Goal: Task Accomplishment & Management: Manage account settings

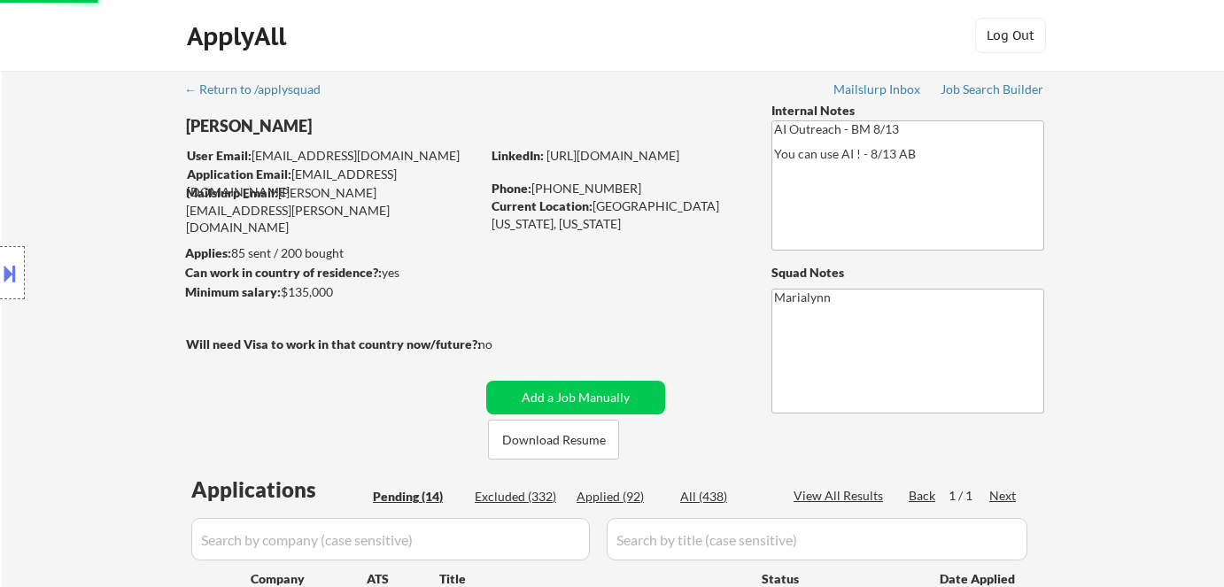
select select ""pending""
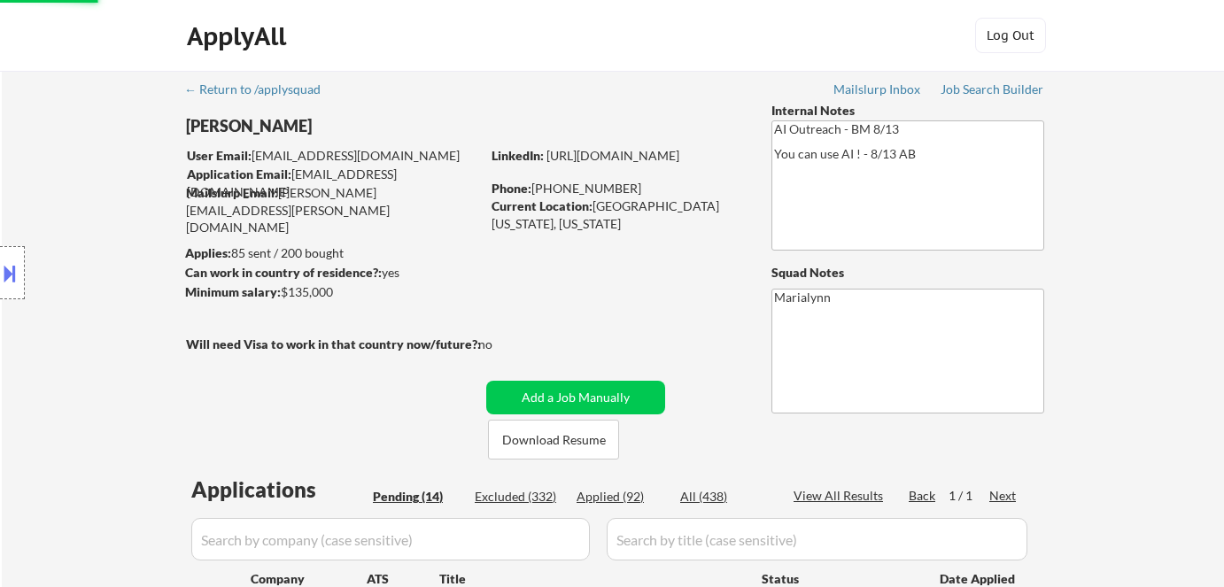
select select ""pending""
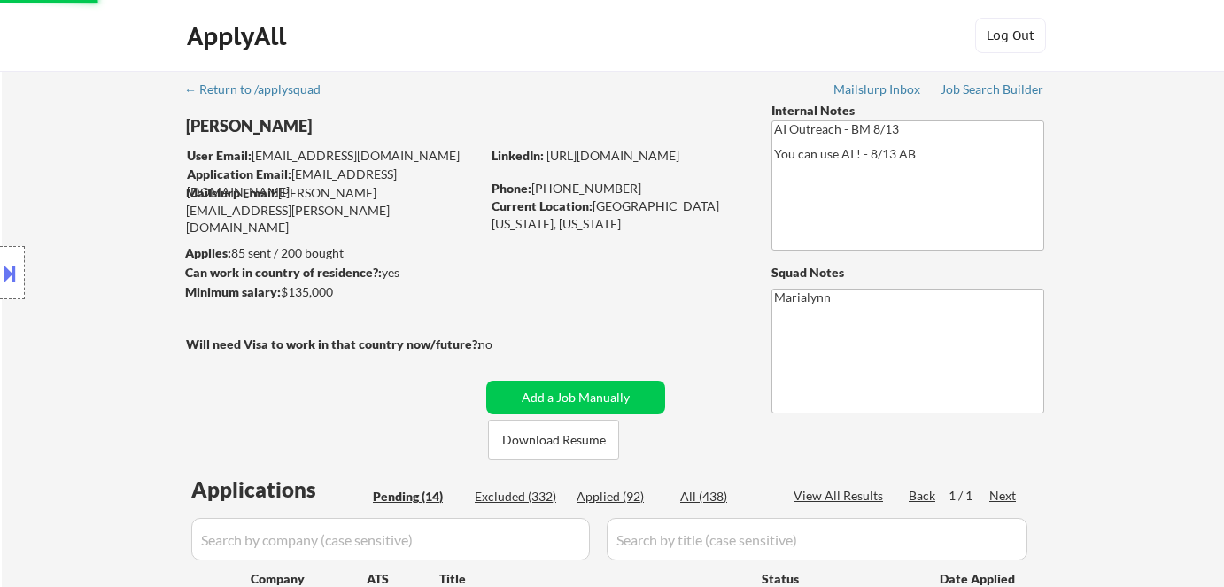
select select ""pending""
select select ""applied""
select select ""pending""
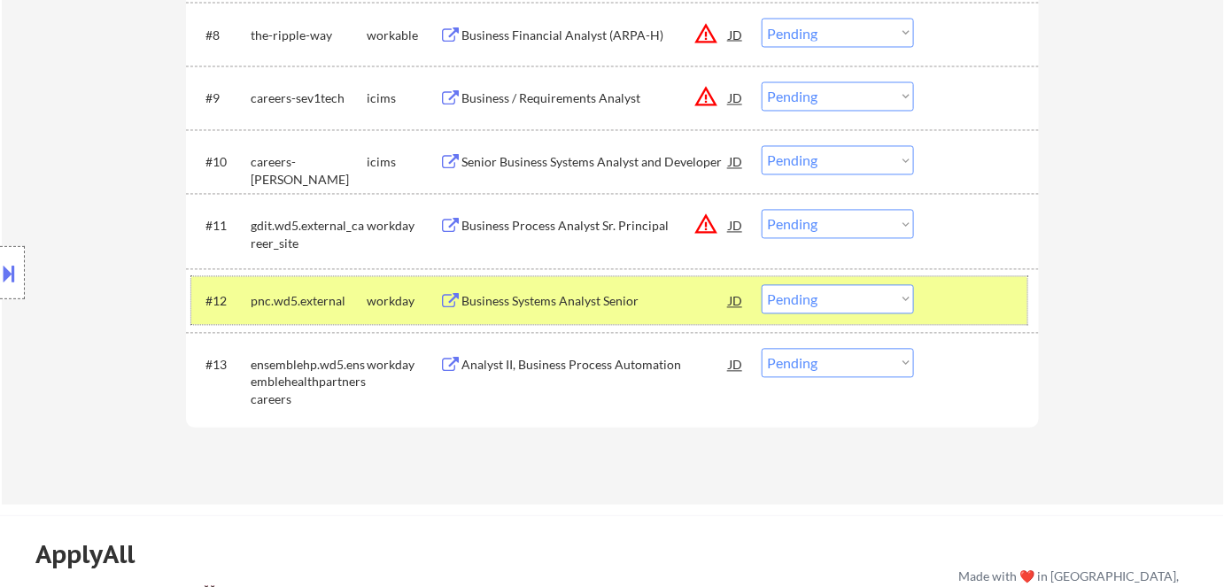
click at [542, 321] on div "#12 pnc.wd5.external workday Business Systems Analyst Senior JD warning_amber C…" at bounding box center [609, 301] width 836 height 48
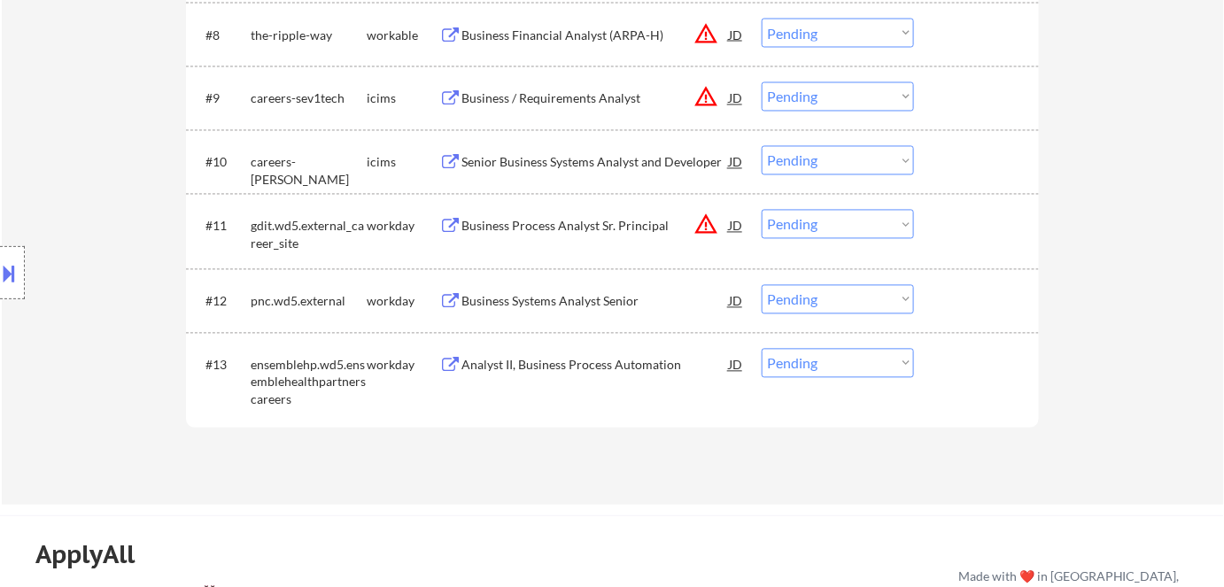
click at [554, 319] on div "#12 pnc.wd5.external workday Business Systems Analyst Senior JD warning_amber C…" at bounding box center [609, 301] width 836 height 48
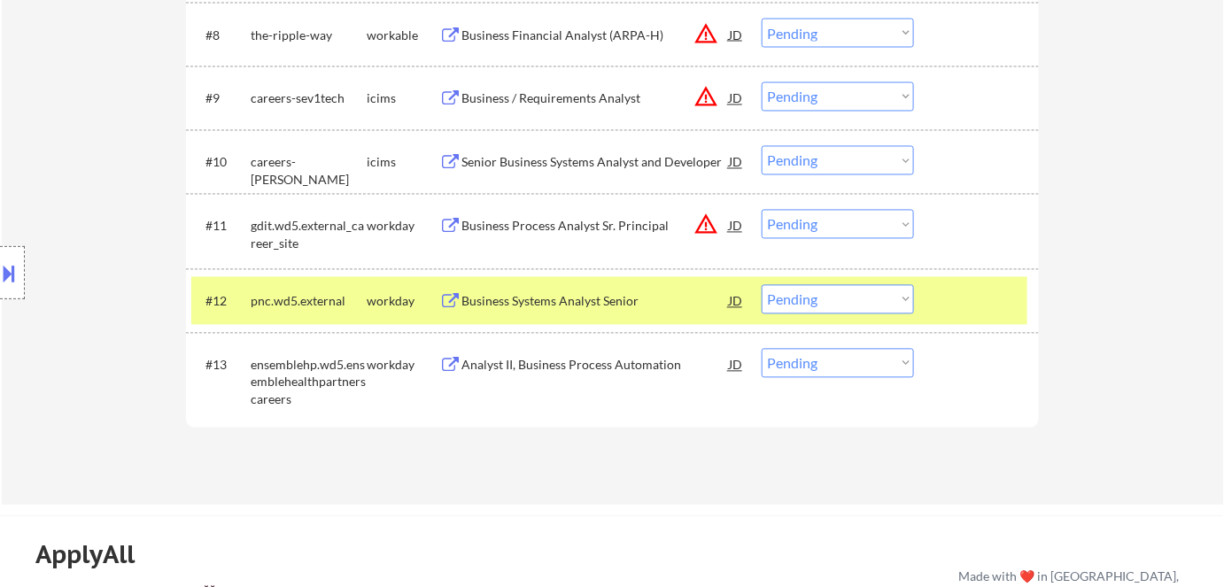
click at [554, 319] on div "#12 pnc.wd5.external workday Business Systems Analyst Senior JD warning_amber C…" at bounding box center [609, 301] width 836 height 48
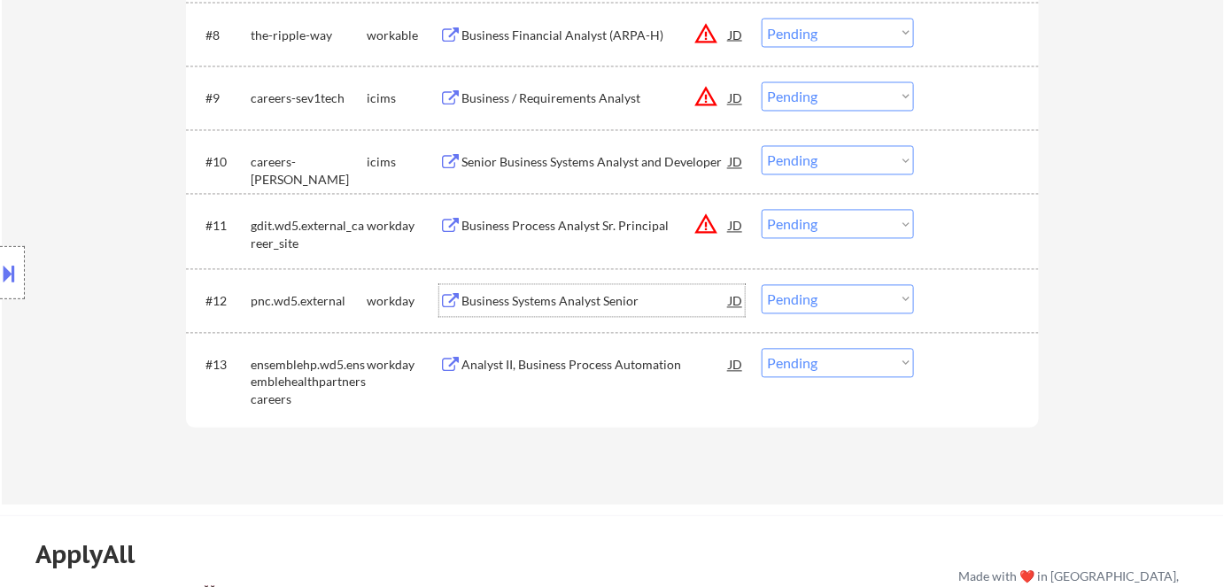
click at [567, 305] on div "Business Systems Analyst Senior" at bounding box center [594, 302] width 267 height 18
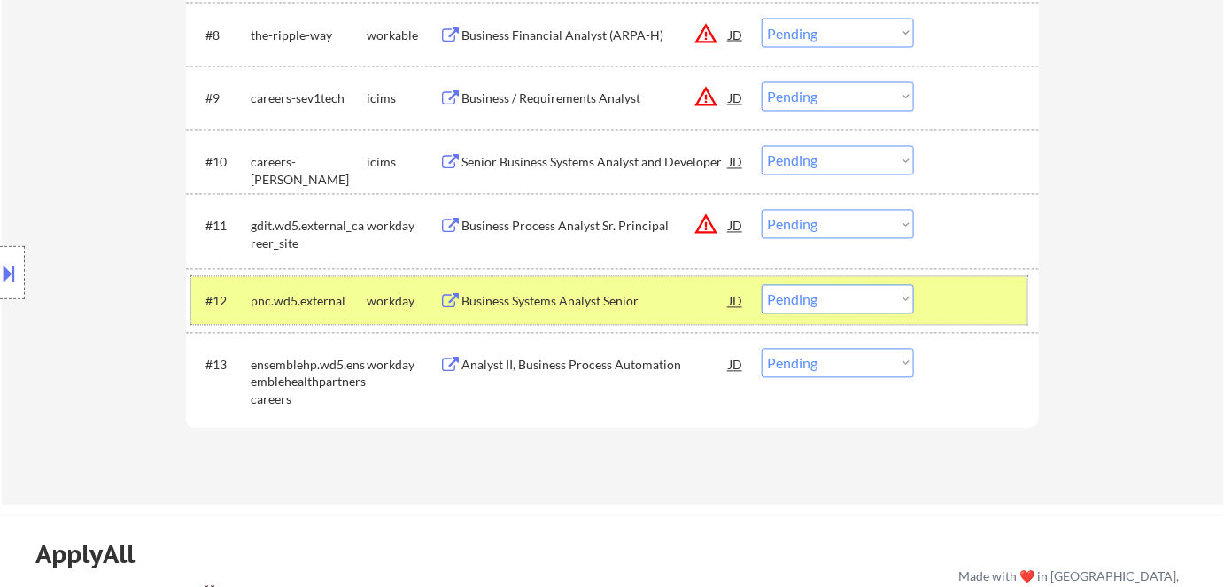
click at [825, 282] on div "#12 pnc.wd5.external workday Business Systems Analyst Senior JD warning_amber C…" at bounding box center [609, 301] width 836 height 48
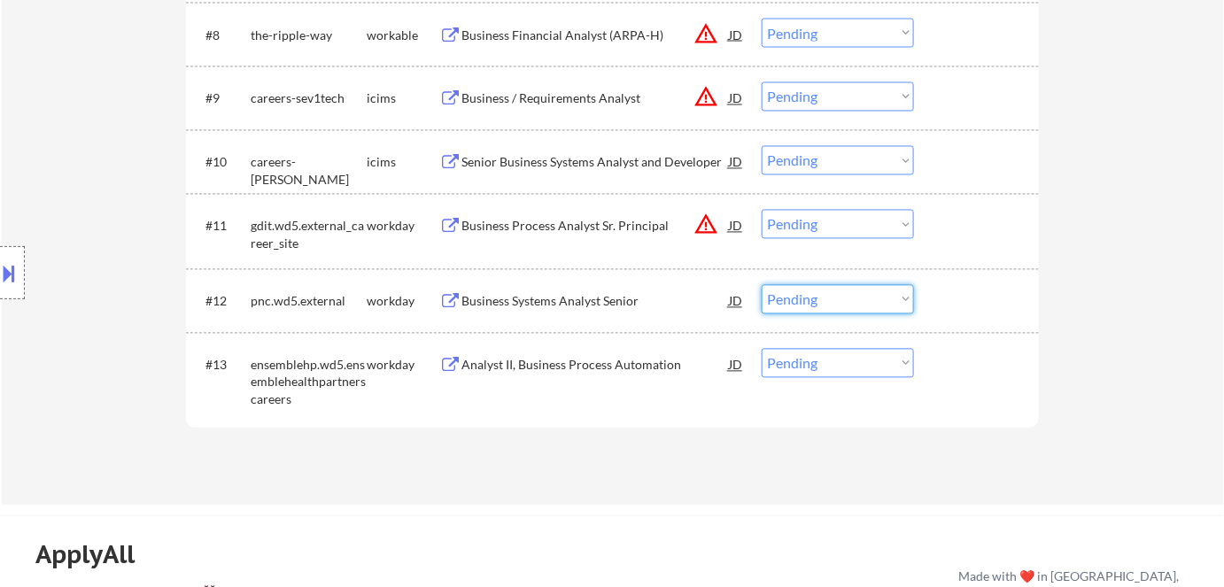
click at [833, 291] on select "Choose an option... Pending Applied Excluded (Questions) Excluded (Expired) Exc…" at bounding box center [838, 299] width 152 height 29
click at [762, 285] on select "Choose an option... Pending Applied Excluded (Questions) Excluded (Expired) Exc…" at bounding box center [838, 299] width 152 height 29
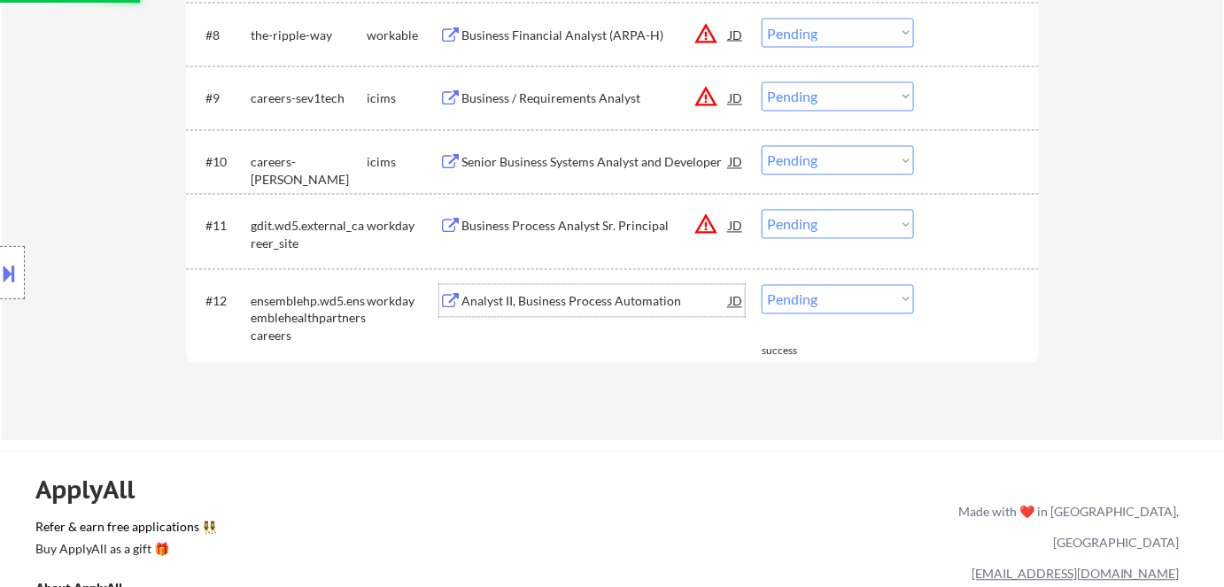
click at [553, 307] on div "Analyst II, Business Process Automation" at bounding box center [594, 302] width 267 height 18
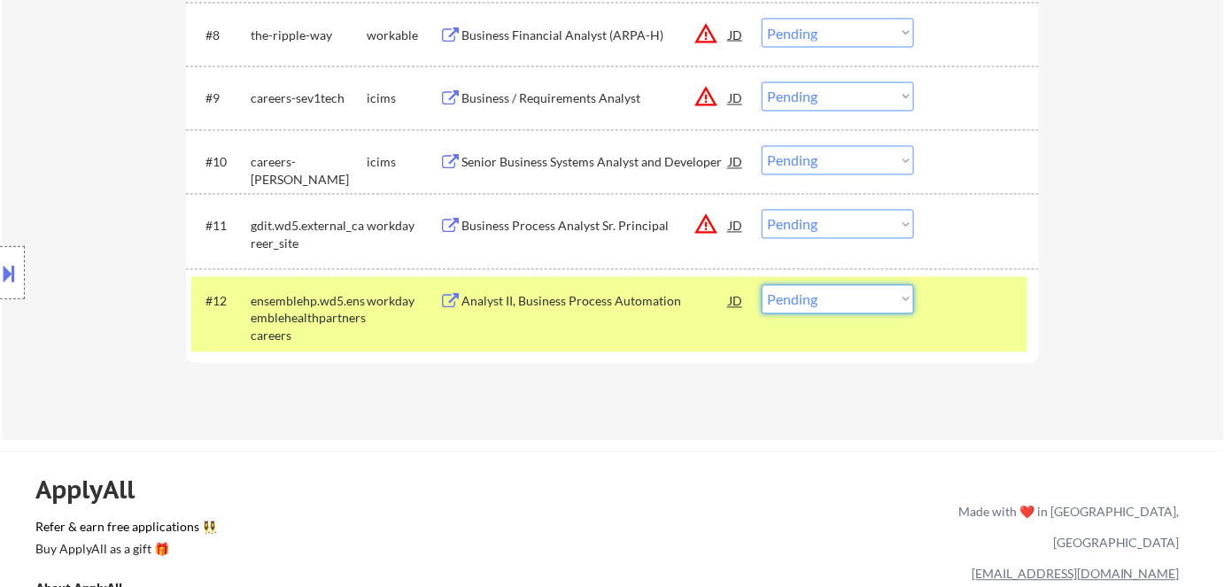
click at [798, 302] on select "Choose an option... Pending Applied Excluded (Questions) Excluded (Expired) Exc…" at bounding box center [838, 299] width 152 height 29
select select ""excluded__bad_match_""
click at [762, 285] on select "Choose an option... Pending Applied Excluded (Questions) Excluded (Expired) Exc…" at bounding box center [838, 299] width 152 height 29
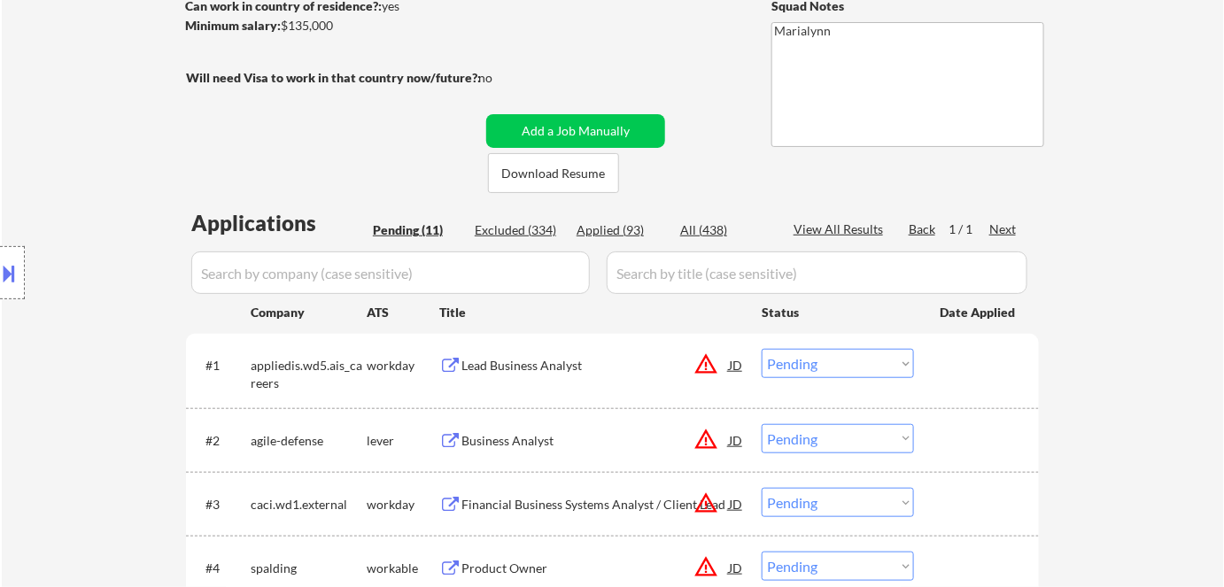
scroll to position [221, 0]
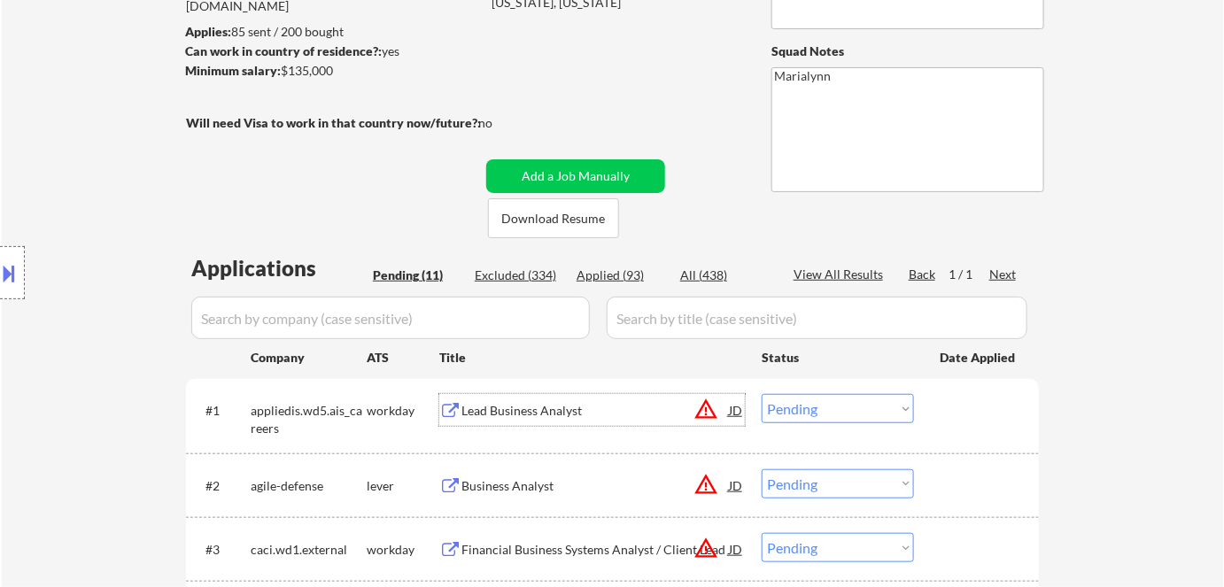
click at [489, 399] on div "Lead Business Analyst" at bounding box center [594, 410] width 267 height 32
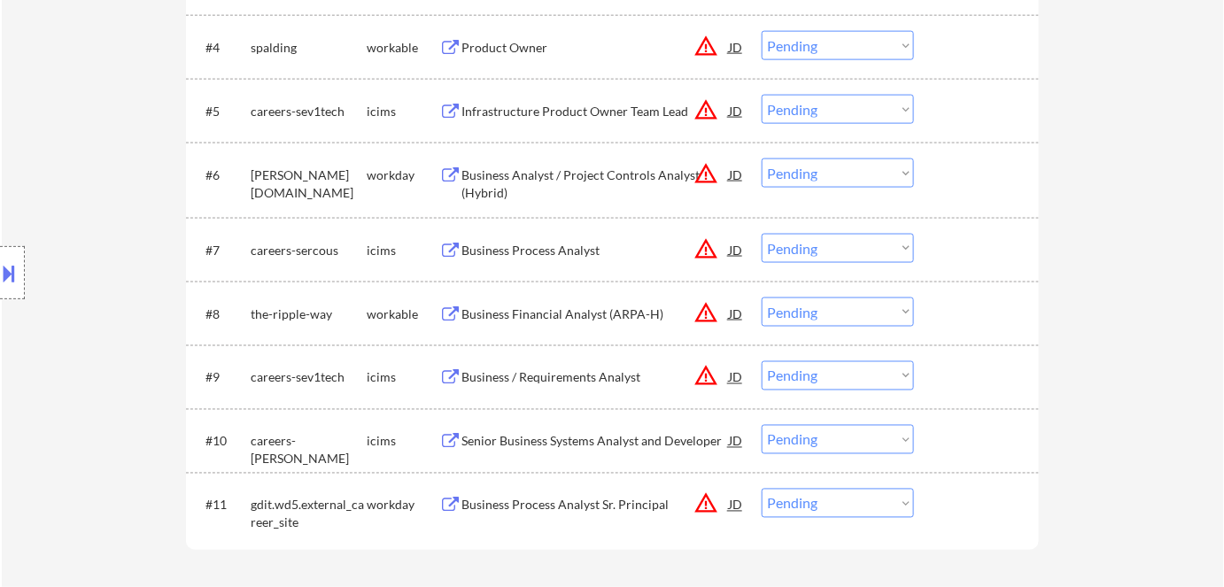
scroll to position [802, 0]
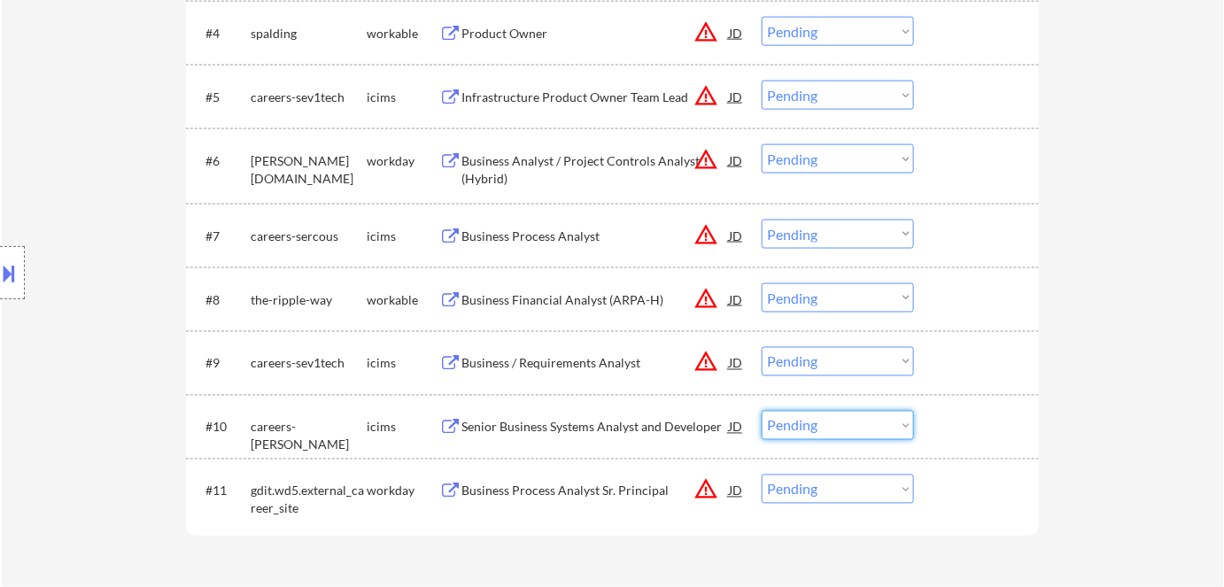
click at [792, 418] on select "Choose an option... Pending Applied Excluded (Questions) Excluded (Expired) Exc…" at bounding box center [838, 425] width 152 height 29
click at [762, 411] on select "Choose an option... Pending Applied Excluded (Questions) Excluded (Expired) Exc…" at bounding box center [838, 425] width 152 height 29
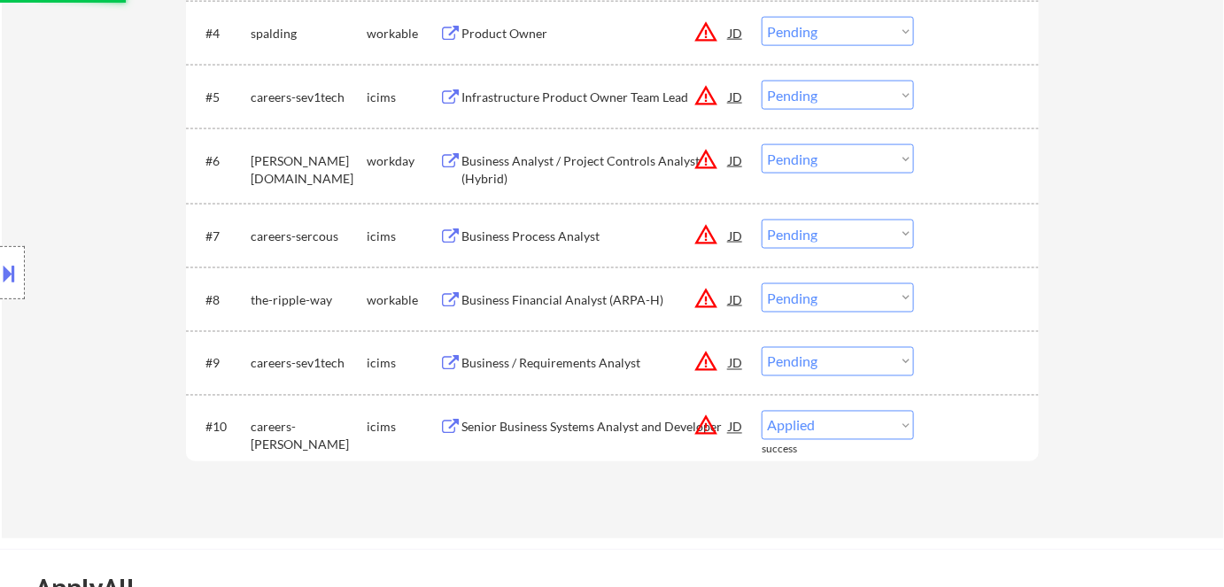
select select ""pending""
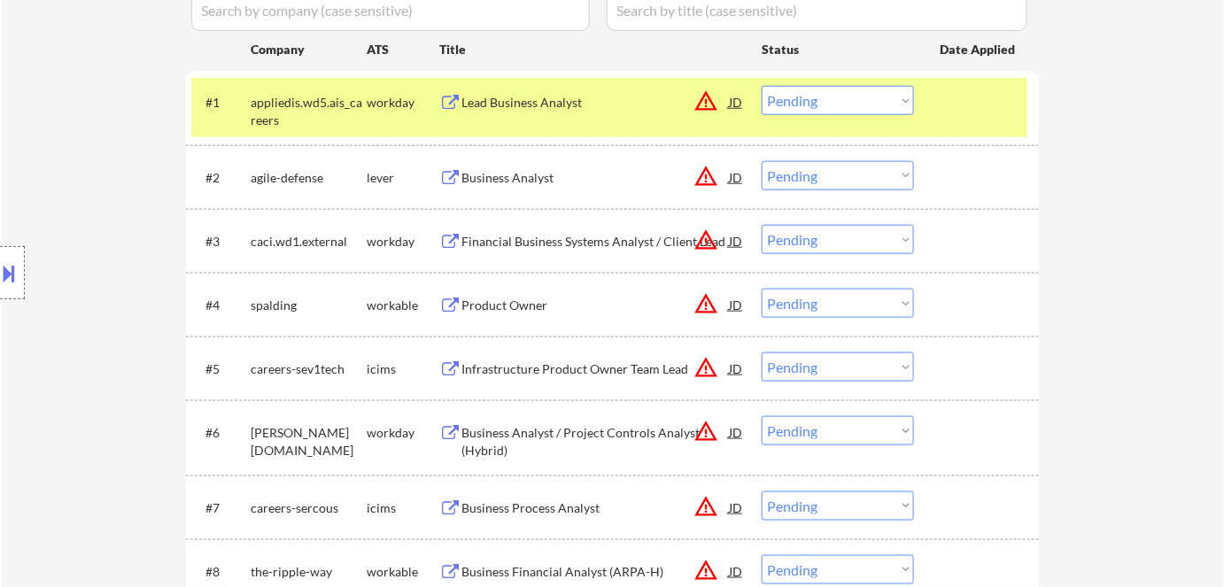
scroll to position [522, 0]
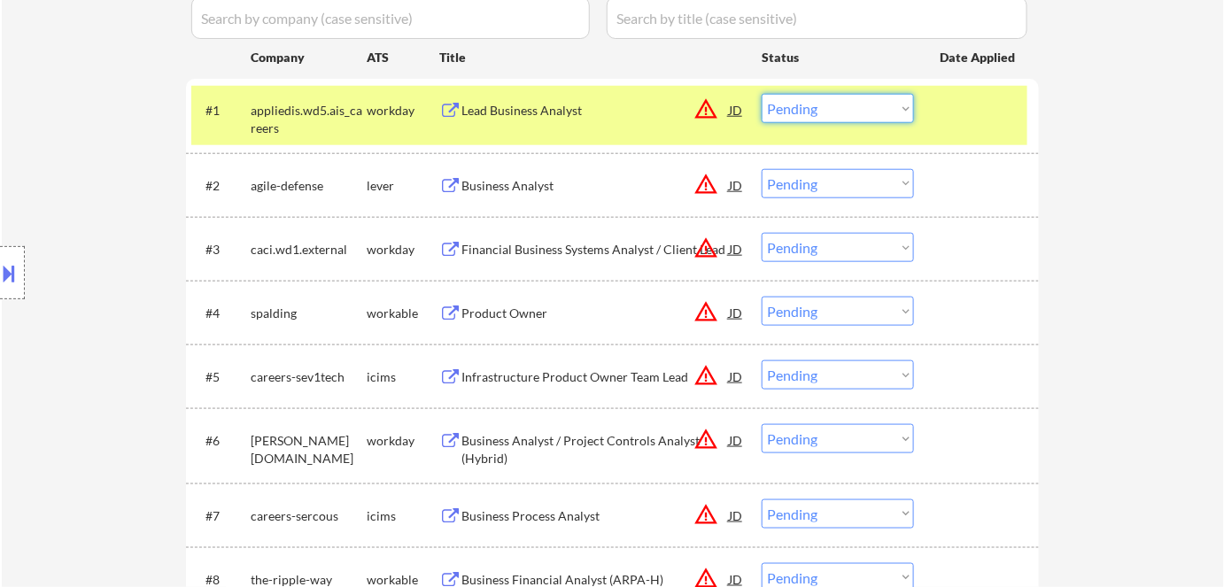
click at [873, 106] on select "Choose an option... Pending Applied Excluded (Questions) Excluded (Expired) Exc…" at bounding box center [838, 108] width 152 height 29
click at [762, 94] on select "Choose an option... Pending Applied Excluded (Questions) Excluded (Expired) Exc…" at bounding box center [838, 108] width 152 height 29
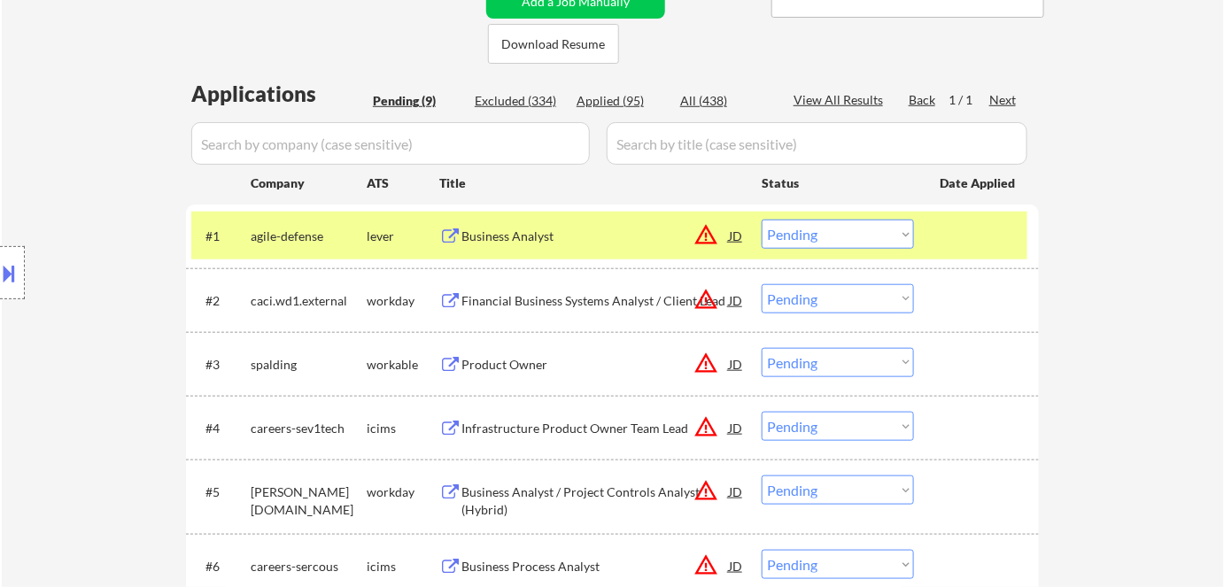
scroll to position [398, 0]
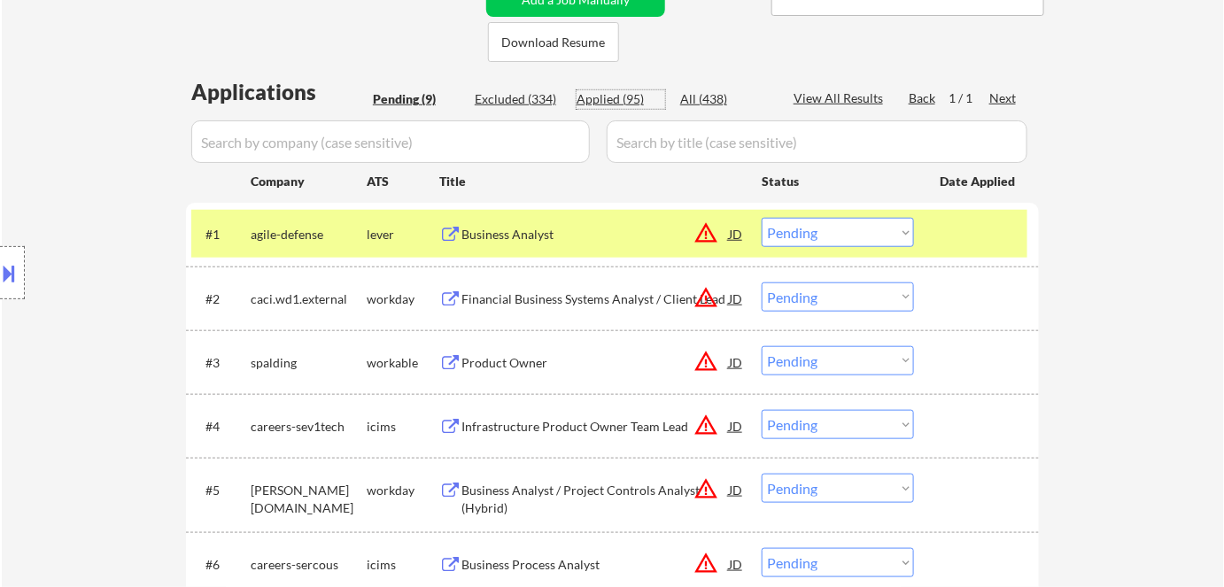
click at [594, 97] on div "Applied (95)" at bounding box center [621, 99] width 89 height 18
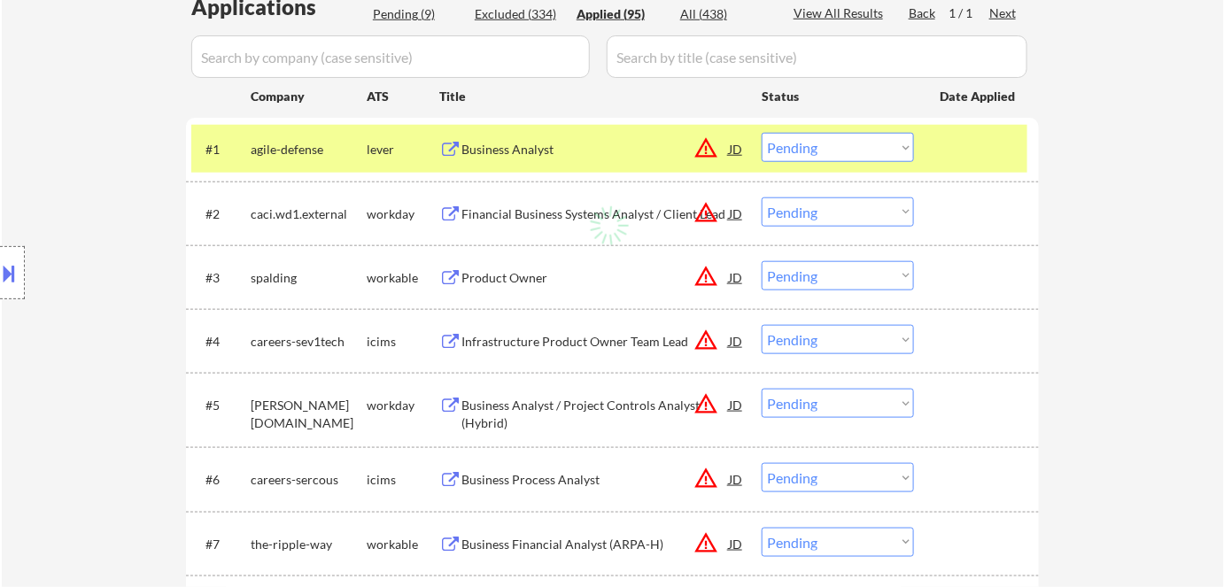
scroll to position [484, 0]
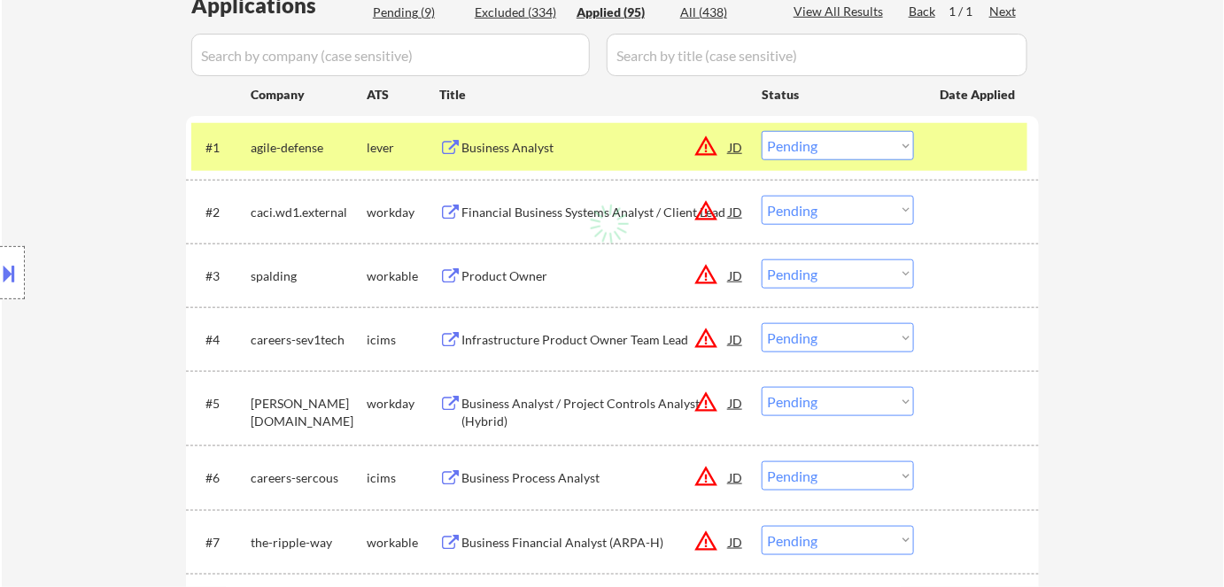
select select ""applied""
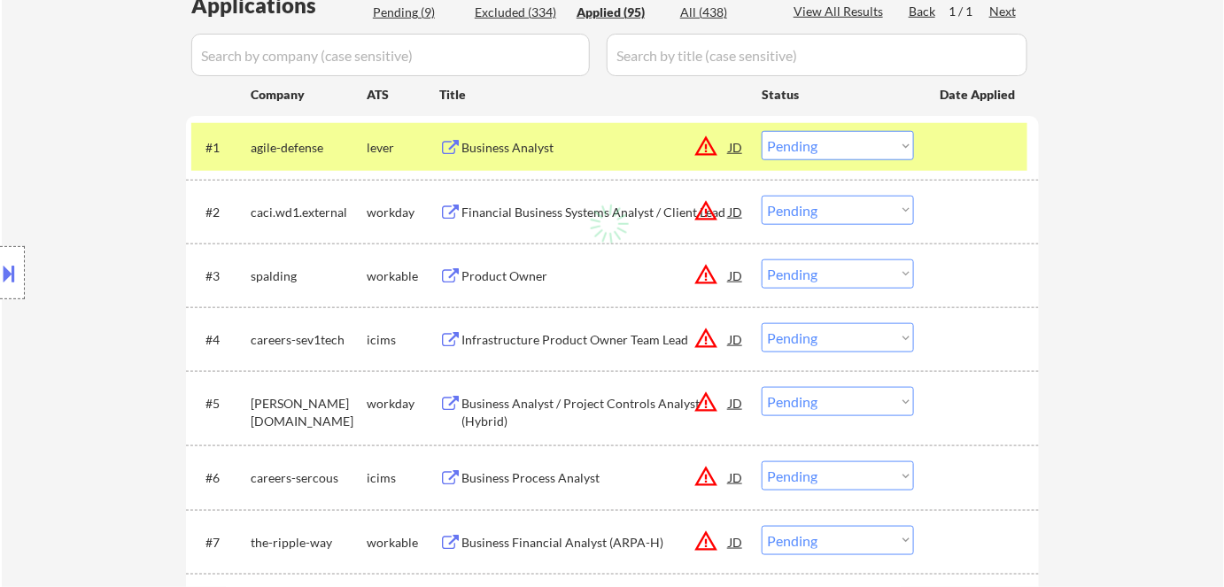
select select ""applied""
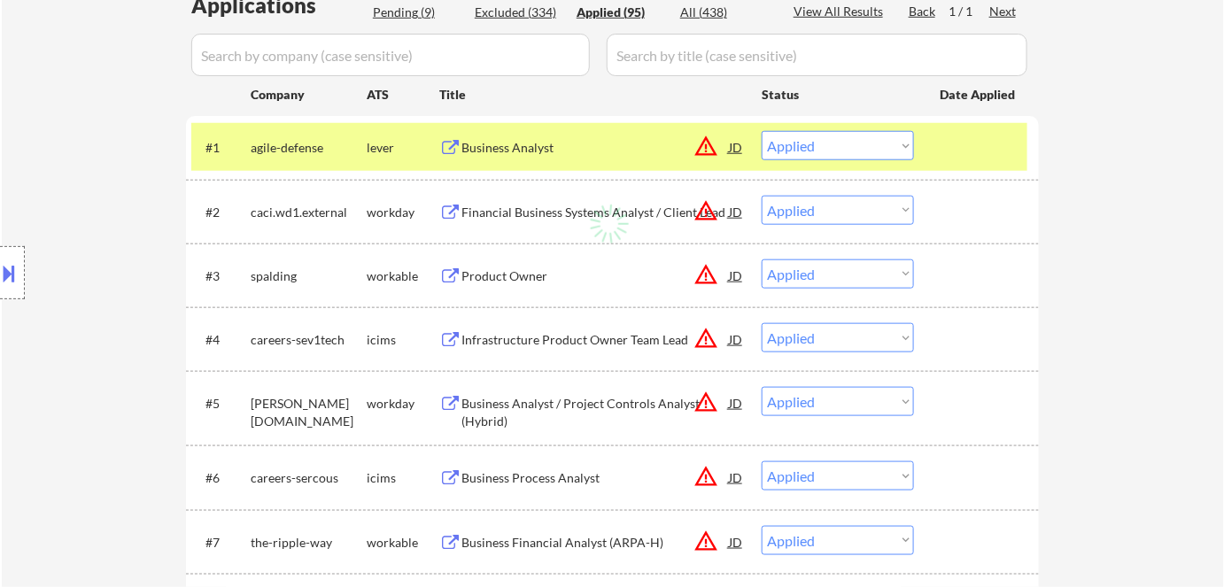
select select ""applied""
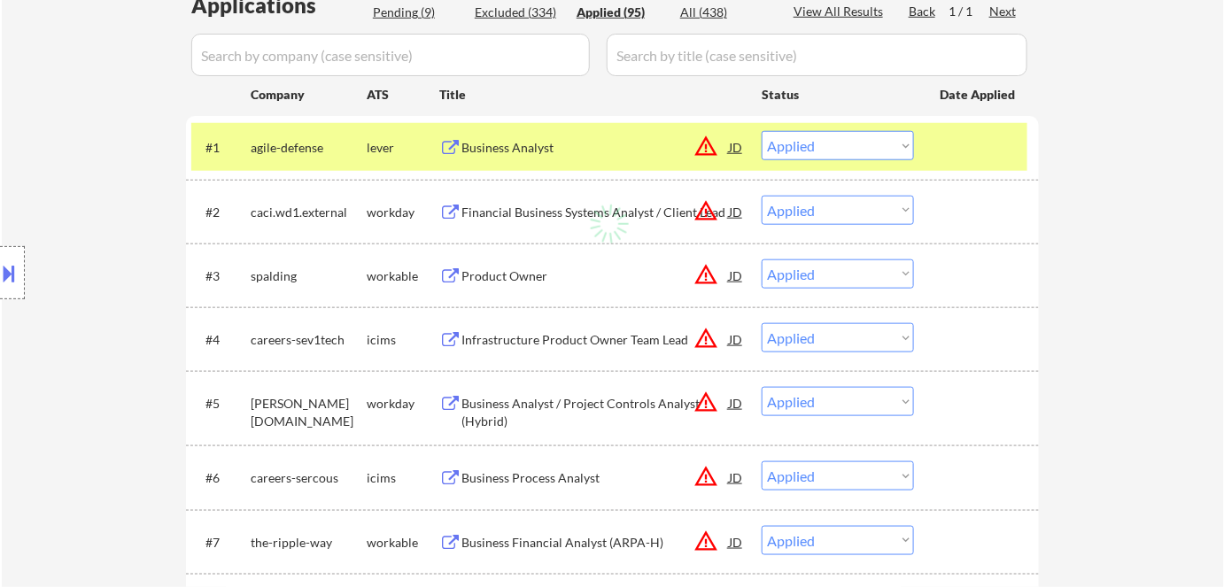
select select ""applied""
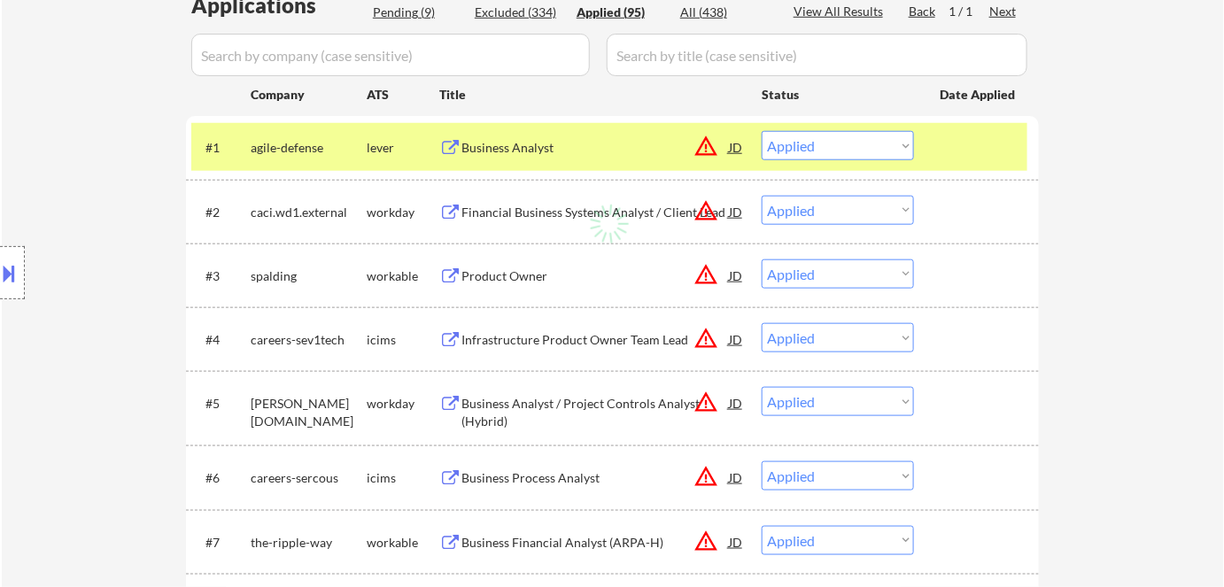
select select ""applied""
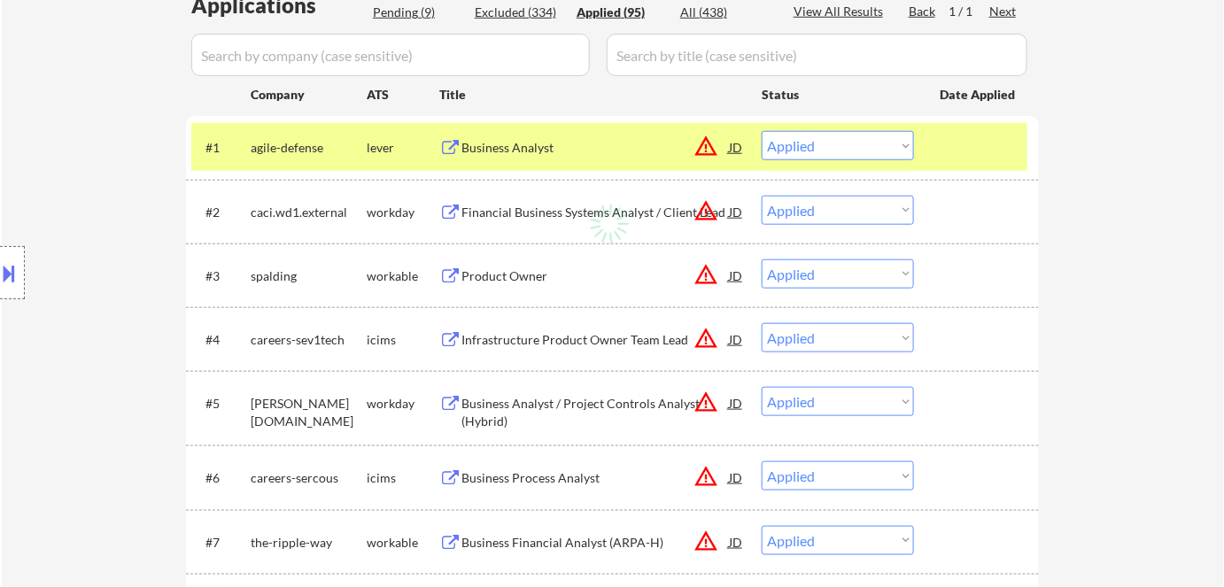
select select ""applied""
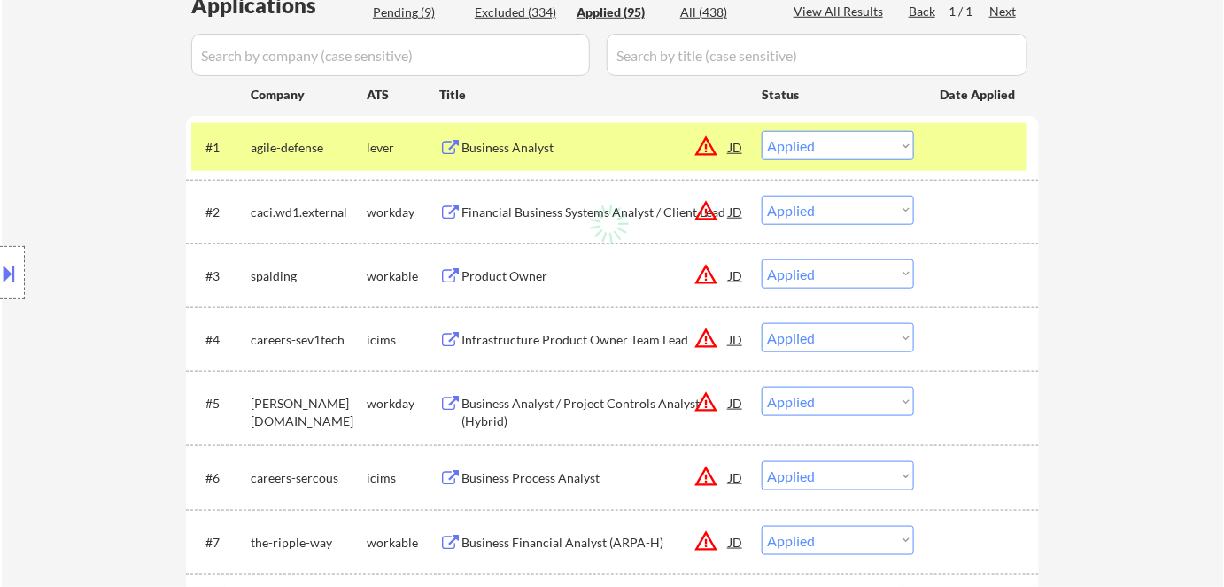
select select ""applied""
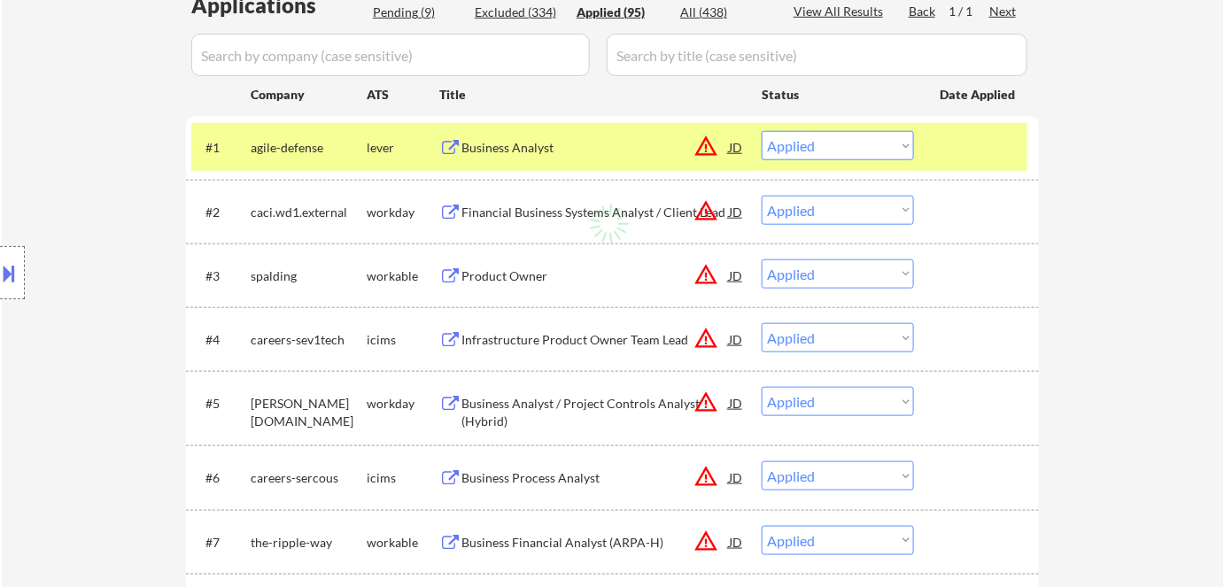
select select ""applied""
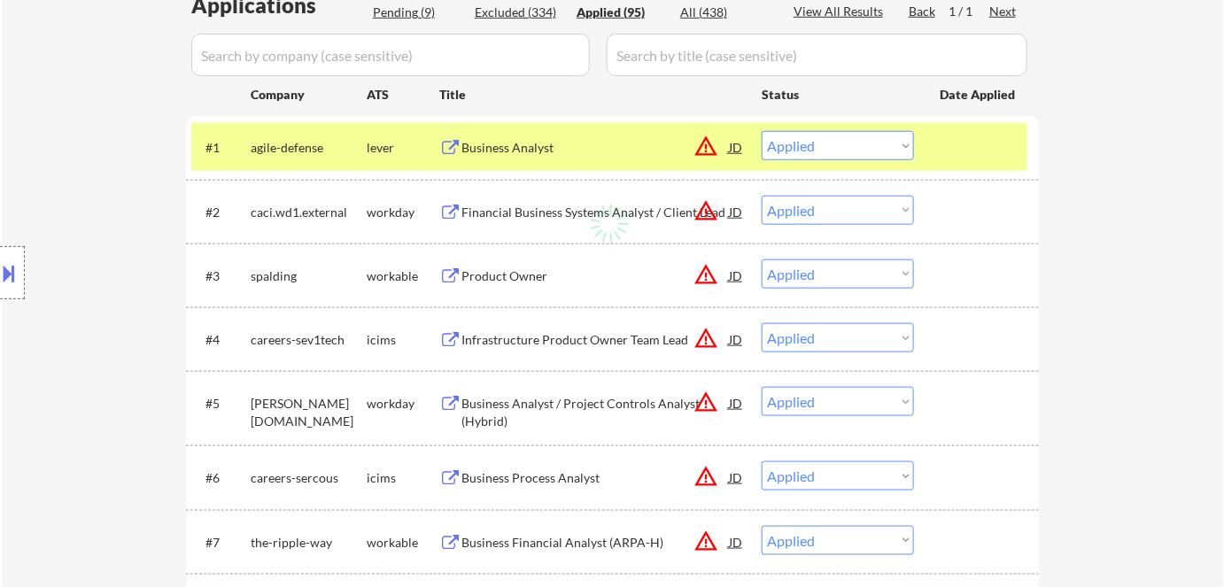
select select ""applied""
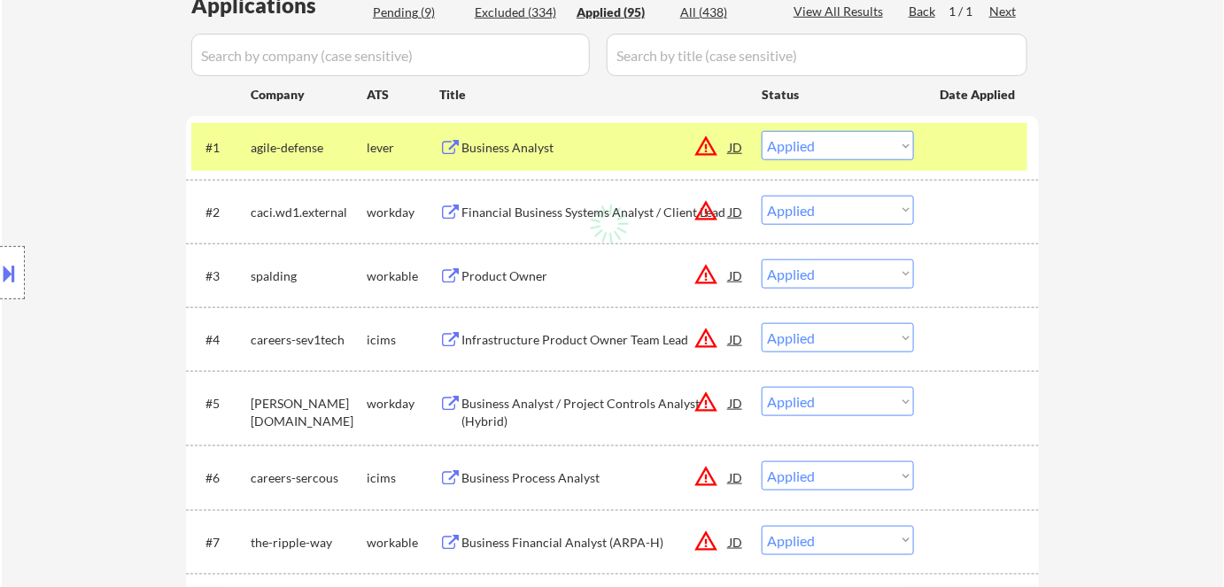
select select ""applied""
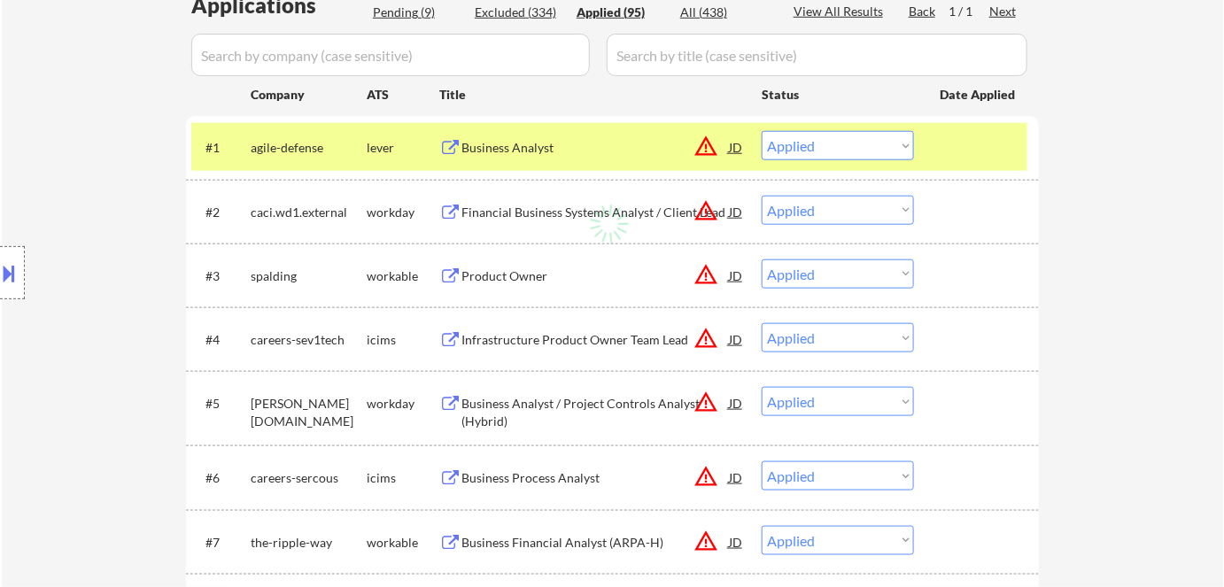
select select ""applied""
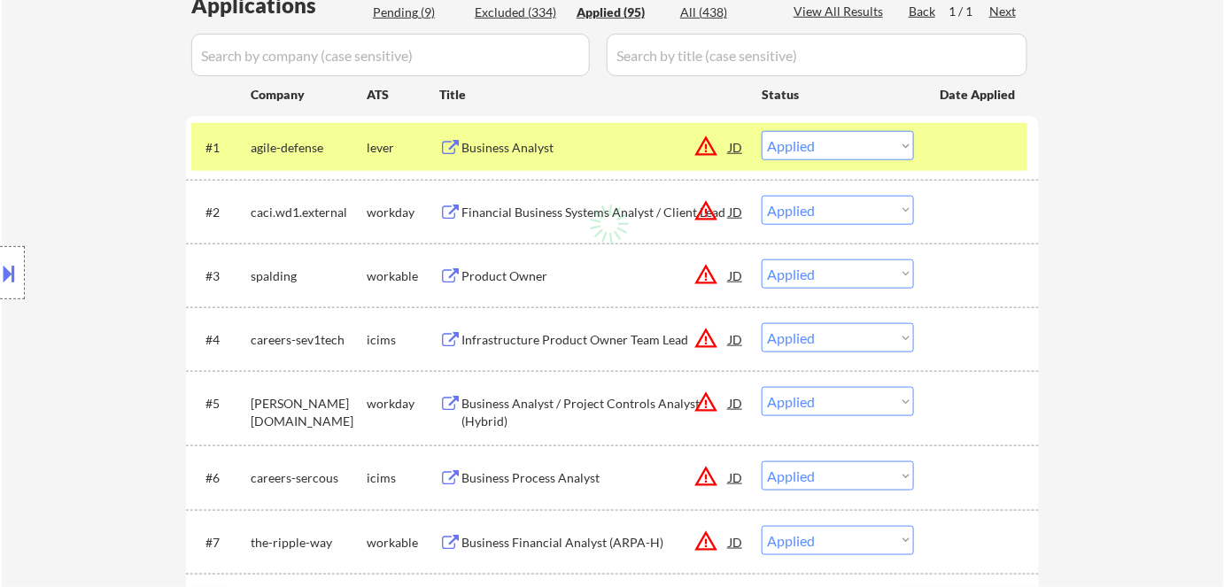
select select ""applied""
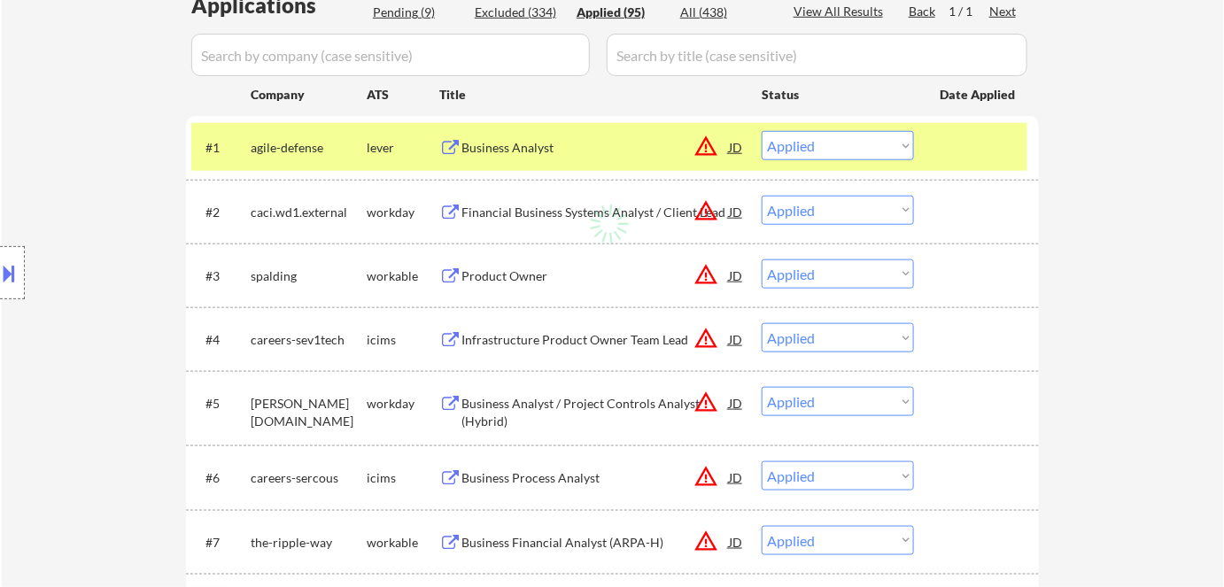
select select ""applied""
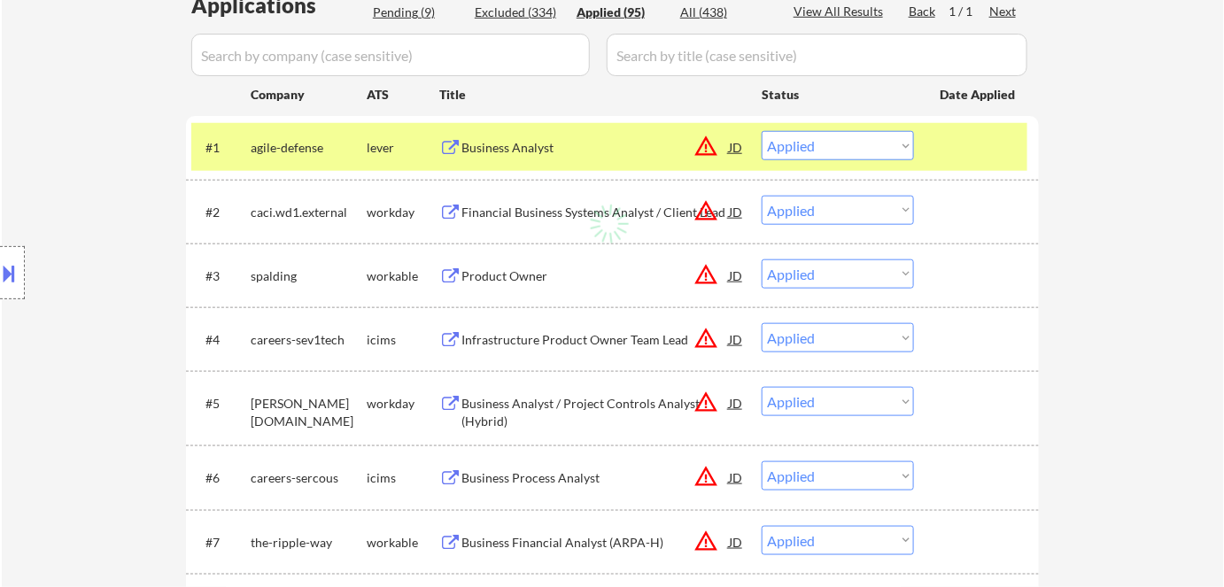
select select ""applied""
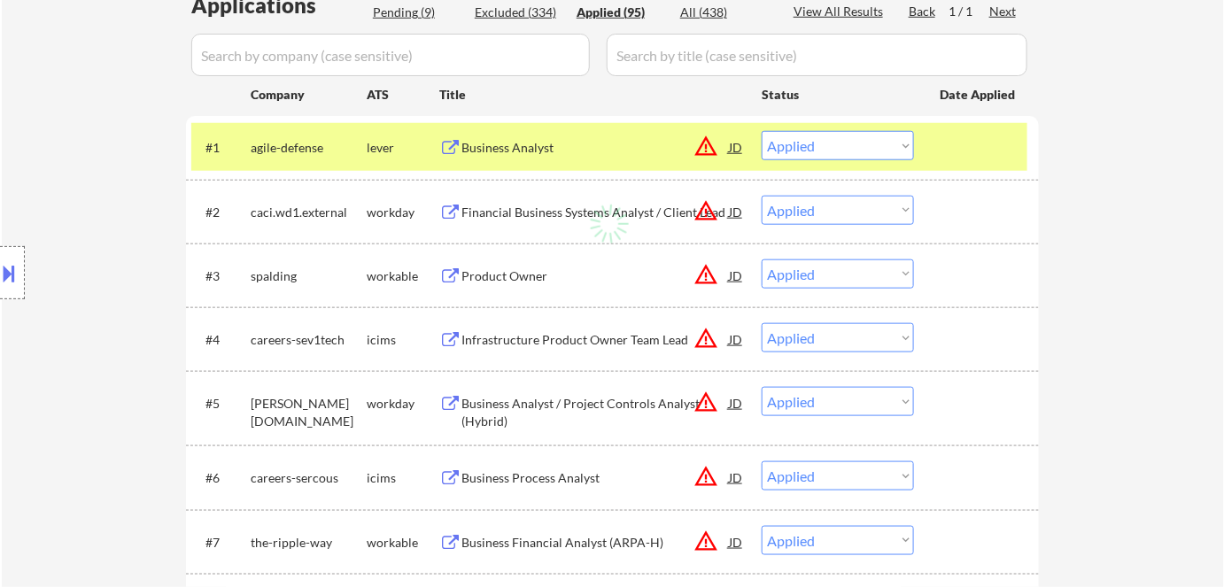
select select ""applied""
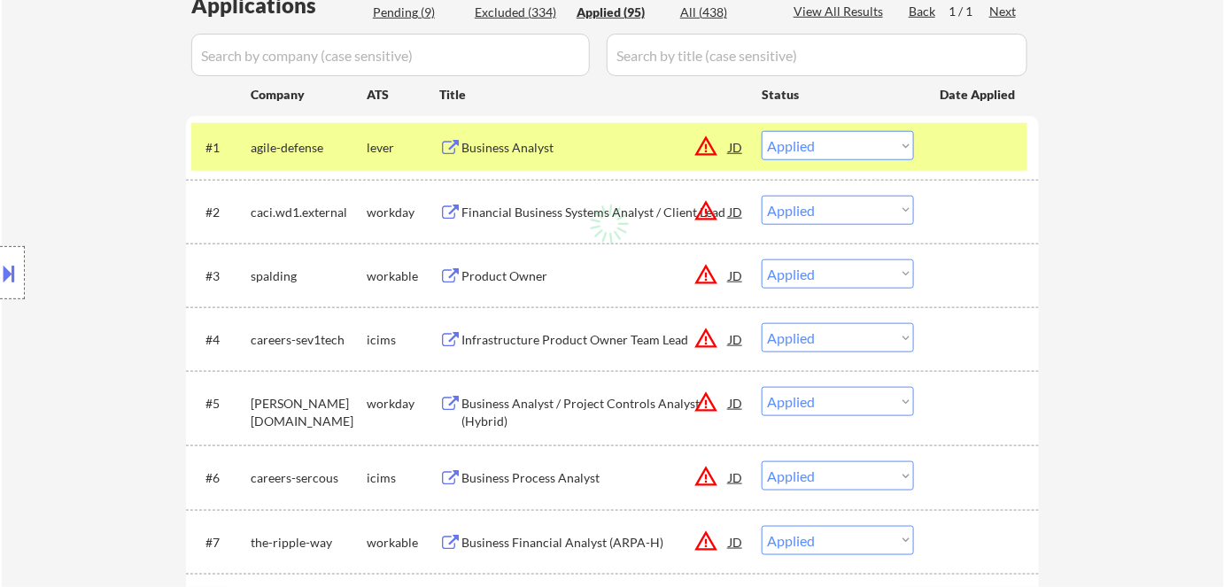
select select ""applied""
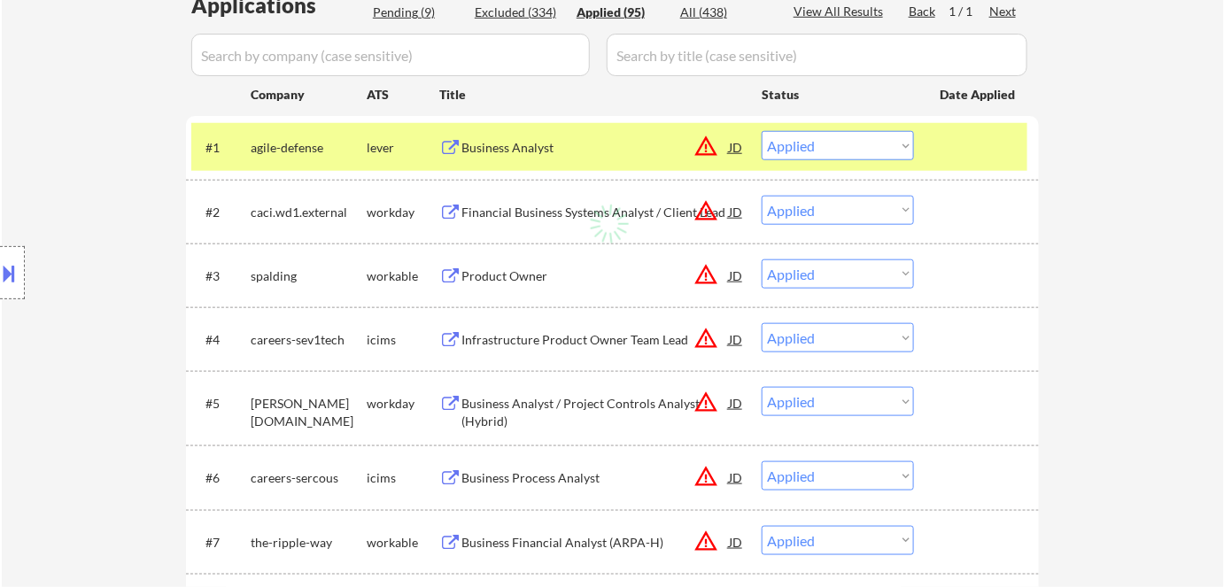
select select ""applied""
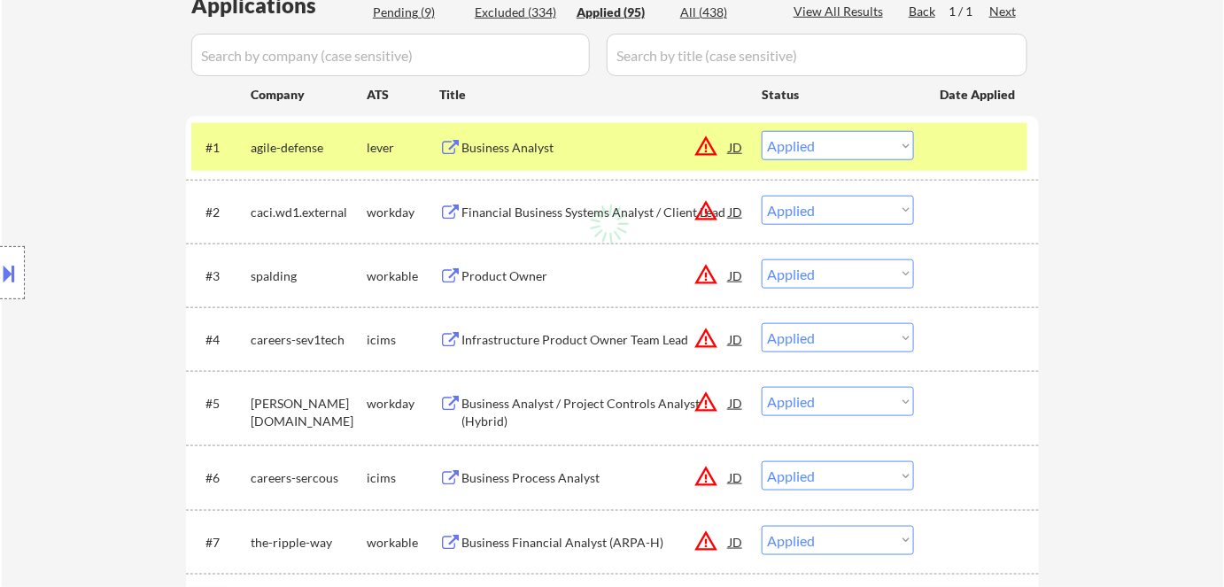
select select ""applied""
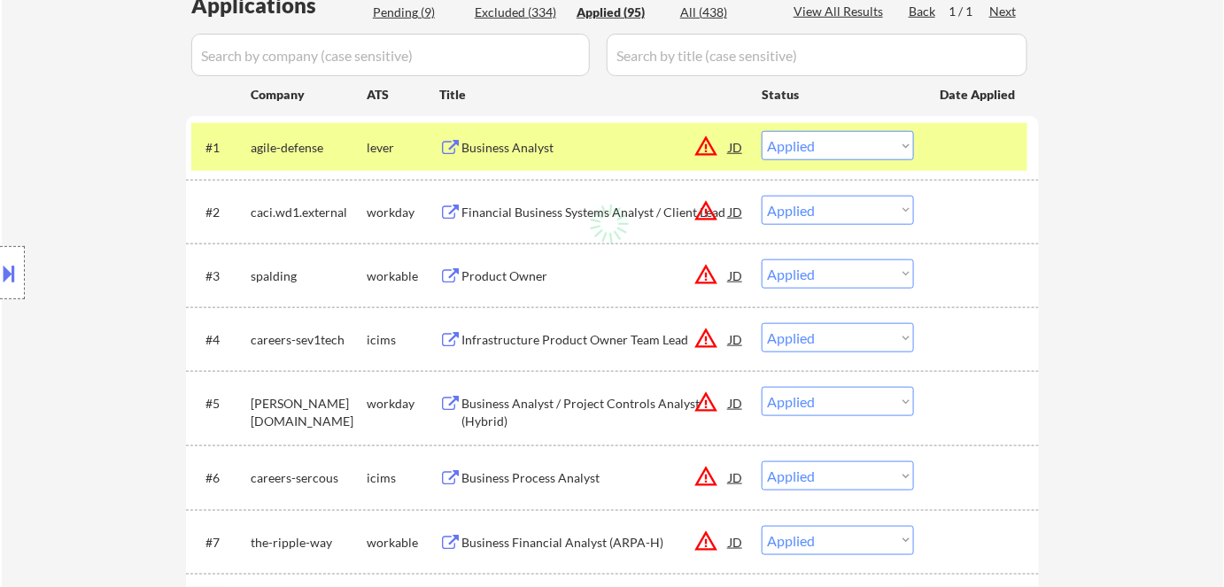
select select ""applied""
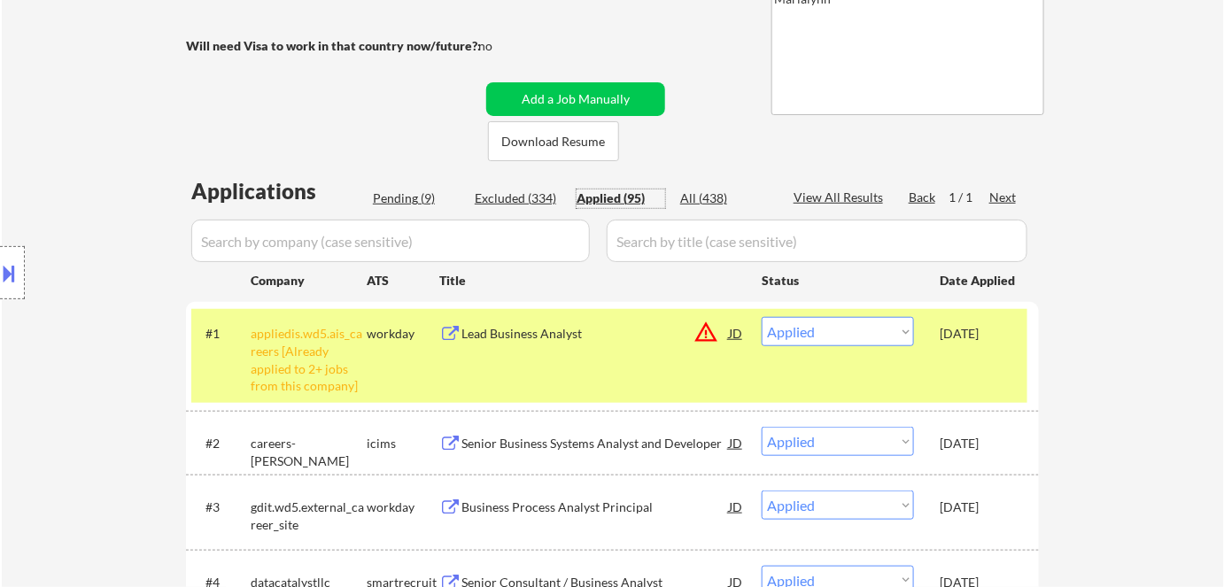
scroll to position [292, 0]
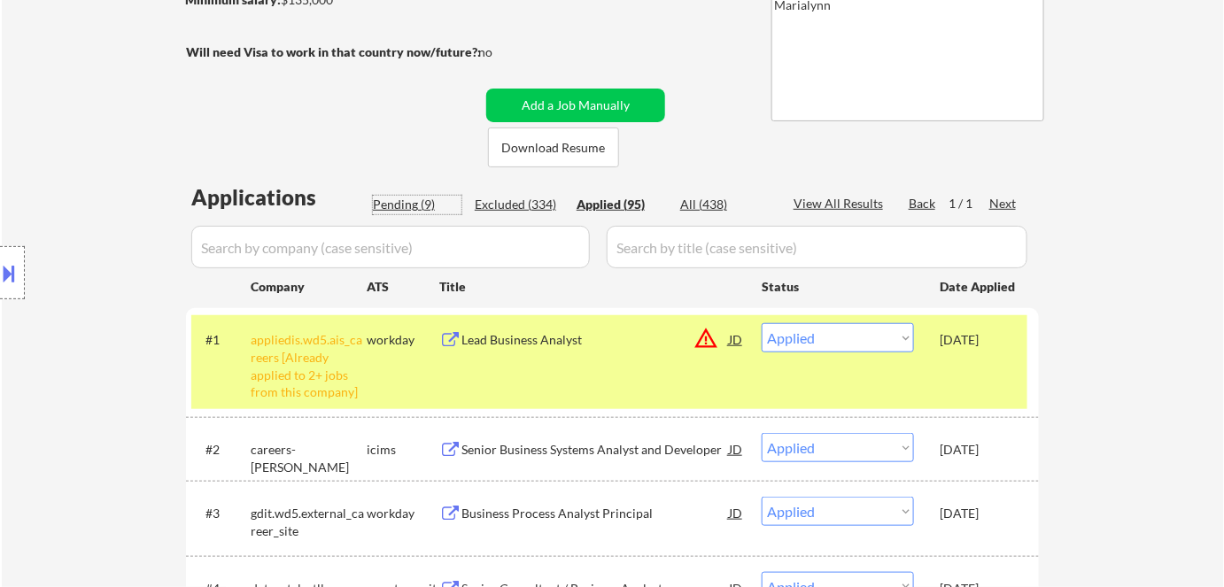
click at [404, 205] on div "Pending (9)" at bounding box center [417, 205] width 89 height 18
select select ""pending""
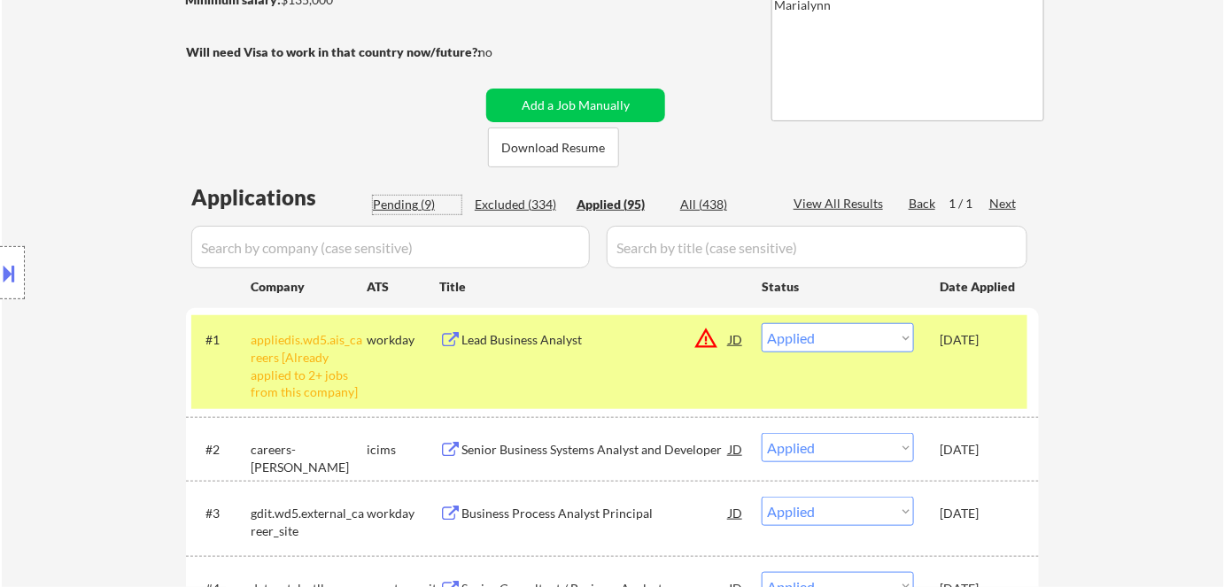
select select ""pending""
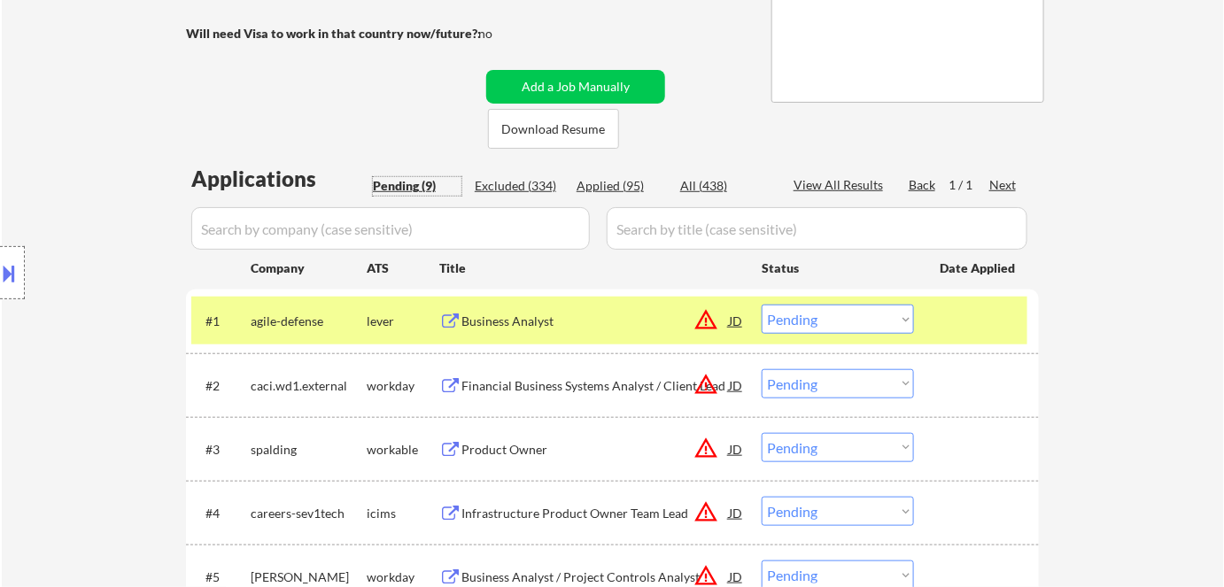
scroll to position [312, 0]
click at [567, 318] on div "Business Analyst" at bounding box center [594, 321] width 267 height 18
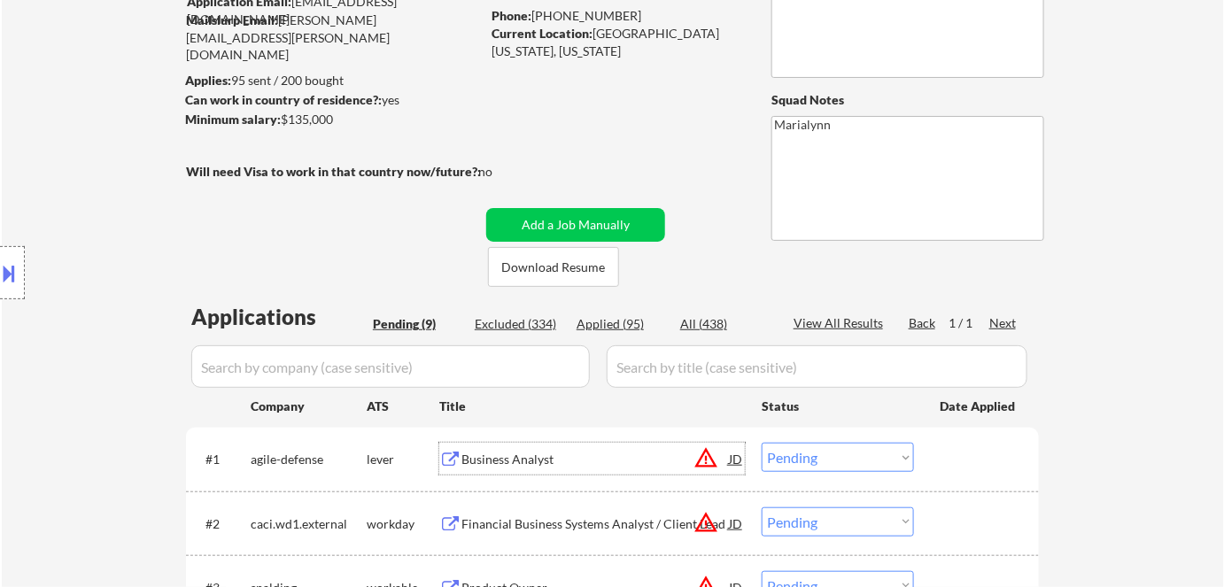
scroll to position [172, 0]
drag, startPoint x: 594, startPoint y: 30, endPoint x: 544, endPoint y: 58, distance: 57.5
click at [544, 58] on div "Current Location: WEST SPRINGFIELD, VIRGINIA 22152, Virginia" at bounding box center [617, 43] width 251 height 35
drag, startPoint x: 531, startPoint y: 52, endPoint x: 505, endPoint y: 86, distance: 42.9
click at [505, 86] on div "← Return to /applysquad Mailslurp Inbox Job Search Builder Chung Lee User Email…" at bounding box center [613, 494] width 884 height 1190
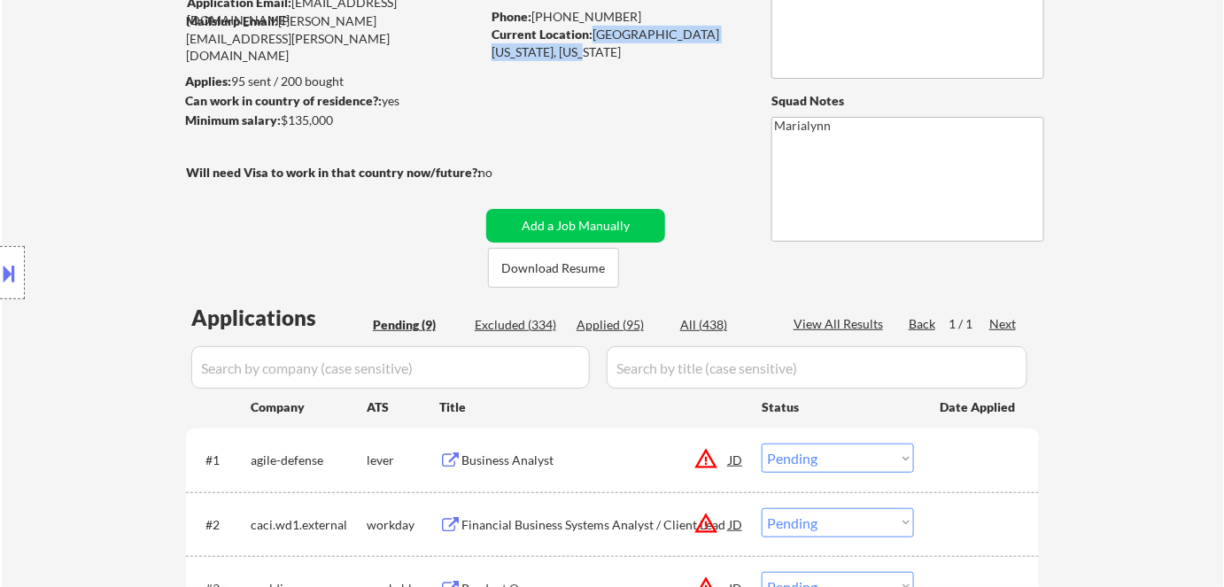
drag, startPoint x: 590, startPoint y: 28, endPoint x: 581, endPoint y: 57, distance: 29.7
click at [581, 57] on div "Current Location: WEST SPRINGFIELD, VIRGINIA 22152, Virginia" at bounding box center [617, 43] width 251 height 35
copy div "WEST SPRINGFIELD, VIRGINIA 22152"
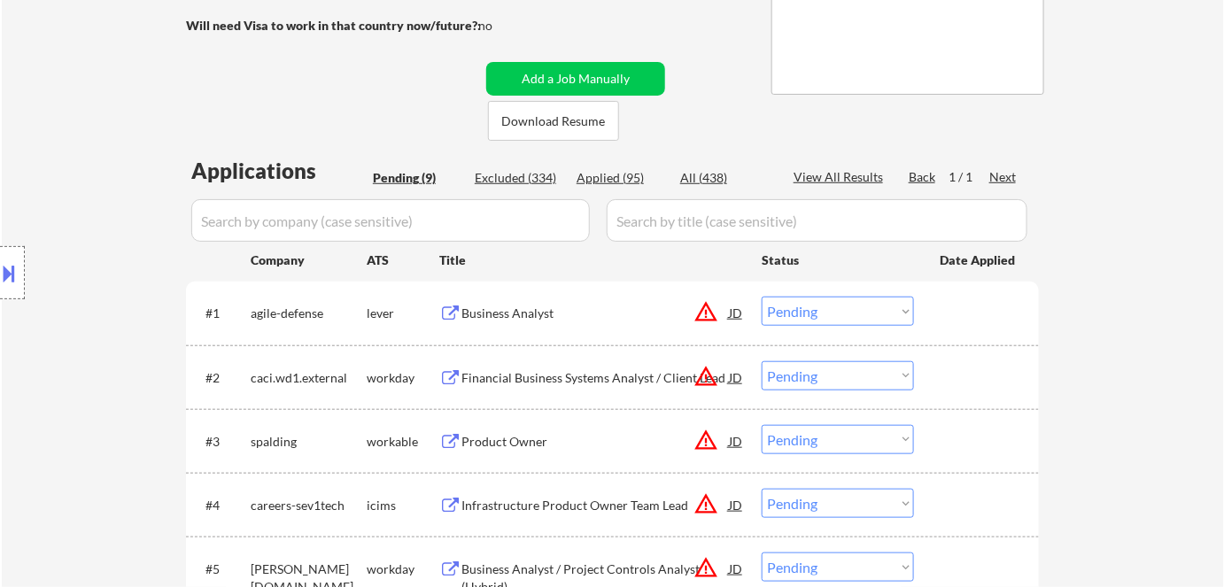
scroll to position [319, 0]
click at [791, 317] on select "Choose an option... Pending Applied Excluded (Questions) Excluded (Expired) Exc…" at bounding box center [838, 311] width 152 height 29
click at [762, 297] on select "Choose an option... Pending Applied Excluded (Questions) Excluded (Expired) Exc…" at bounding box center [838, 311] width 152 height 29
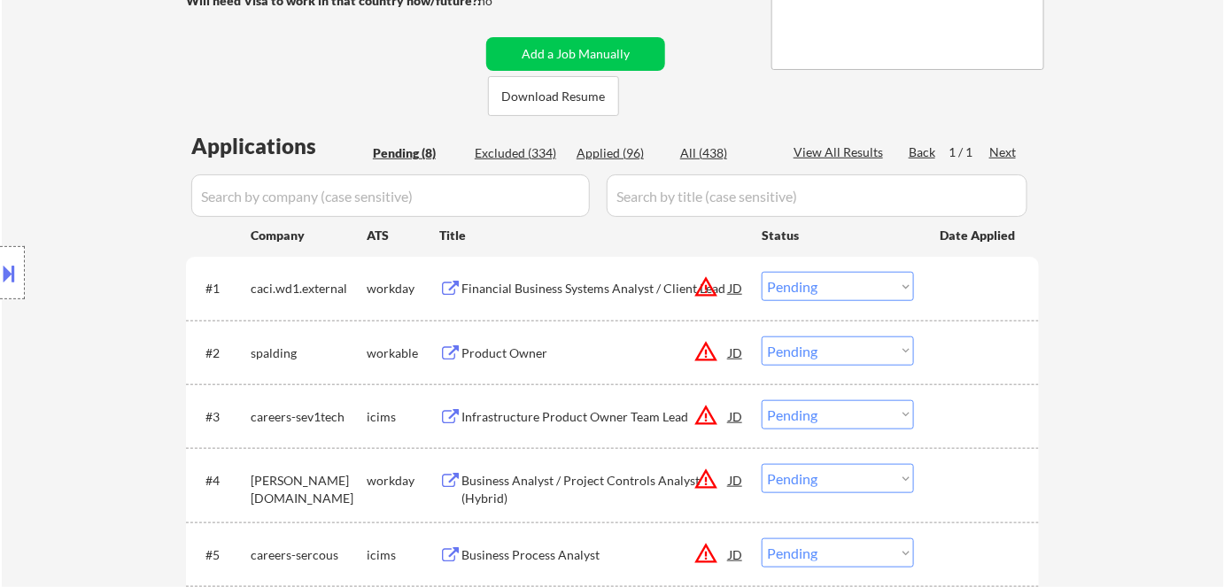
scroll to position [345, 0]
click at [574, 296] on div "Financial Business Systems Analyst / Client Lead" at bounding box center [594, 288] width 267 height 18
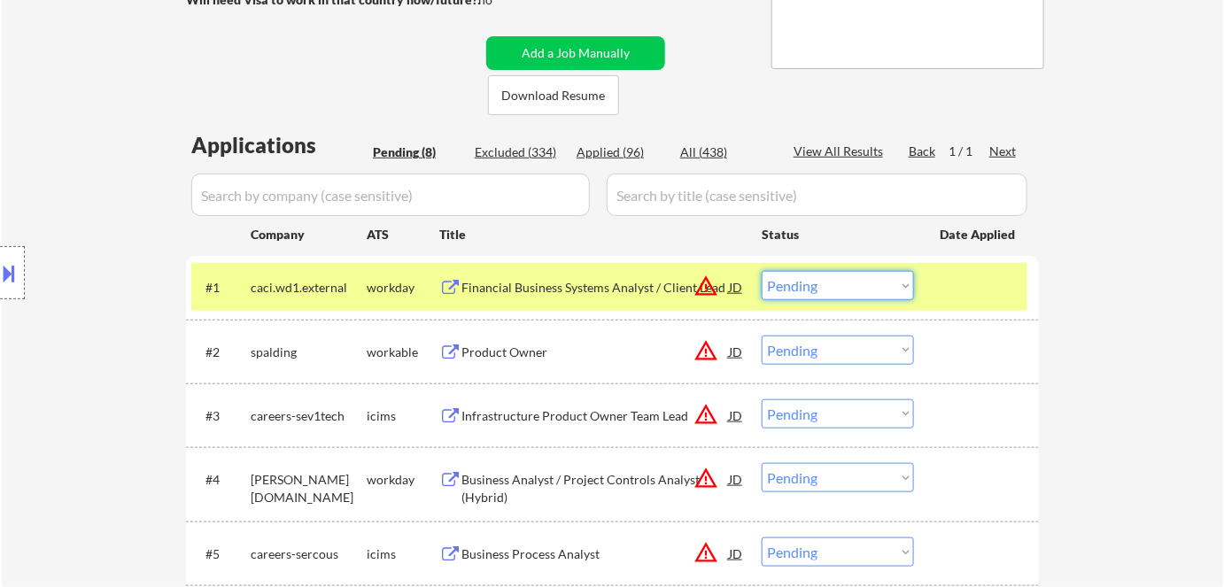
click at [805, 291] on select "Choose an option... Pending Applied Excluded (Questions) Excluded (Expired) Exc…" at bounding box center [838, 285] width 152 height 29
click at [762, 271] on select "Choose an option... Pending Applied Excluded (Questions) Excluded (Expired) Exc…" at bounding box center [838, 285] width 152 height 29
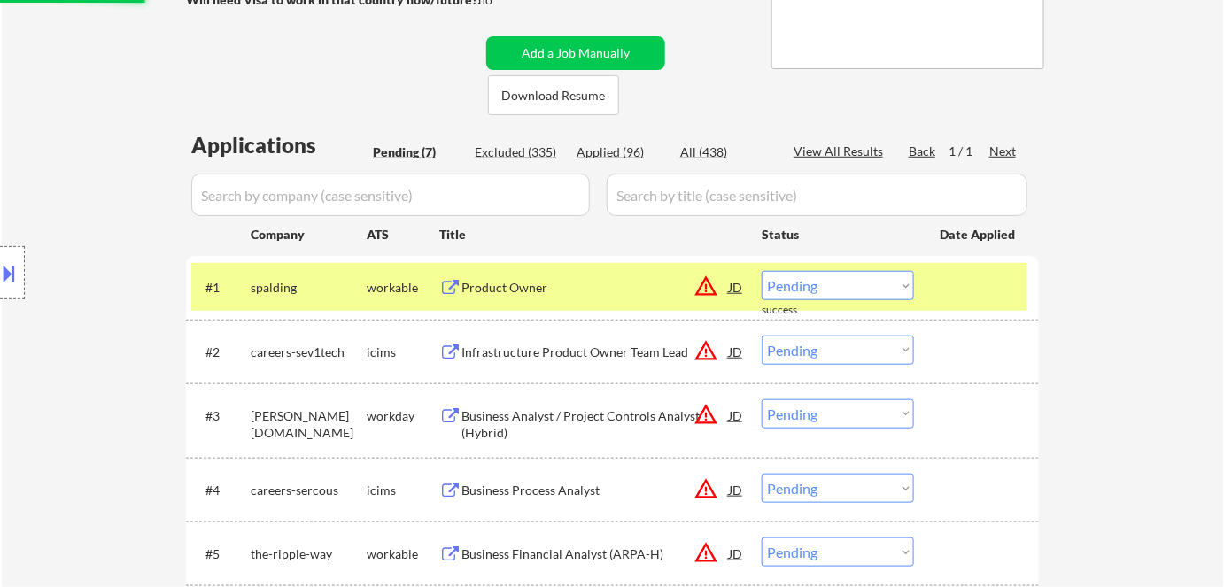
click at [484, 291] on div "Product Owner" at bounding box center [594, 288] width 267 height 18
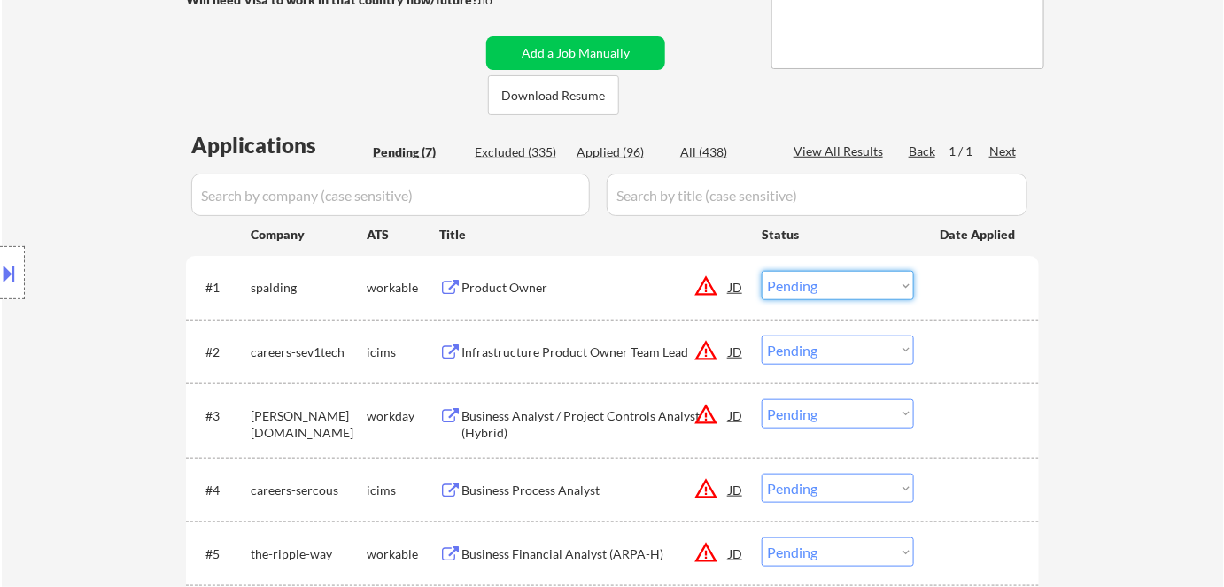
click at [810, 282] on select "Choose an option... Pending Applied Excluded (Questions) Excluded (Expired) Exc…" at bounding box center [838, 285] width 152 height 29
click at [762, 271] on select "Choose an option... Pending Applied Excluded (Questions) Excluded (Expired) Exc…" at bounding box center [838, 285] width 152 height 29
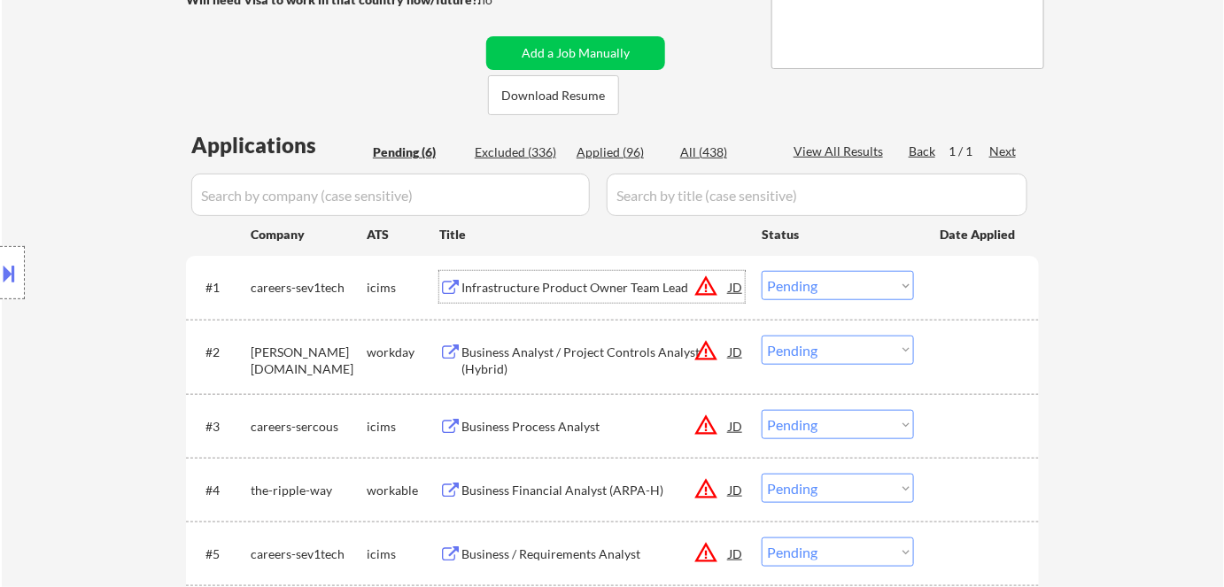
click at [508, 291] on div "Infrastructure Product Owner Team Lead" at bounding box center [594, 288] width 267 height 18
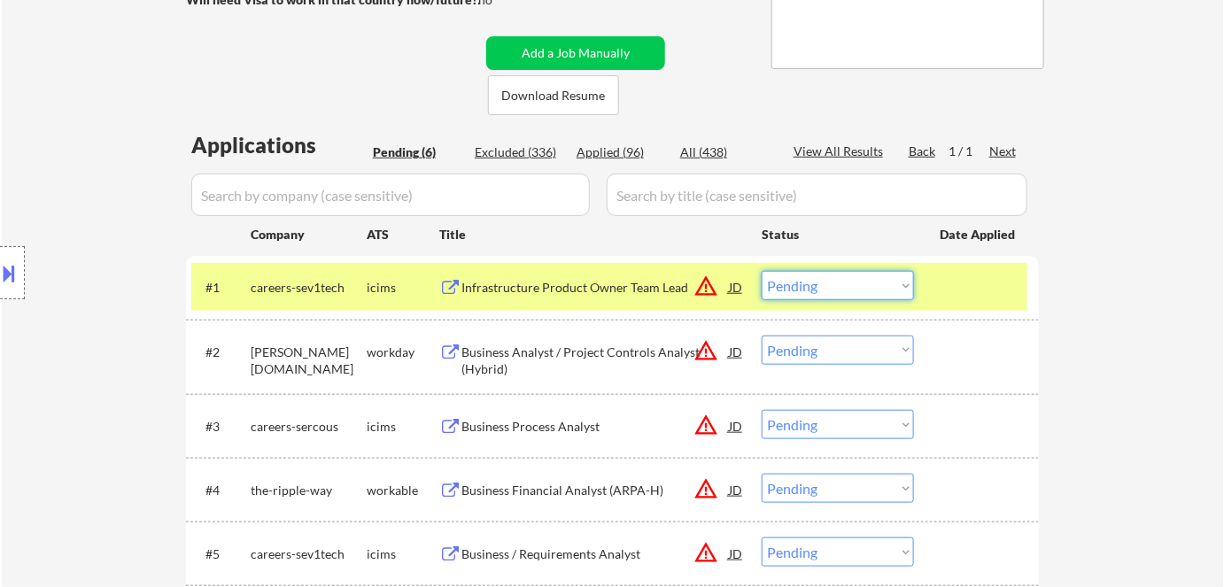
click at [811, 286] on select "Choose an option... Pending Applied Excluded (Questions) Excluded (Expired) Exc…" at bounding box center [838, 285] width 152 height 29
click at [762, 271] on select "Choose an option... Pending Applied Excluded (Questions) Excluded (Expired) Exc…" at bounding box center [838, 285] width 152 height 29
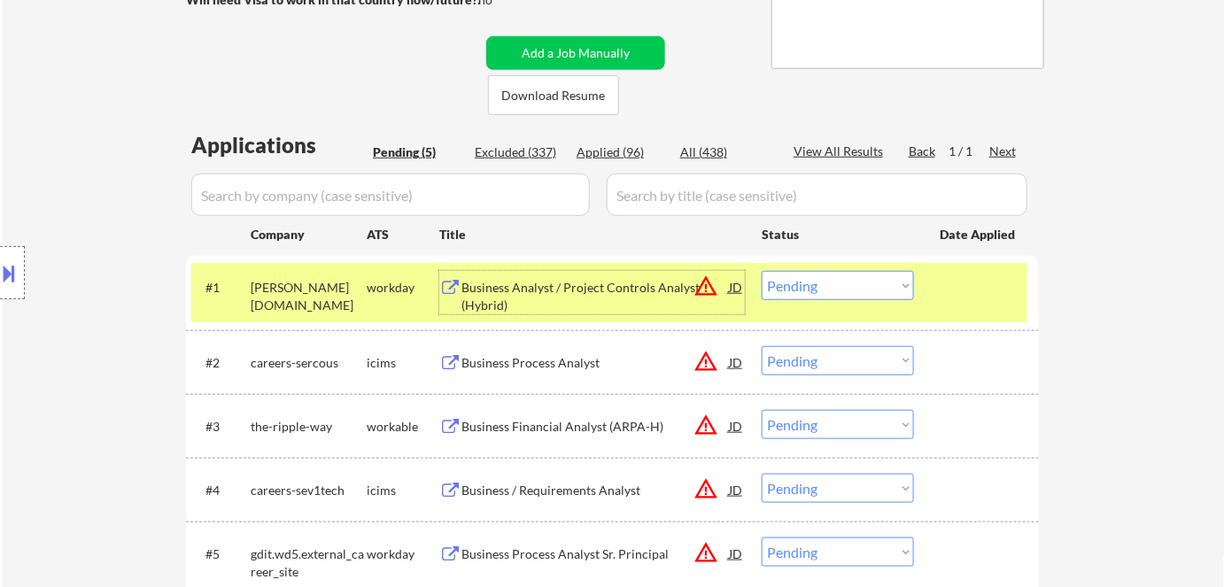
click at [518, 302] on div "Business Analyst / Project Controls Analyst (Hybrid)" at bounding box center [594, 296] width 267 height 35
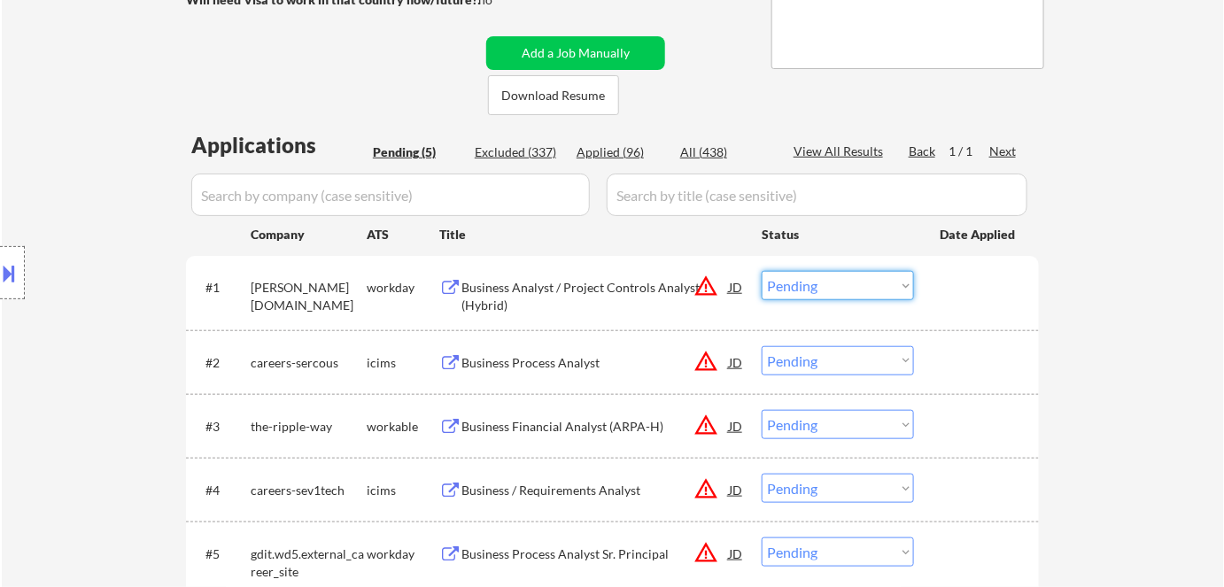
click at [874, 286] on select "Choose an option... Pending Applied Excluded (Questions) Excluded (Expired) Exc…" at bounding box center [838, 285] width 152 height 29
click at [762, 271] on select "Choose an option... Pending Applied Excluded (Questions) Excluded (Expired) Exc…" at bounding box center [838, 285] width 152 height 29
select select ""pending""
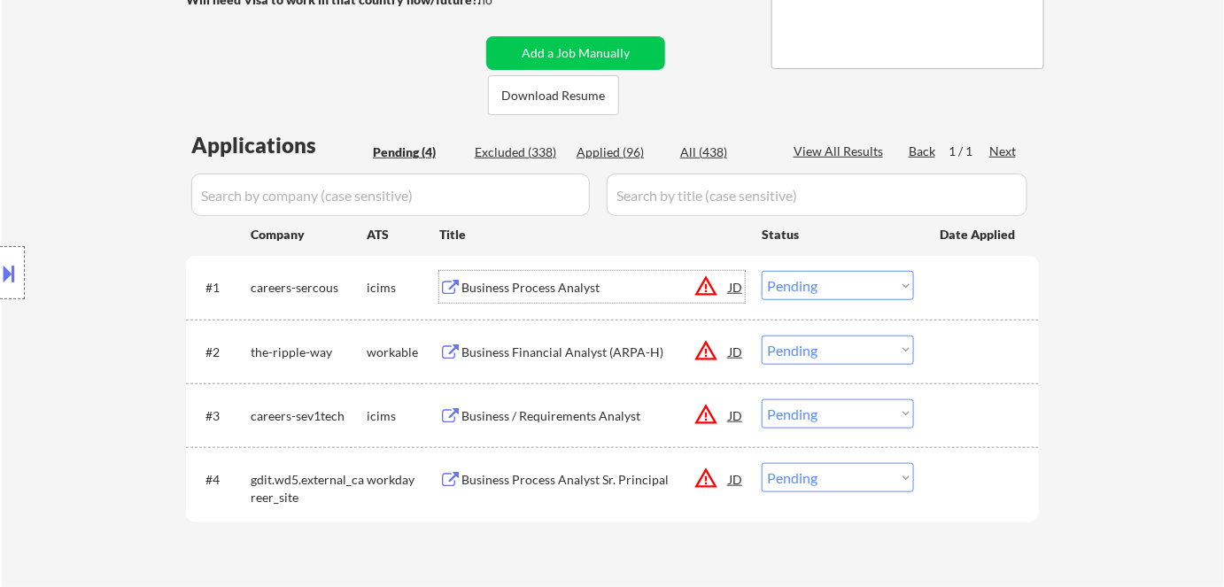
click at [551, 296] on div "Business Process Analyst" at bounding box center [594, 288] width 267 height 18
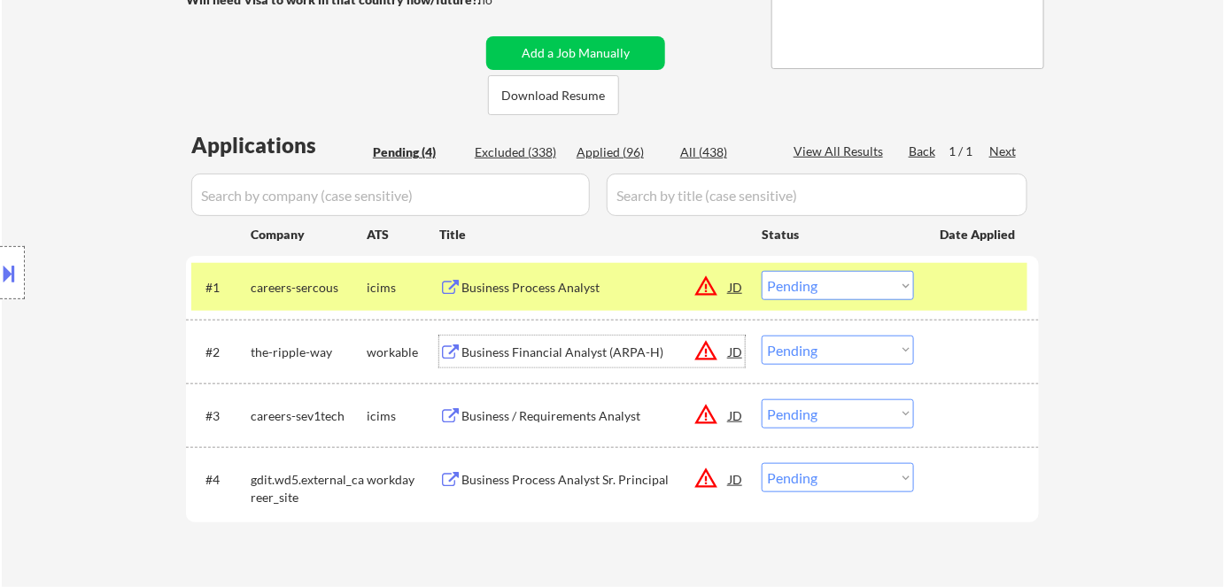
click at [547, 353] on div "Business Financial Analyst (ARPA-H)" at bounding box center [594, 353] width 267 height 18
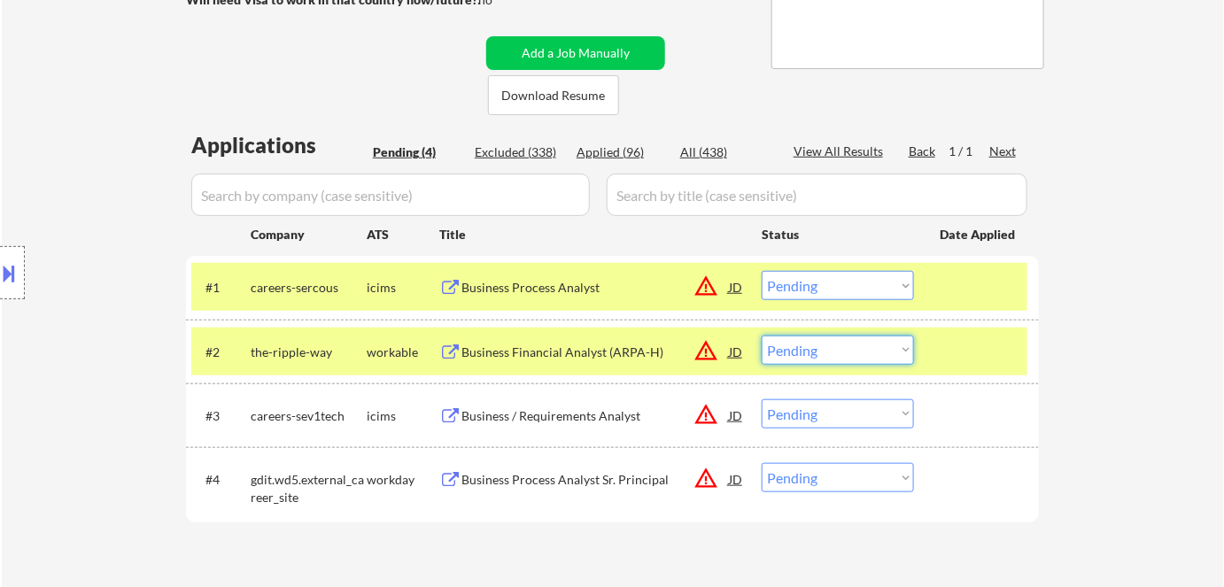
click at [865, 344] on select "Choose an option... Pending Applied Excluded (Questions) Excluded (Expired) Exc…" at bounding box center [838, 350] width 152 height 29
click at [762, 336] on select "Choose an option... Pending Applied Excluded (Questions) Excluded (Expired) Exc…" at bounding box center [838, 350] width 152 height 29
click at [486, 298] on div "Business Process Analyst" at bounding box center [594, 287] width 267 height 32
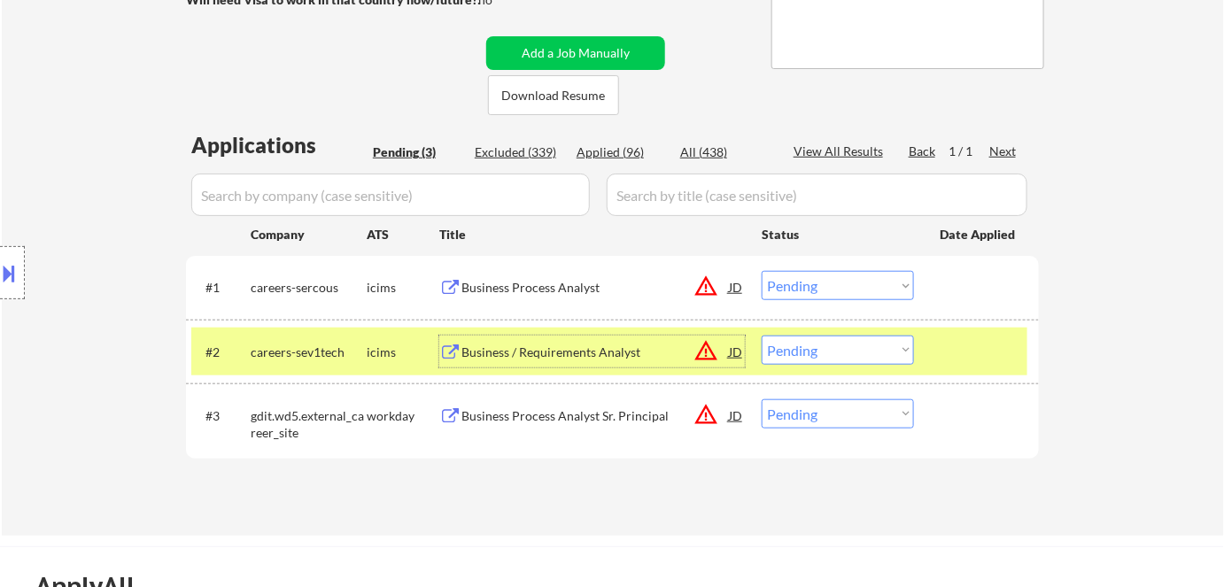
click at [523, 358] on div "Business / Requirements Analyst" at bounding box center [594, 353] width 267 height 18
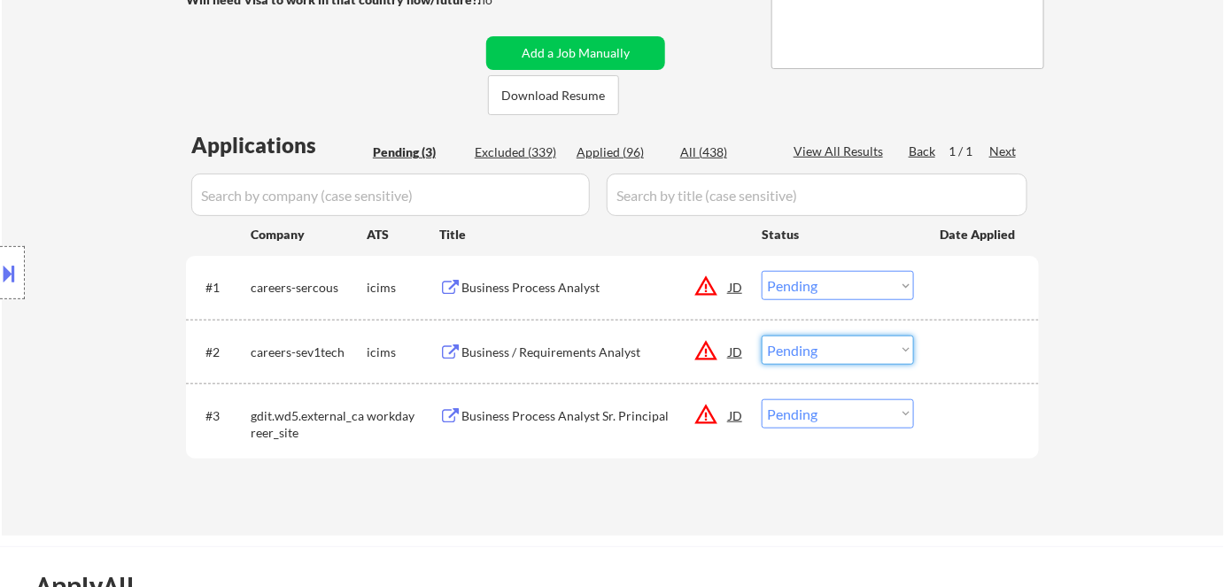
click at [832, 349] on select "Choose an option... Pending Applied Excluded (Questions) Excluded (Expired) Exc…" at bounding box center [838, 350] width 152 height 29
click at [762, 336] on select "Choose an option... Pending Applied Excluded (Questions) Excluded (Expired) Exc…" at bounding box center [838, 350] width 152 height 29
select select ""pending""
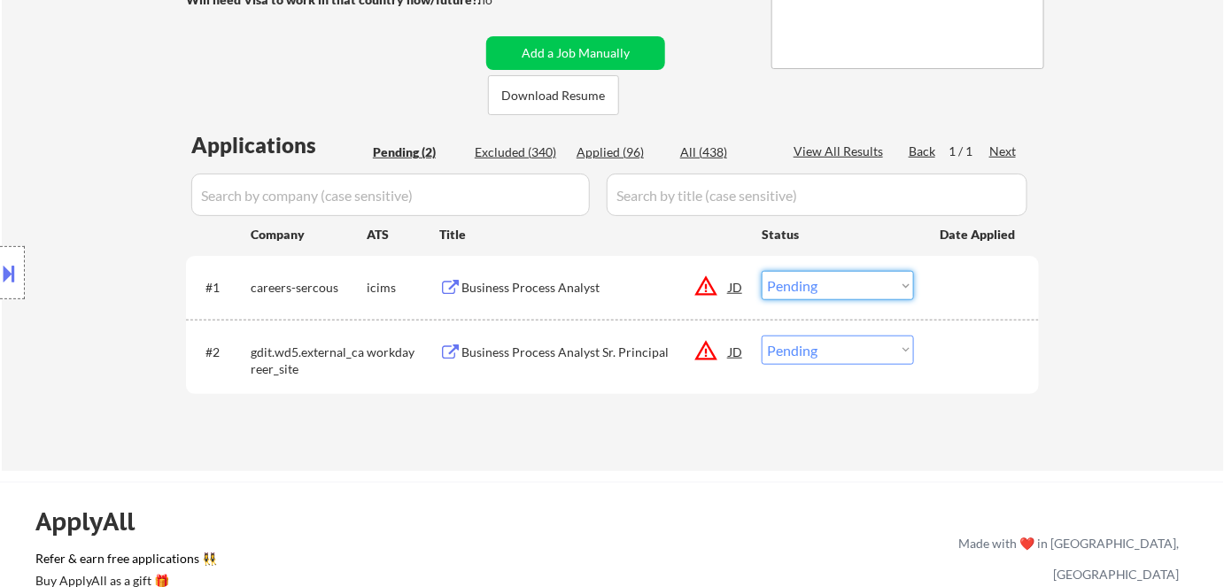
click at [797, 291] on select "Choose an option... Pending Applied Excluded (Questions) Excluded (Expired) Exc…" at bounding box center [838, 285] width 152 height 29
click at [762, 271] on select "Choose an option... Pending Applied Excluded (Questions) Excluded (Expired) Exc…" at bounding box center [838, 285] width 152 height 29
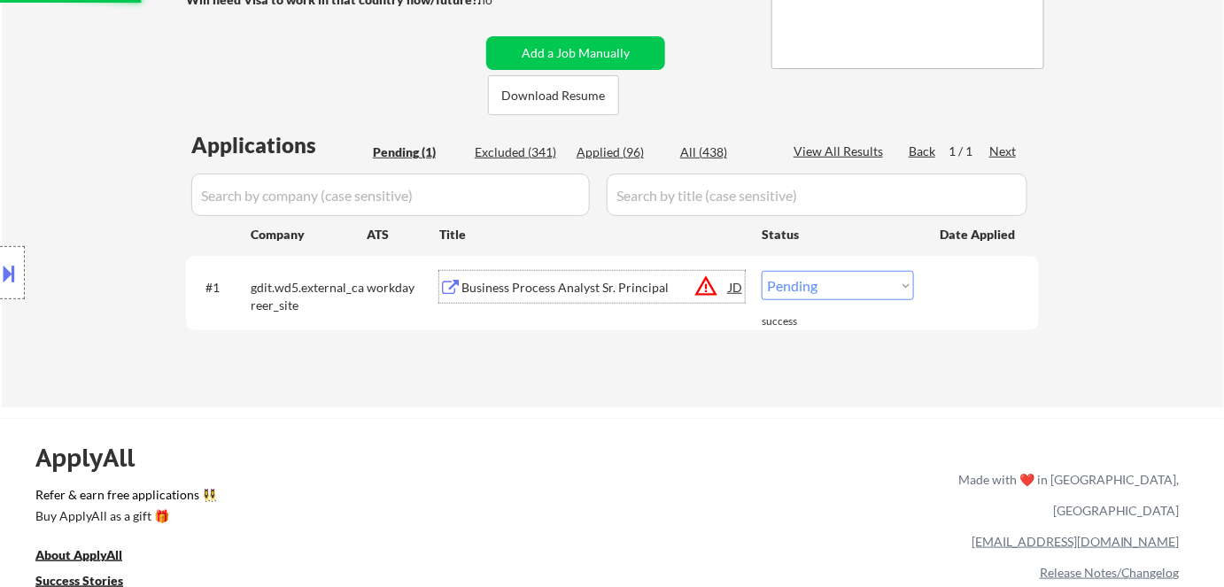
click at [507, 298] on div "Business Process Analyst Sr. Principal" at bounding box center [594, 287] width 267 height 32
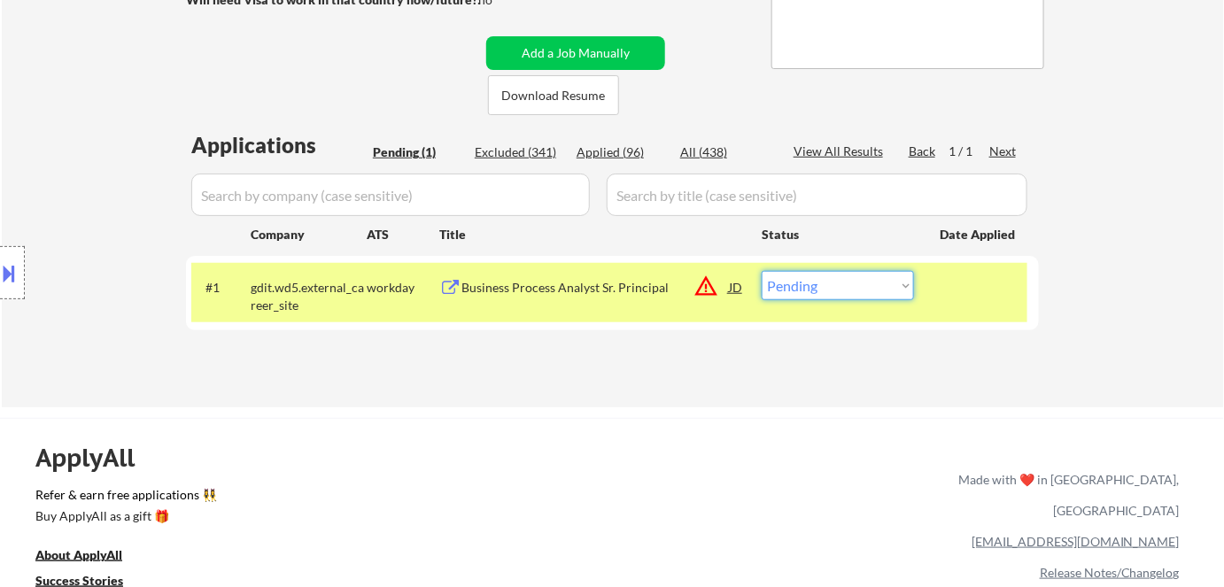
click at [810, 286] on select "Choose an option... Pending Applied Excluded (Questions) Excluded (Expired) Exc…" at bounding box center [838, 285] width 152 height 29
click at [762, 271] on select "Choose an option... Pending Applied Excluded (Questions) Excluded (Expired) Exc…" at bounding box center [838, 285] width 152 height 29
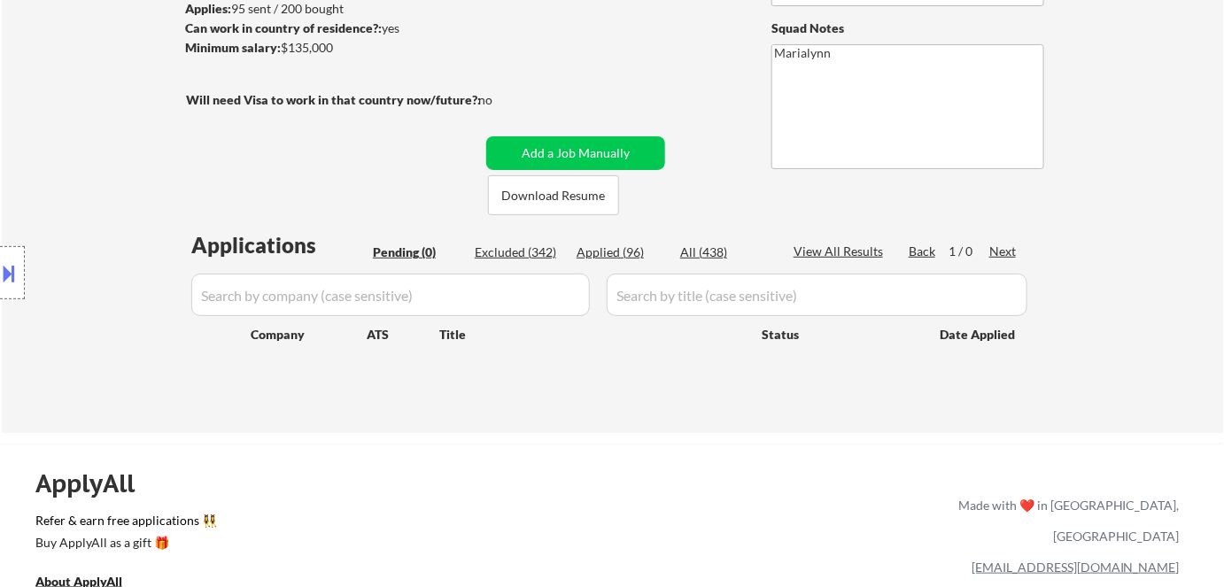
scroll to position [245, 0]
click at [598, 252] on div "Applied (96)" at bounding box center [621, 252] width 89 height 18
select select ""applied""
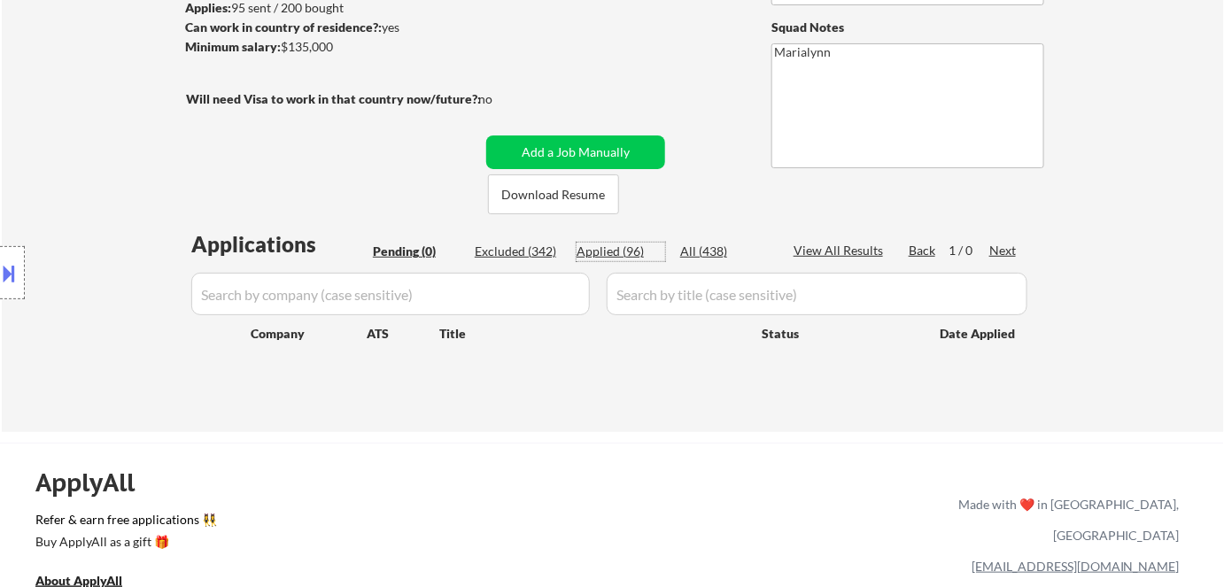
select select ""applied""
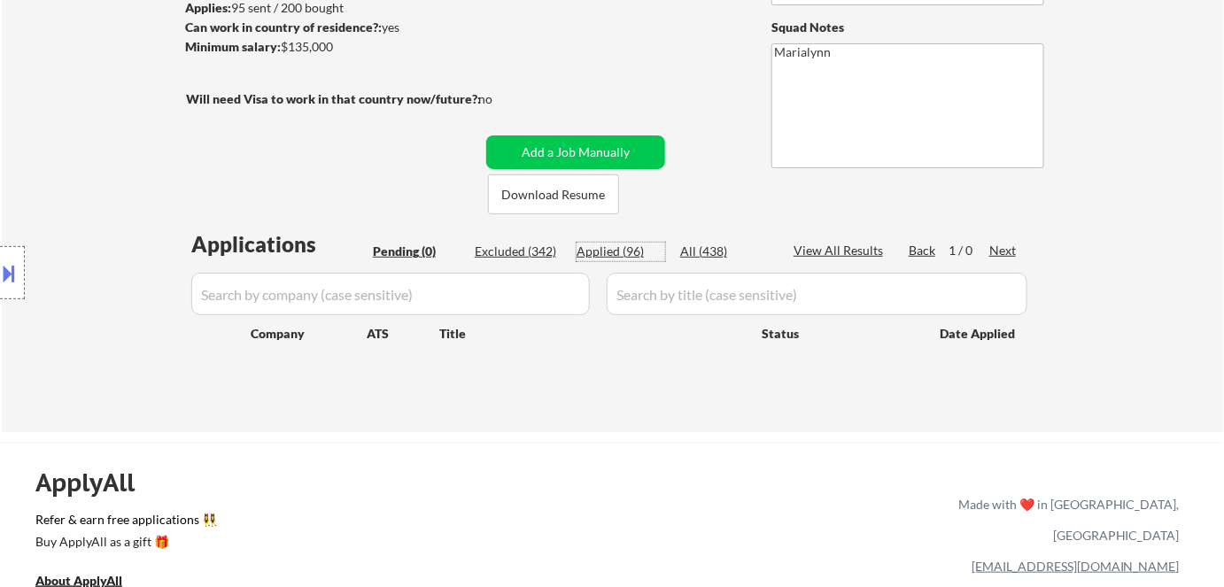
select select ""applied""
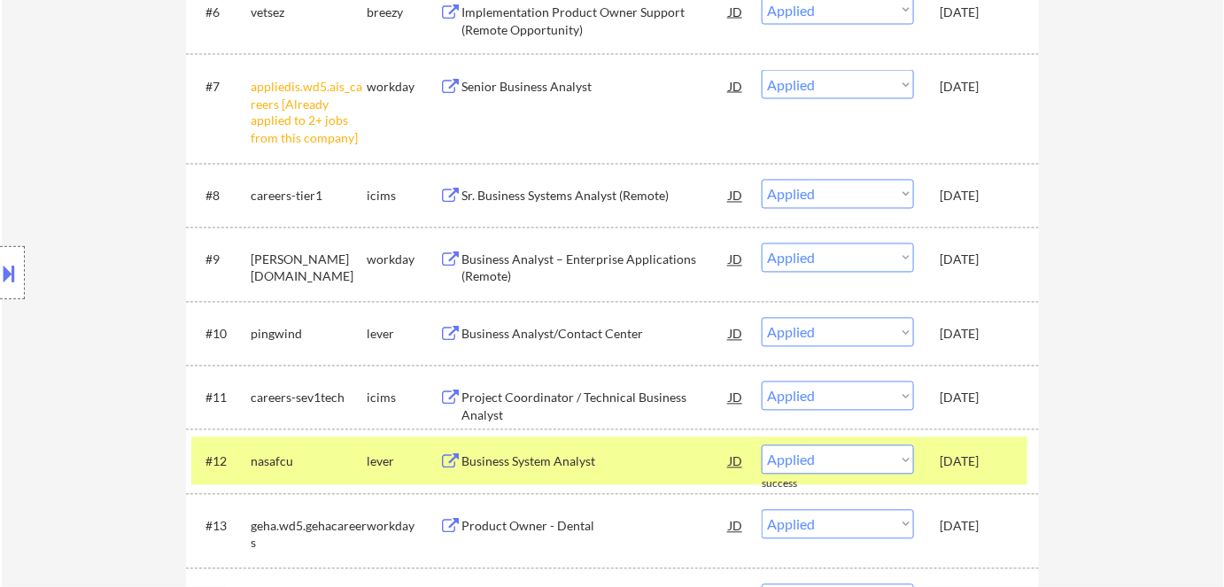
scroll to position [1014, 0]
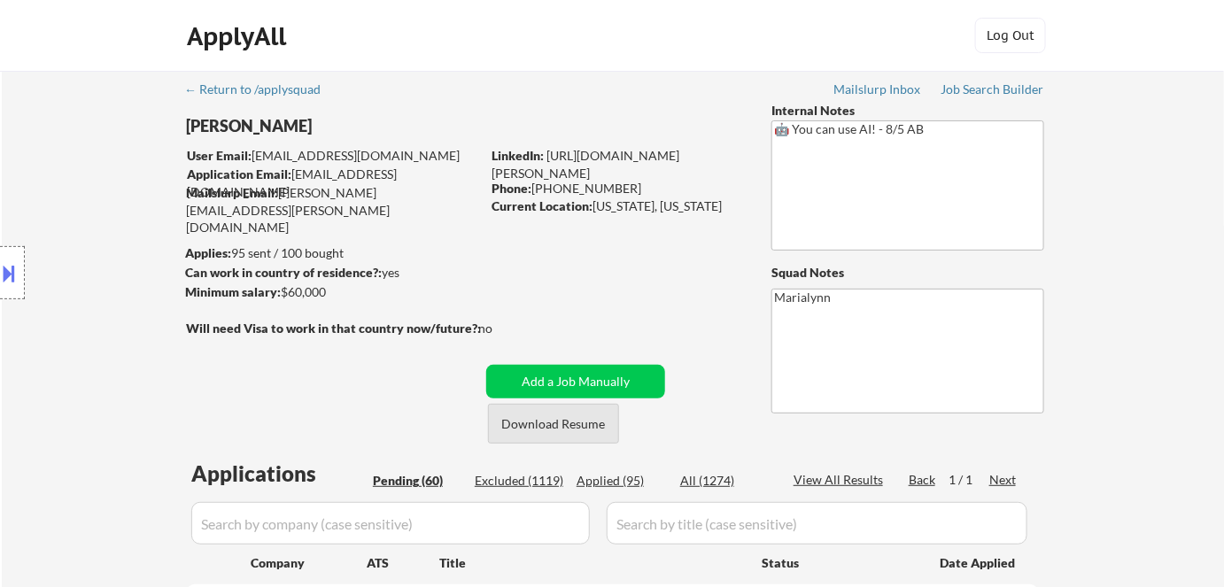
select select ""pending""
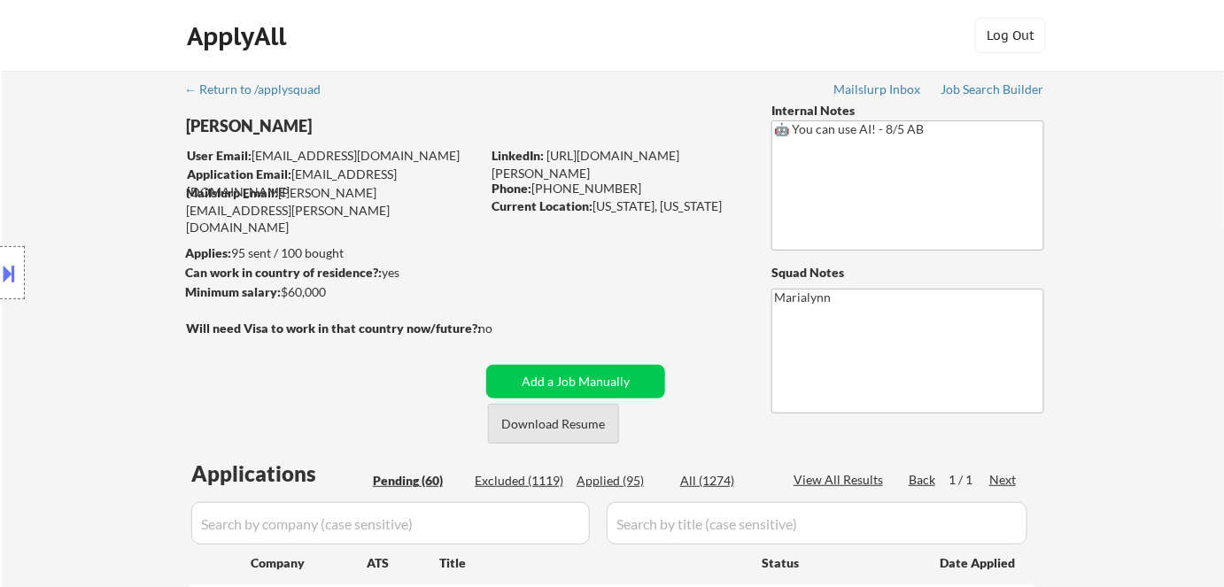
select select ""pending""
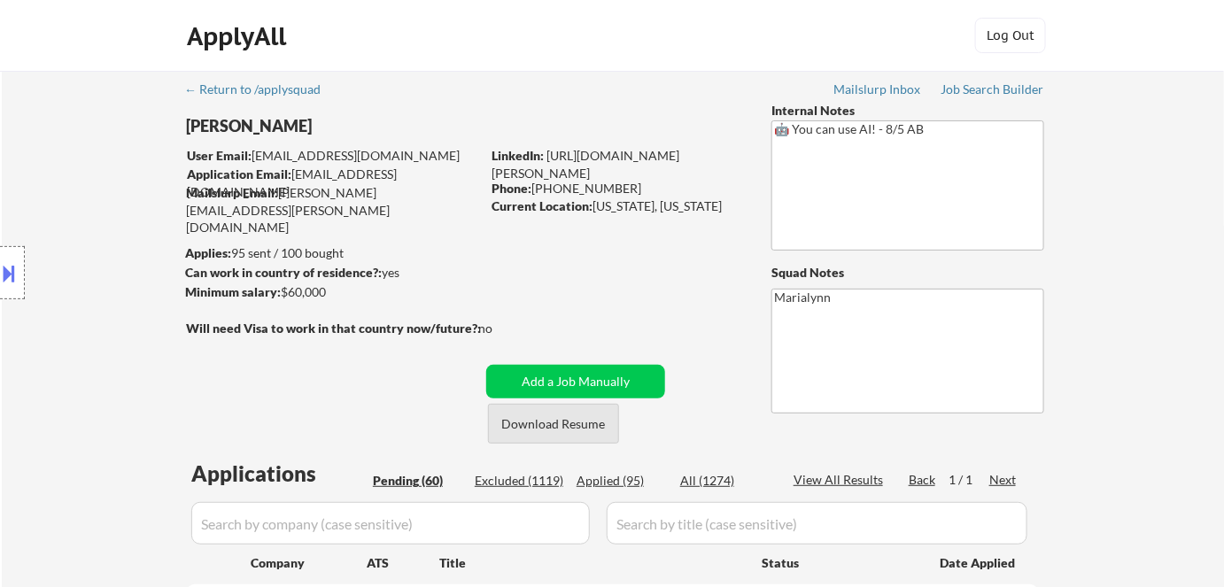
select select ""pending""
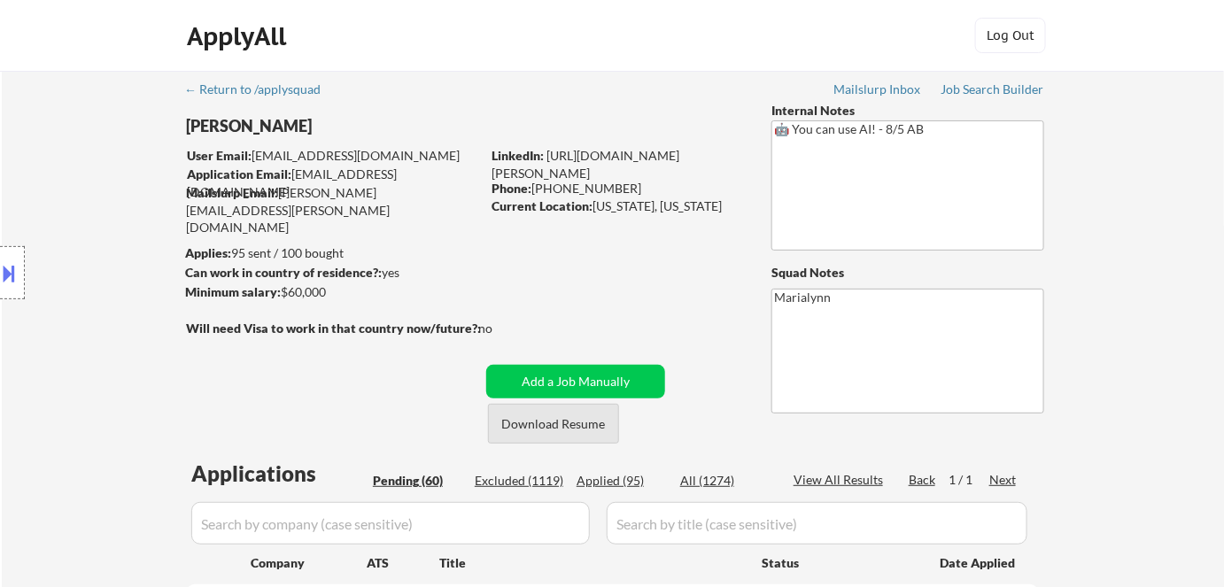
select select ""pending""
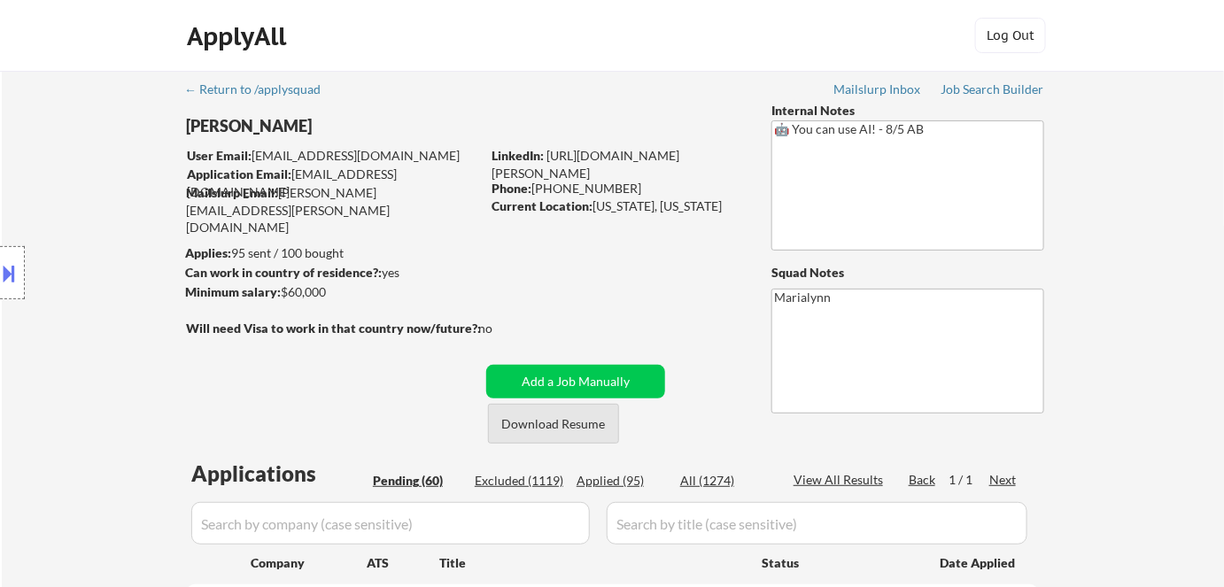
select select ""pending""
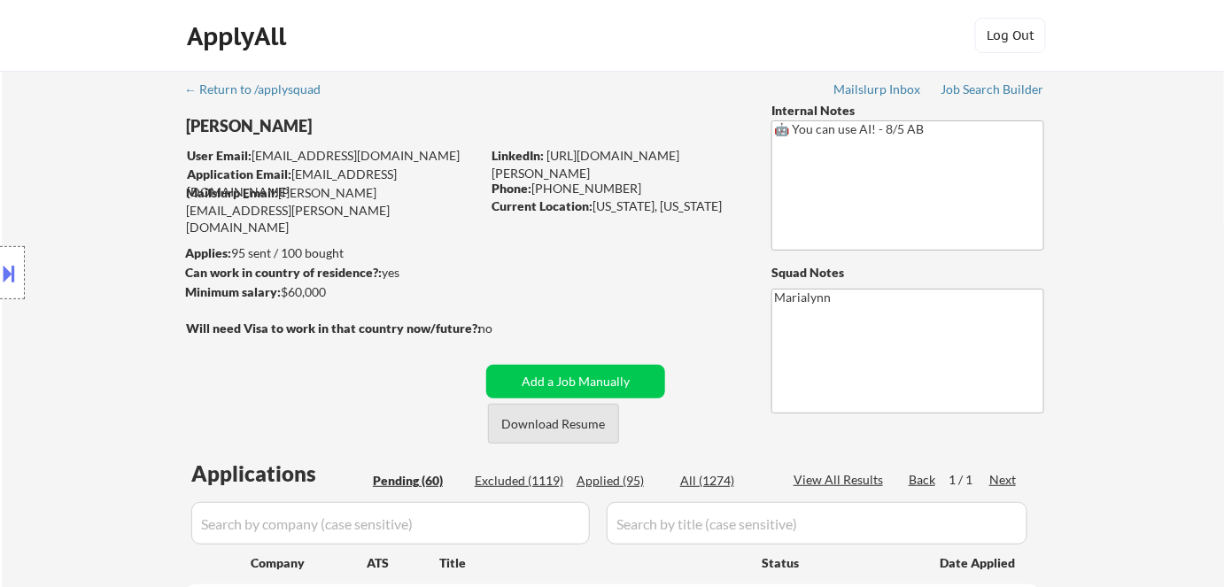
select select ""pending""
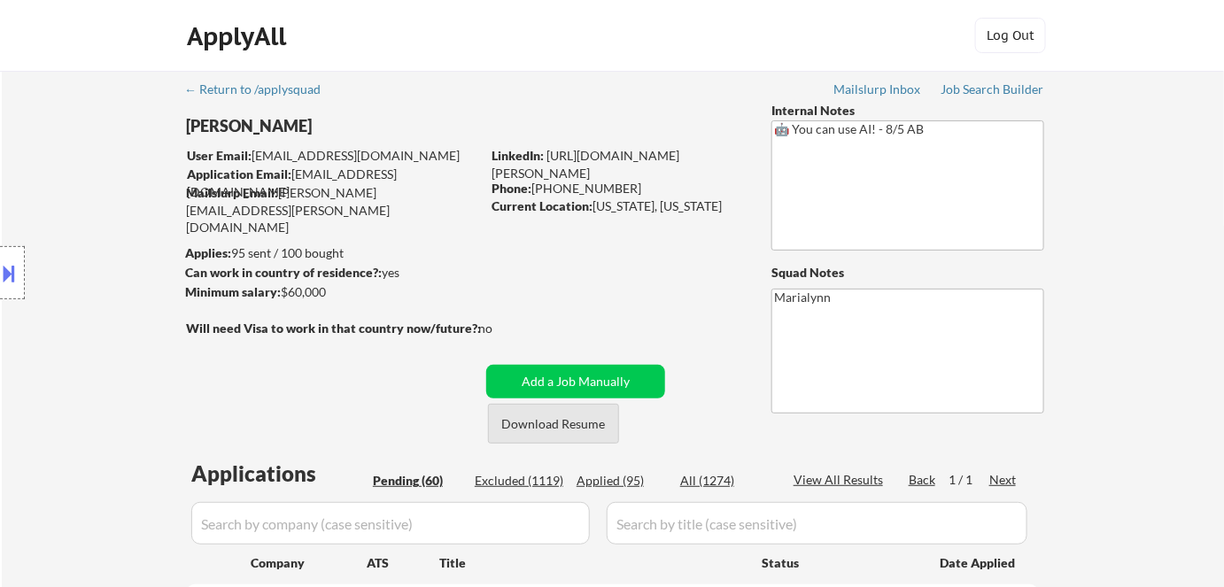
select select ""pending""
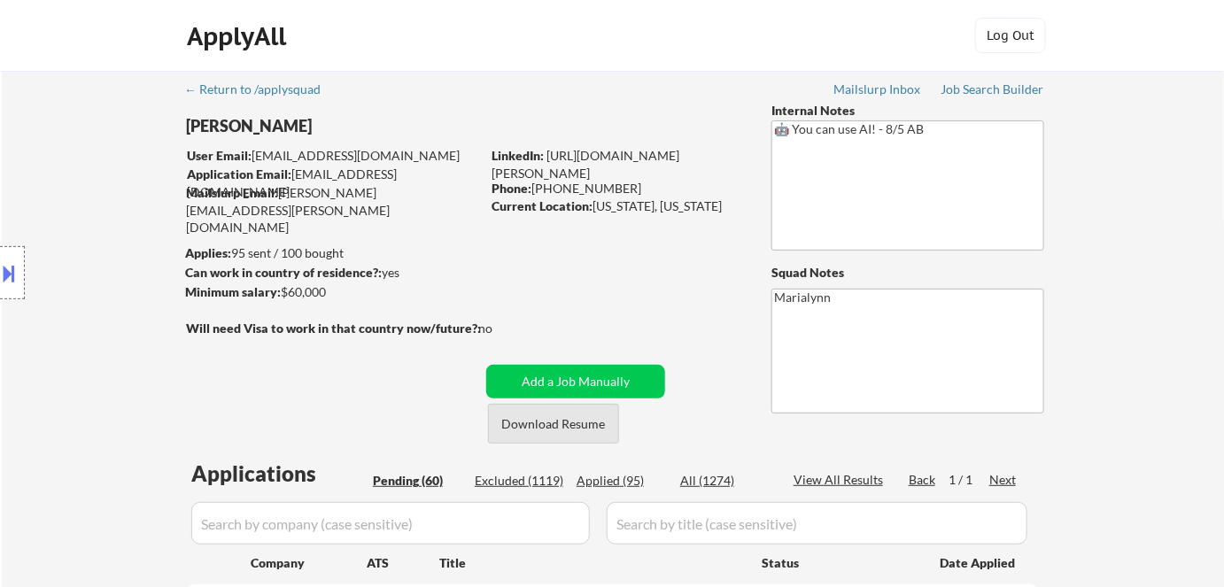
select select ""pending""
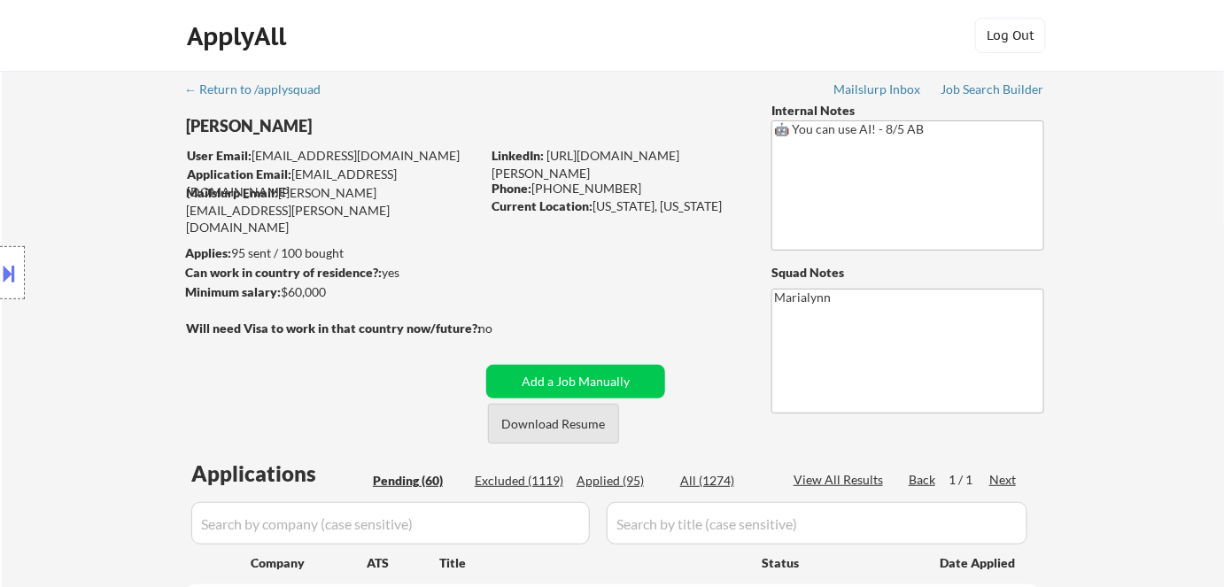
select select ""pending""
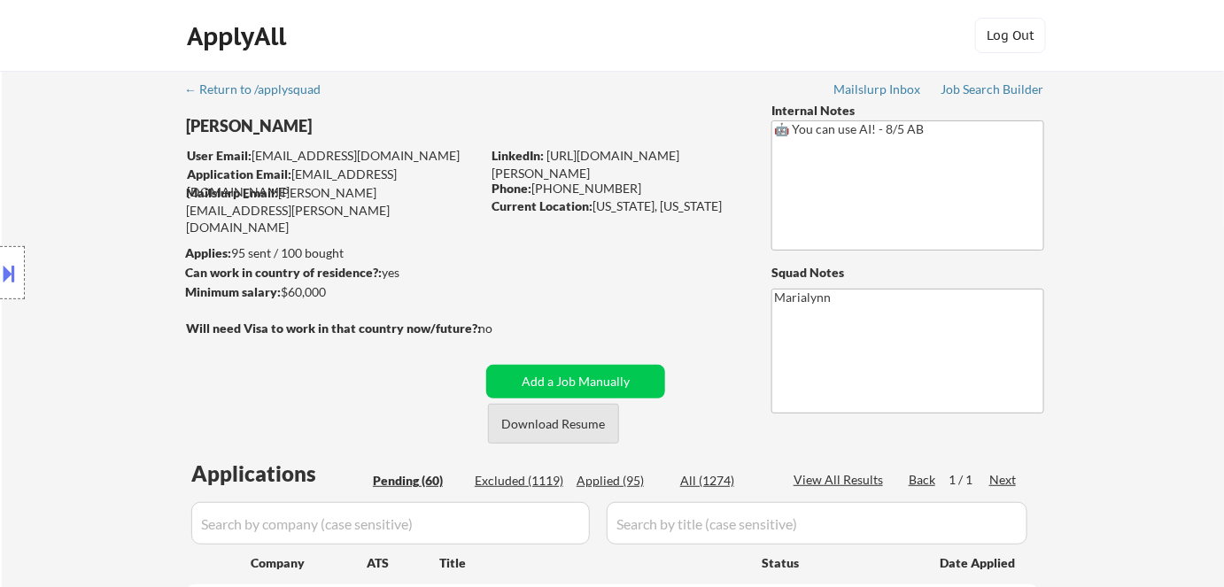
select select ""pending""
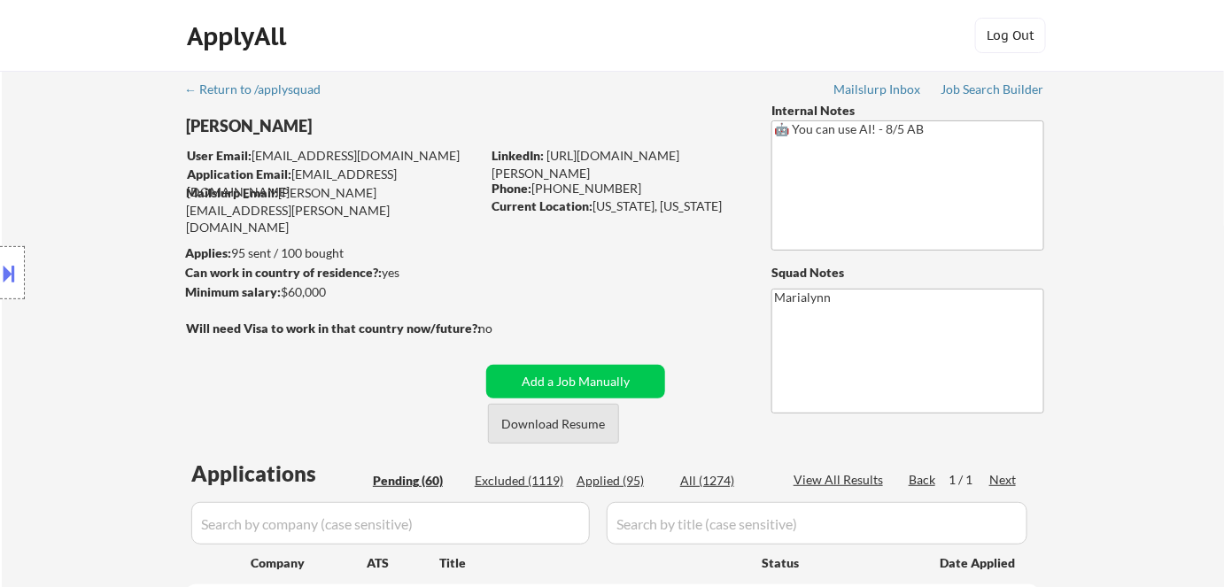
select select ""pending""
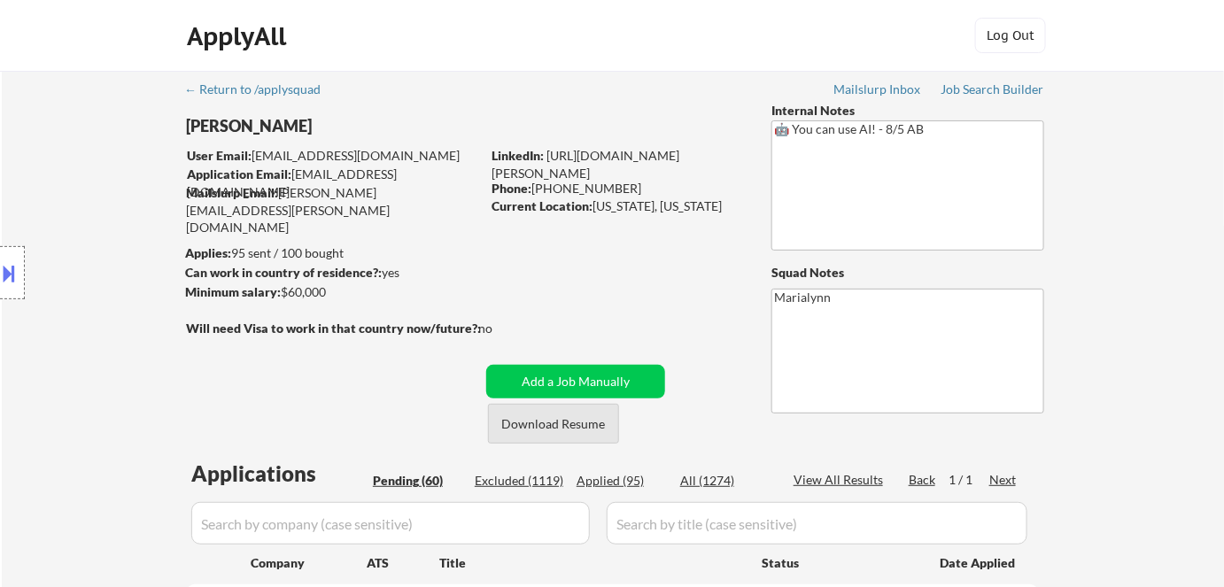
select select ""pending""
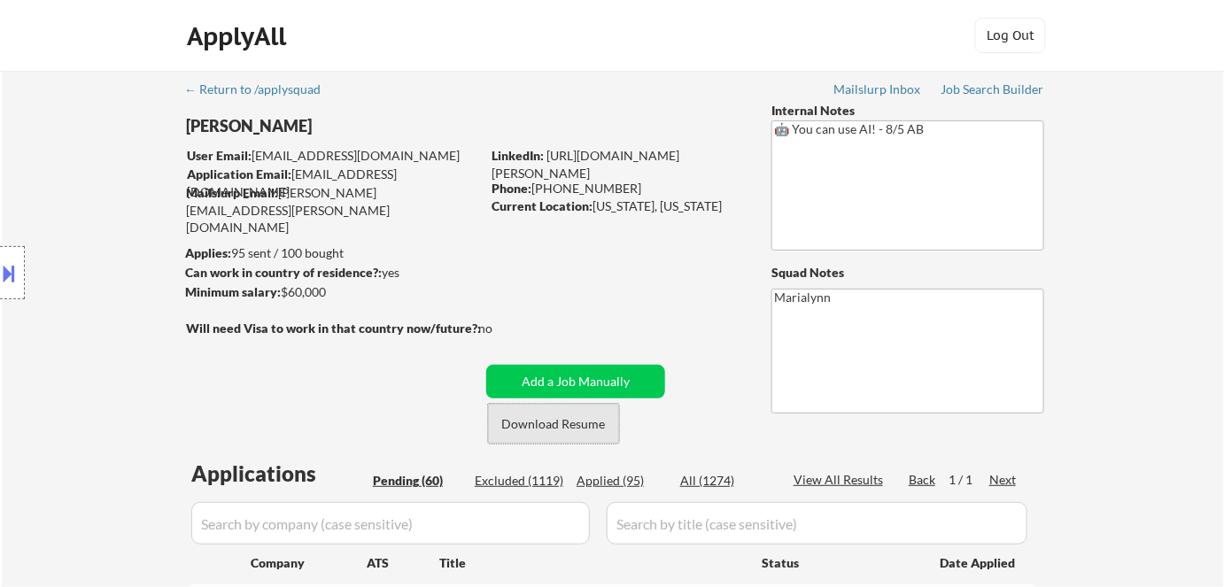
click at [593, 415] on button "Download Resume" at bounding box center [553, 424] width 131 height 40
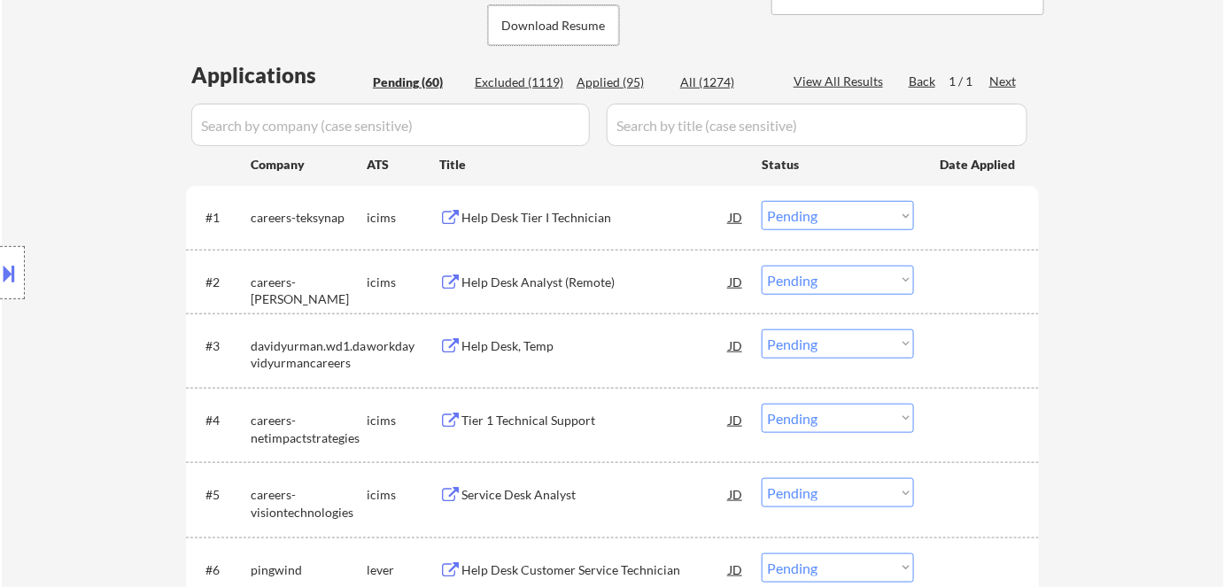
scroll to position [370, 0]
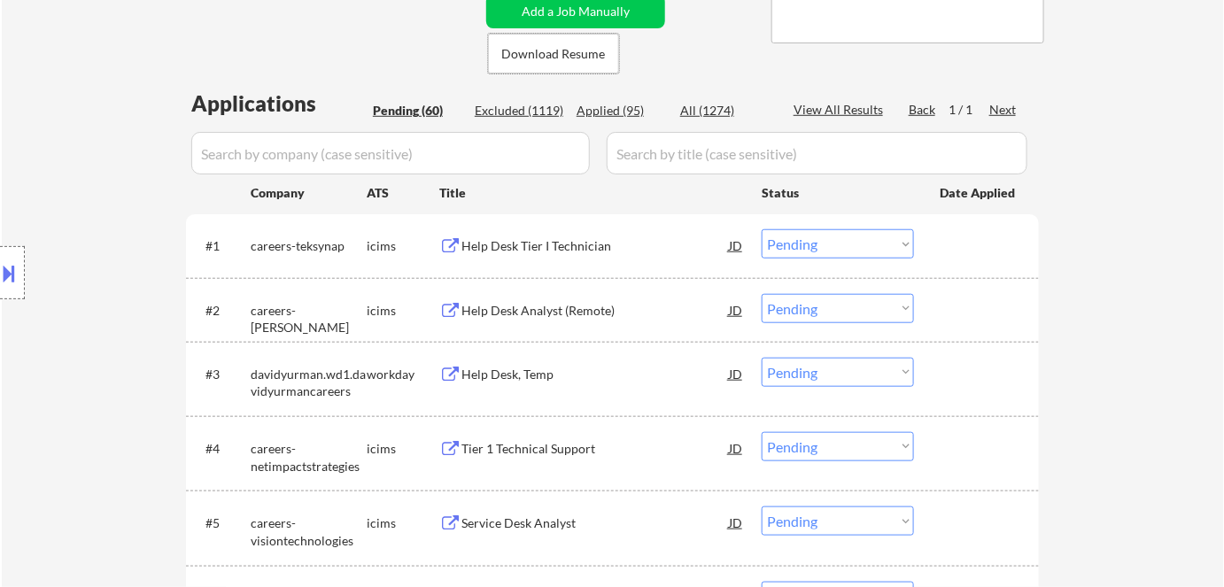
click at [515, 233] on div "Help Desk Tier I Technician" at bounding box center [594, 245] width 267 height 32
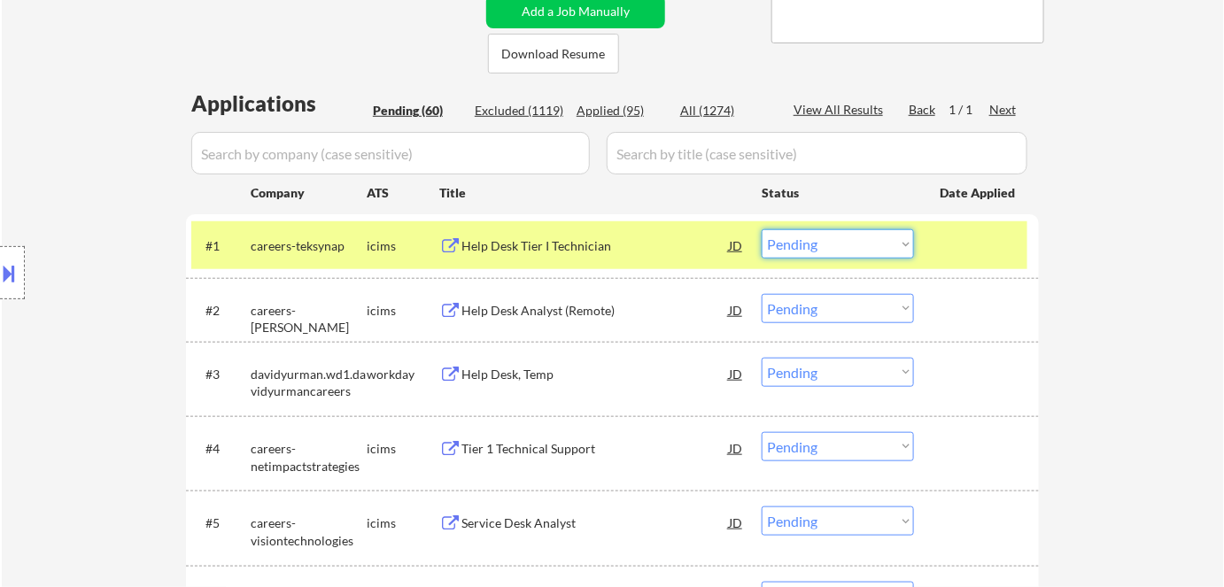
click at [825, 233] on select "Choose an option... Pending Applied Excluded (Questions) Excluded (Expired) Exc…" at bounding box center [838, 243] width 152 height 29
click at [762, 229] on select "Choose an option... Pending Applied Excluded (Questions) Excluded (Expired) Exc…" at bounding box center [838, 243] width 152 height 29
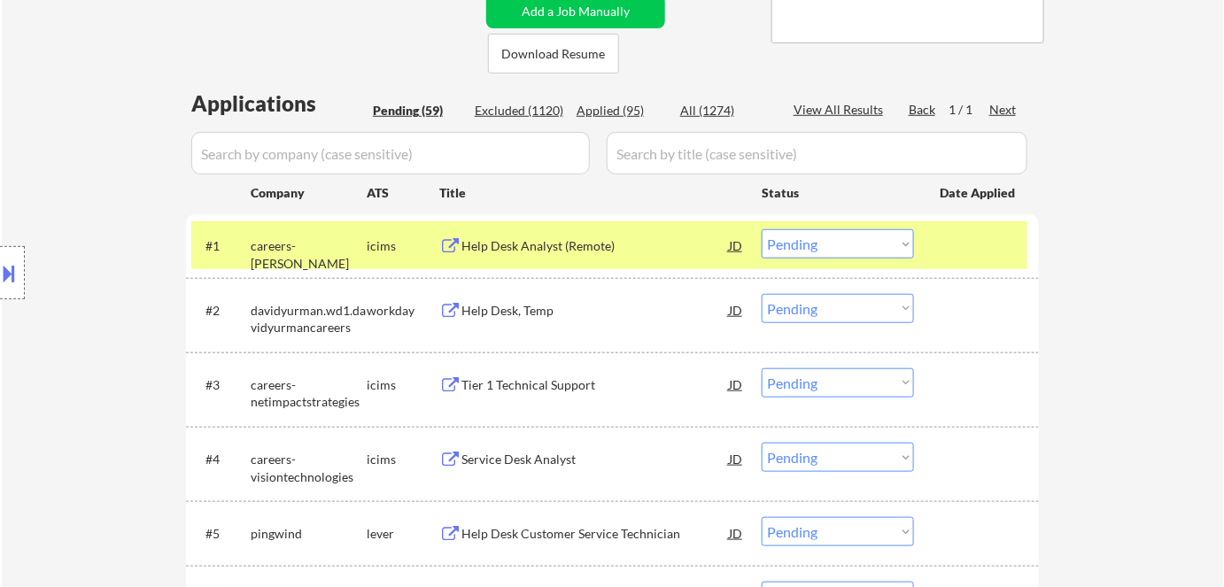
click at [540, 237] on div "Help Desk Analyst (Remote)" at bounding box center [594, 246] width 267 height 18
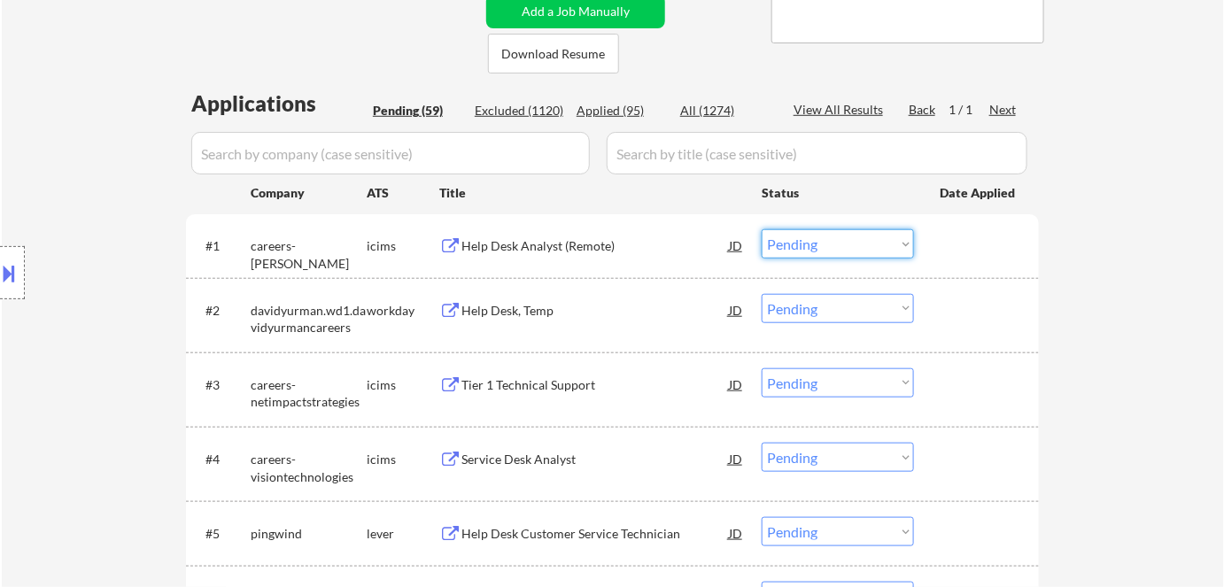
click at [808, 237] on select "Choose an option... Pending Applied Excluded (Questions) Excluded (Expired) Exc…" at bounding box center [838, 243] width 152 height 29
click at [762, 229] on select "Choose an option... Pending Applied Excluded (Questions) Excluded (Expired) Exc…" at bounding box center [838, 243] width 152 height 29
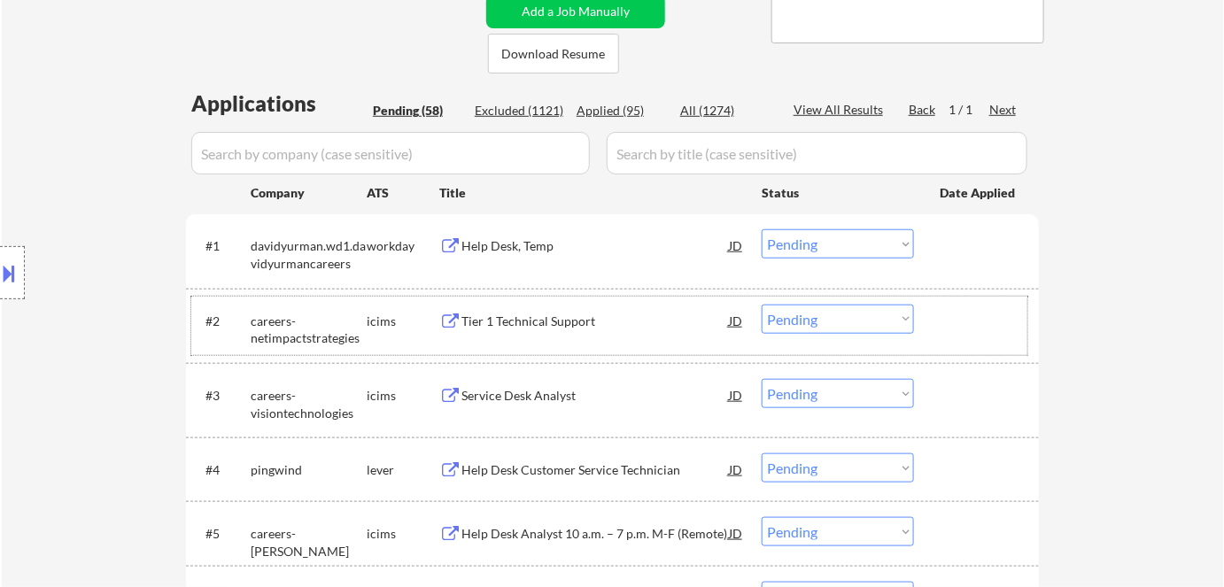
drag, startPoint x: 853, startPoint y: 348, endPoint x: 833, endPoint y: 367, distance: 26.9
click at [833, 367] on div "#3 careers-visiontechnologies icims Service Desk Analyst JD Choose an option...…" at bounding box center [612, 400] width 853 height 74
click at [505, 244] on div "Help Desk, Temp" at bounding box center [594, 246] width 267 height 18
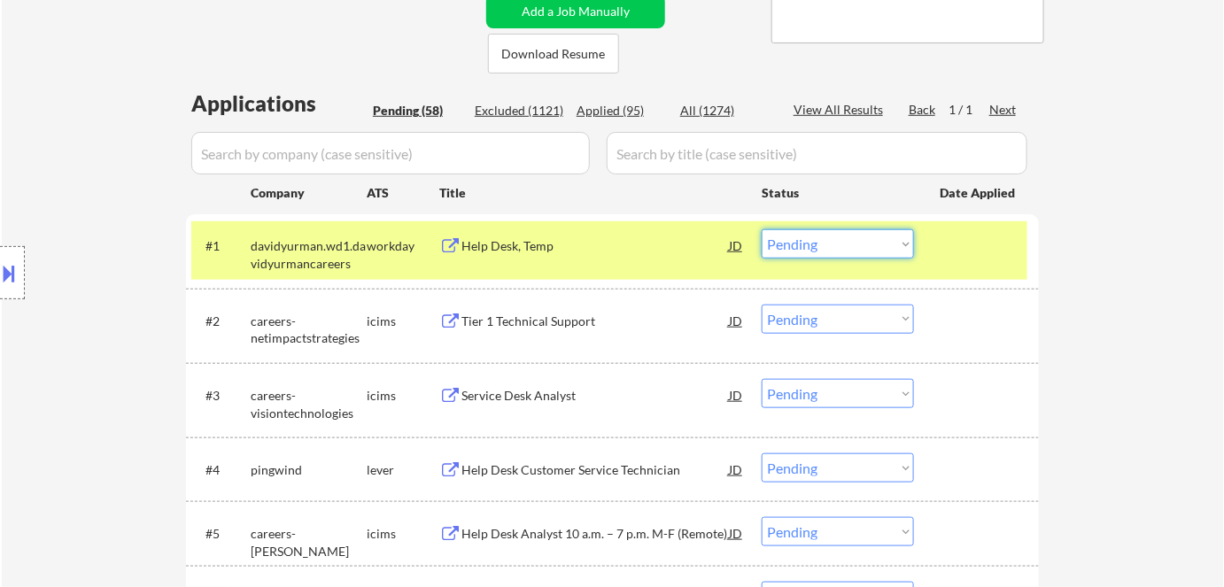
click at [841, 255] on select "Choose an option... Pending Applied Excluded (Questions) Excluded (Expired) Exc…" at bounding box center [838, 243] width 152 height 29
click at [762, 229] on select "Choose an option... Pending Applied Excluded (Questions) Excluded (Expired) Exc…" at bounding box center [838, 243] width 152 height 29
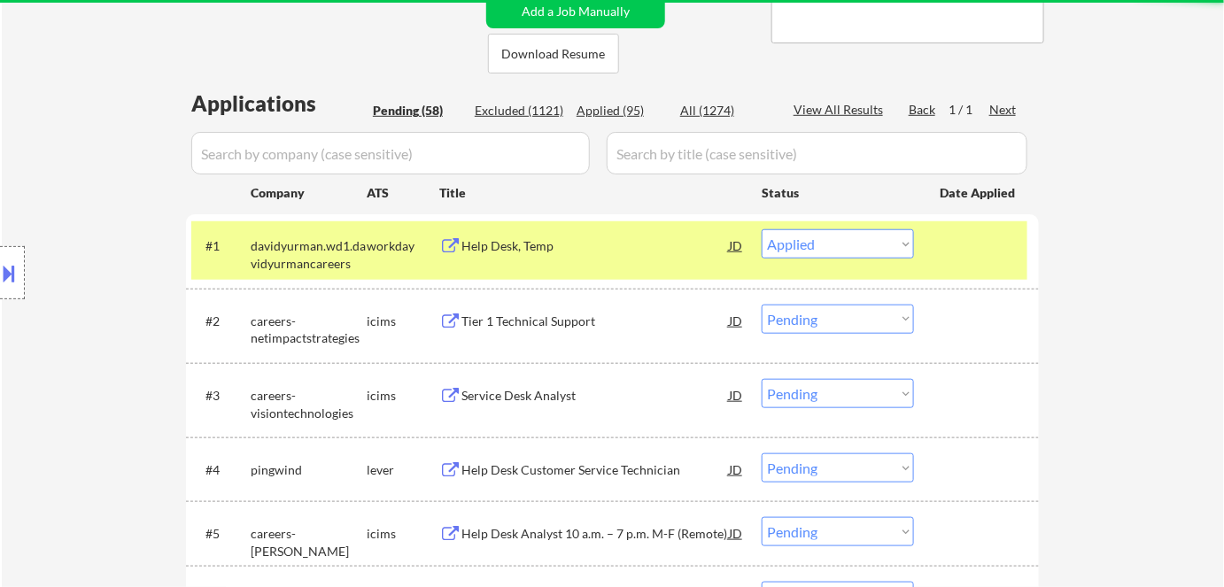
select select ""pending""
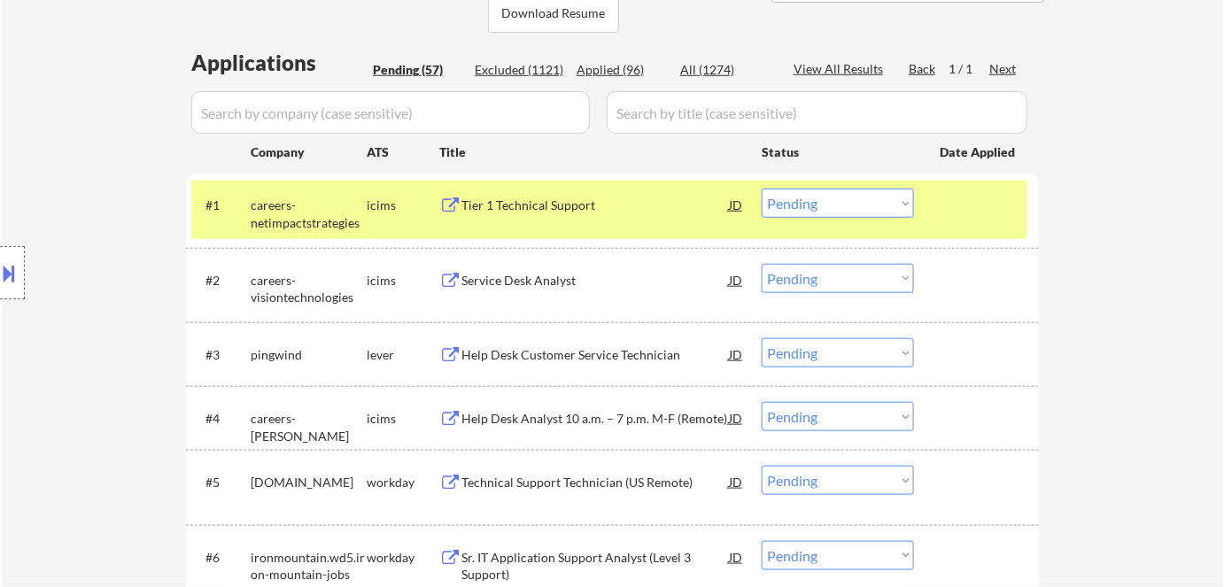
scroll to position [412, 0]
click at [562, 349] on div "Help Desk Customer Service Technician" at bounding box center [594, 354] width 267 height 18
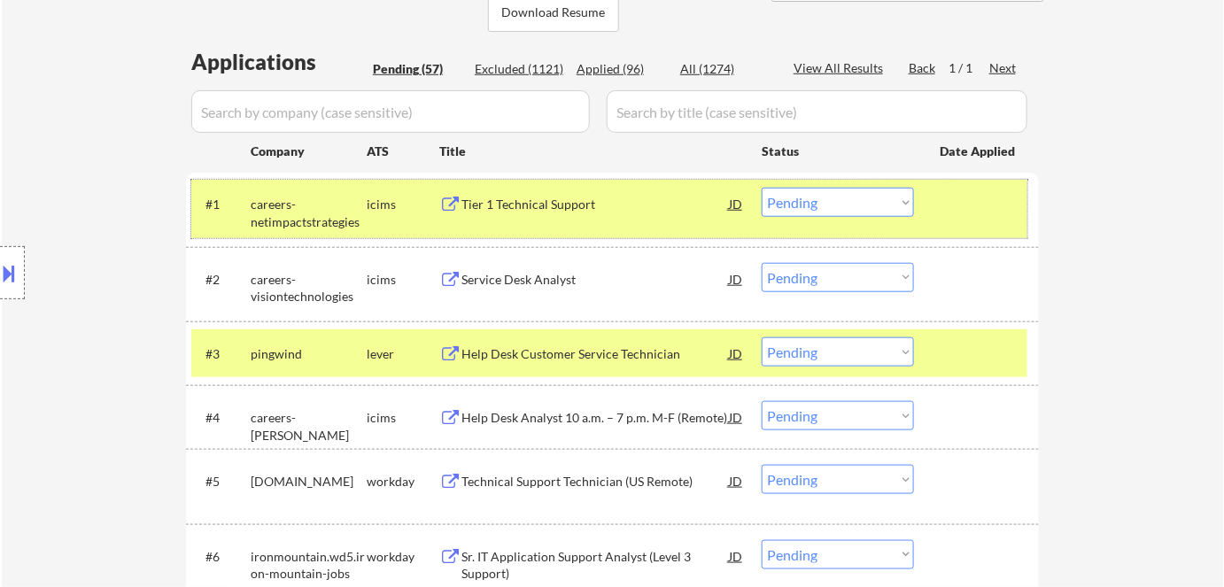
click at [367, 205] on div "icims" at bounding box center [403, 205] width 73 height 18
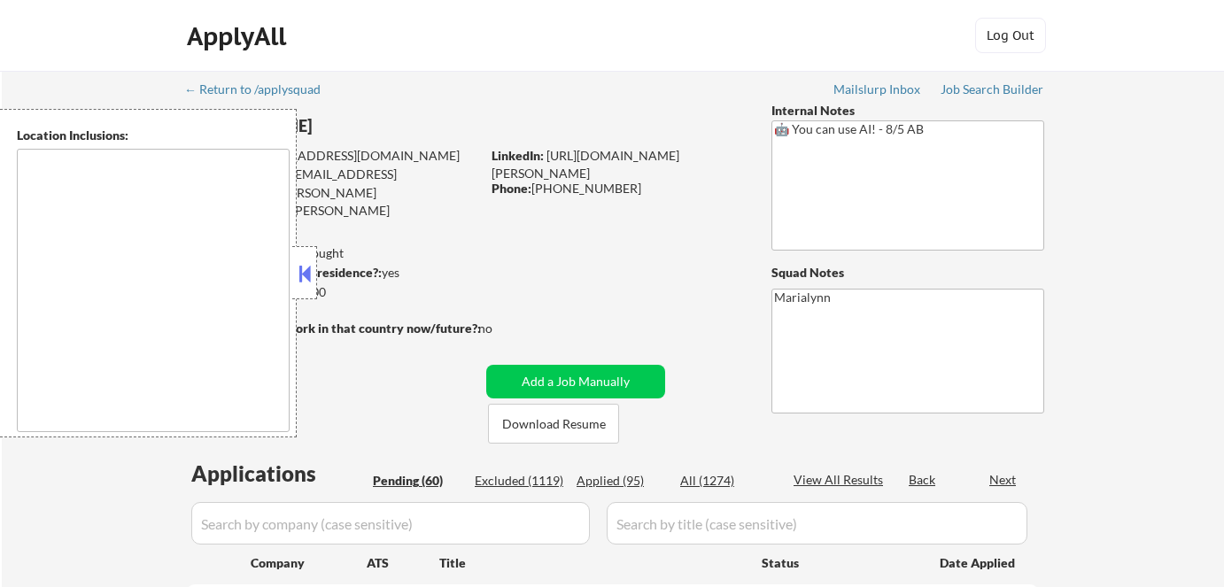
scroll to position [82, 0]
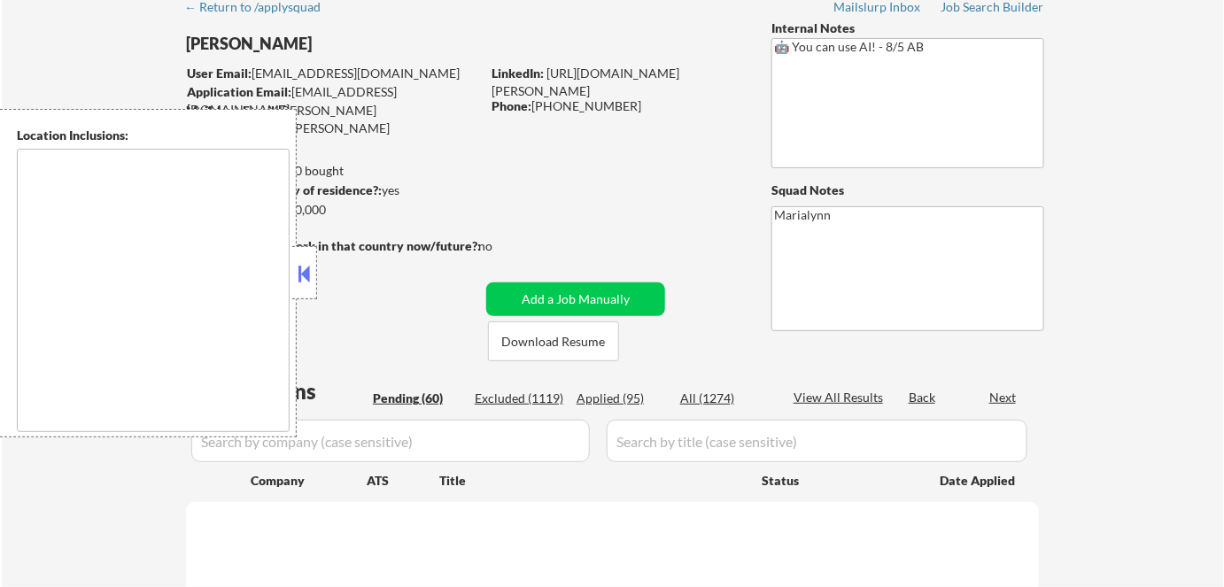
select select ""pending""
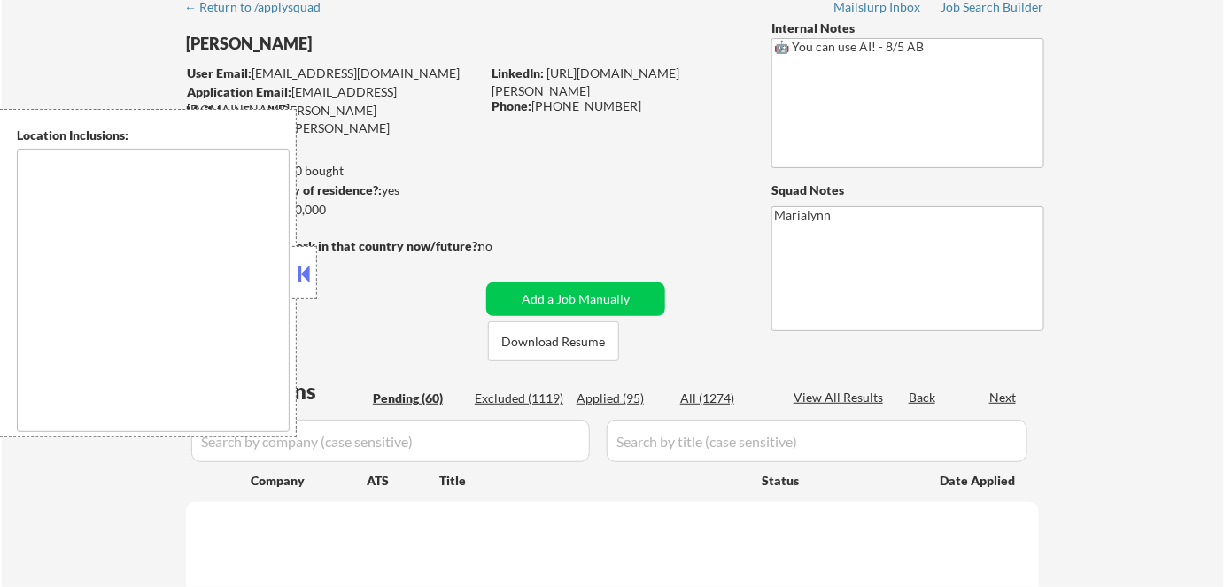
select select ""pending""
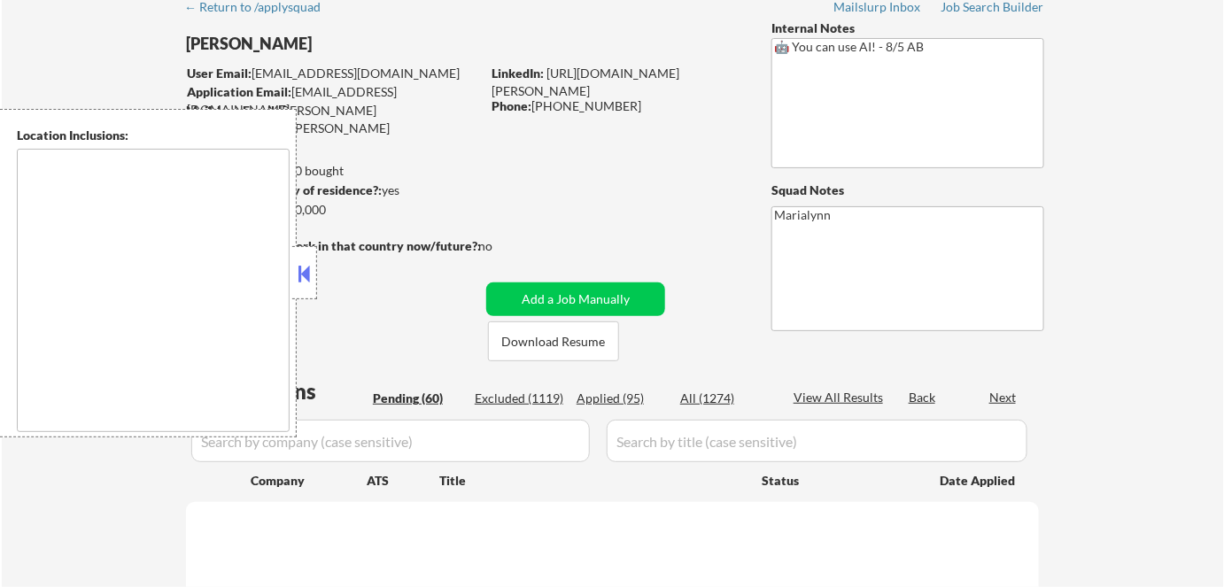
select select ""pending""
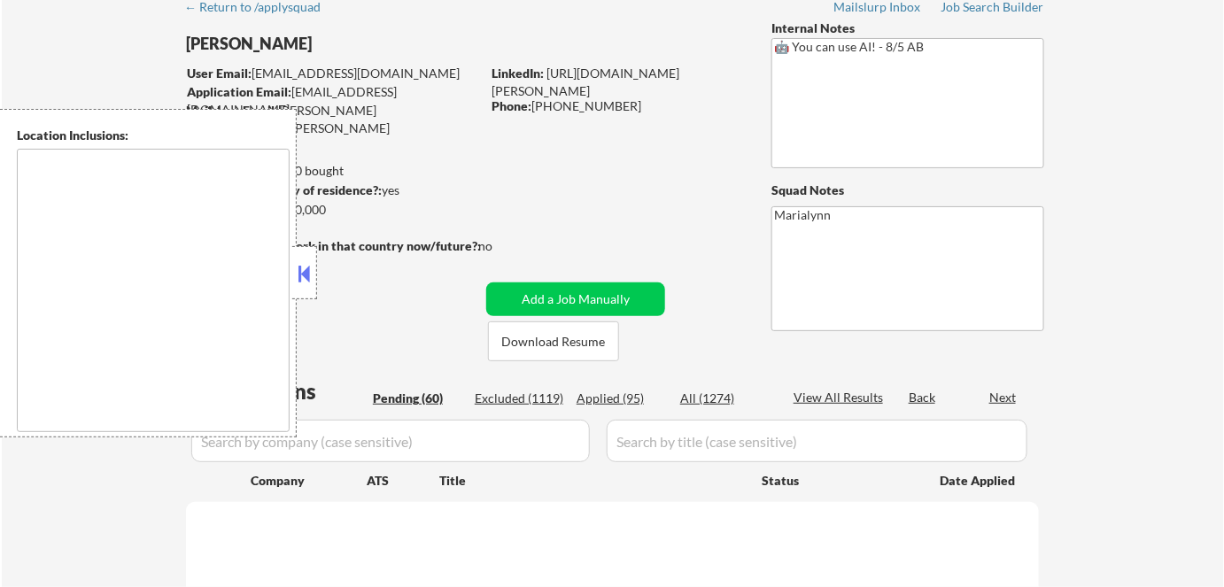
select select ""pending""
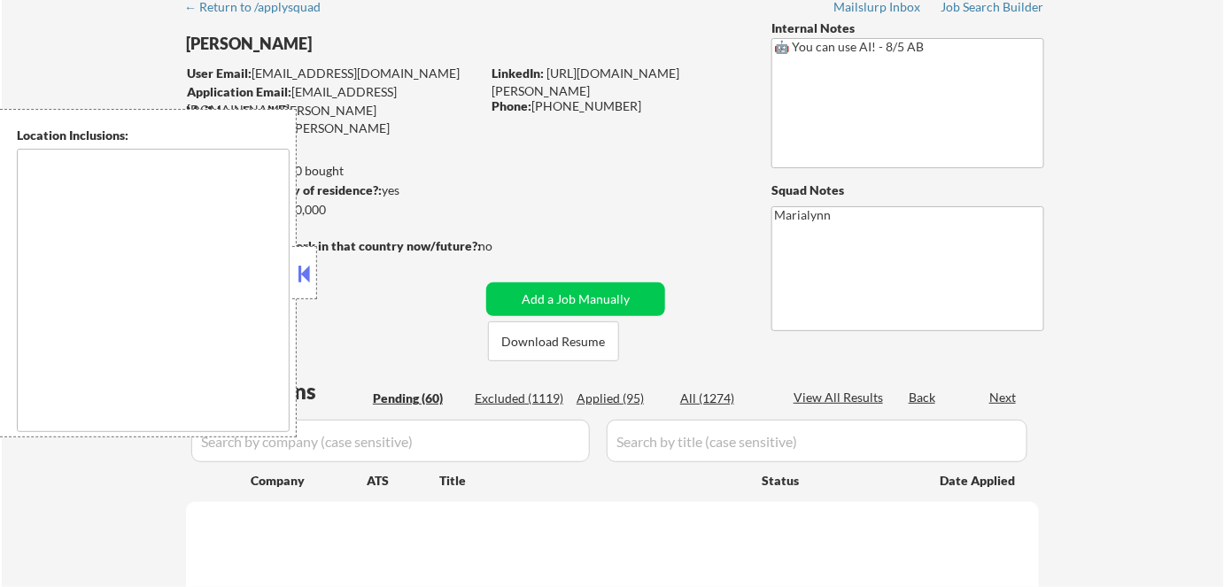
select select ""pending""
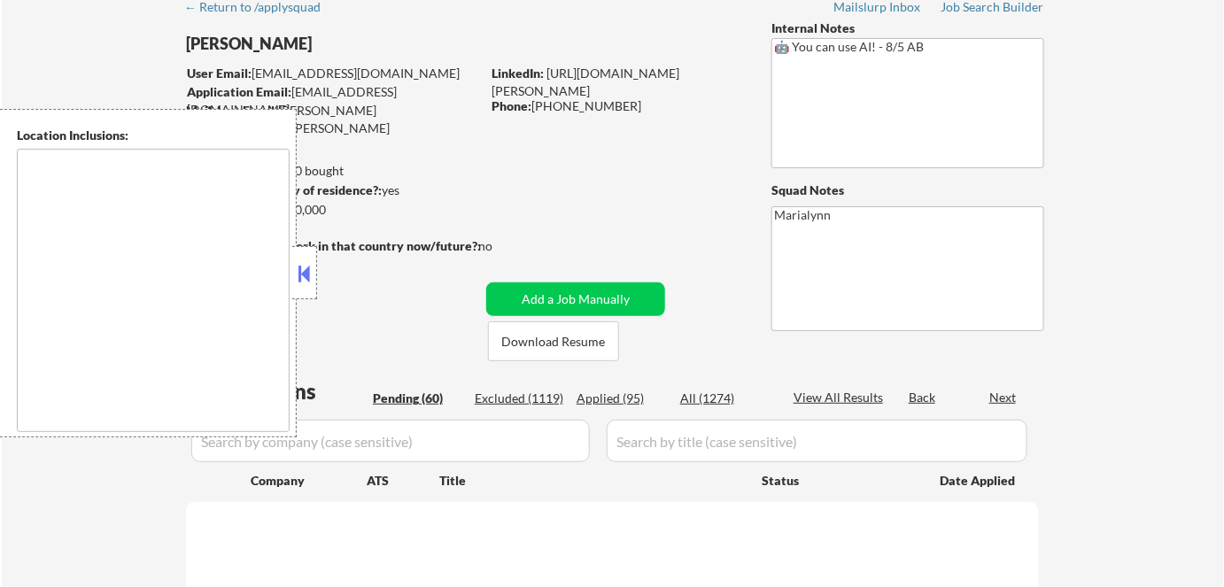
select select ""pending""
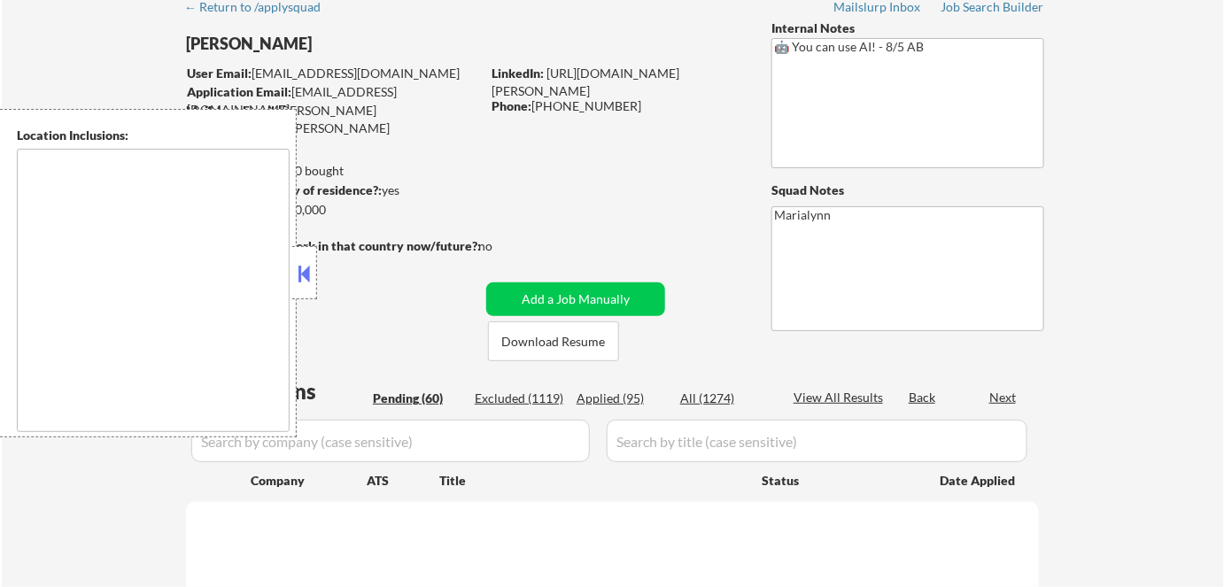
select select ""pending""
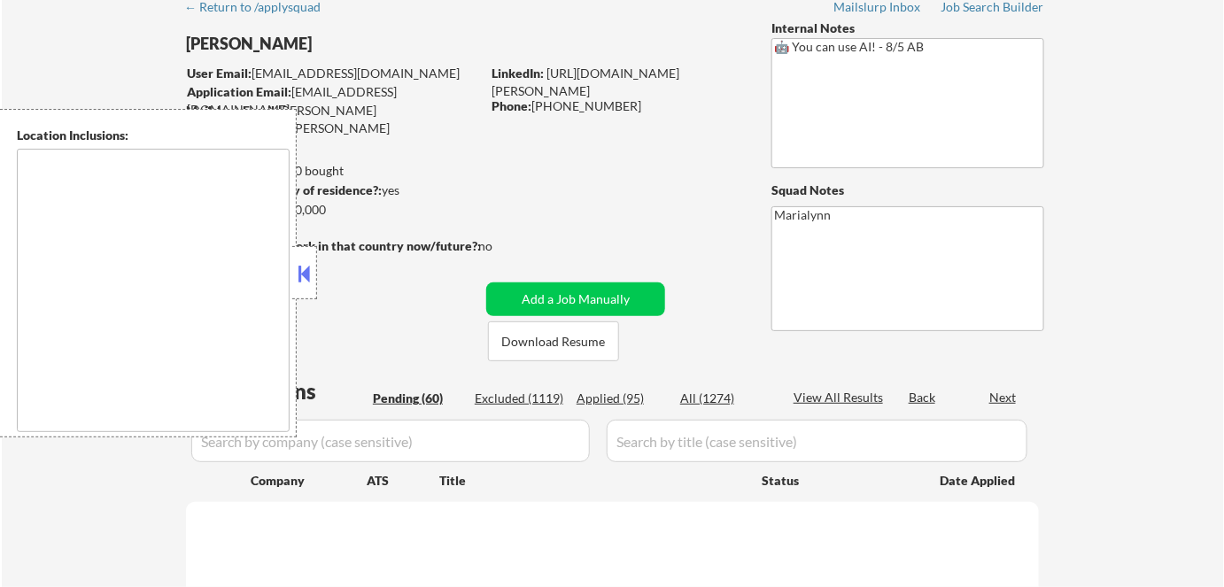
select select ""pending""
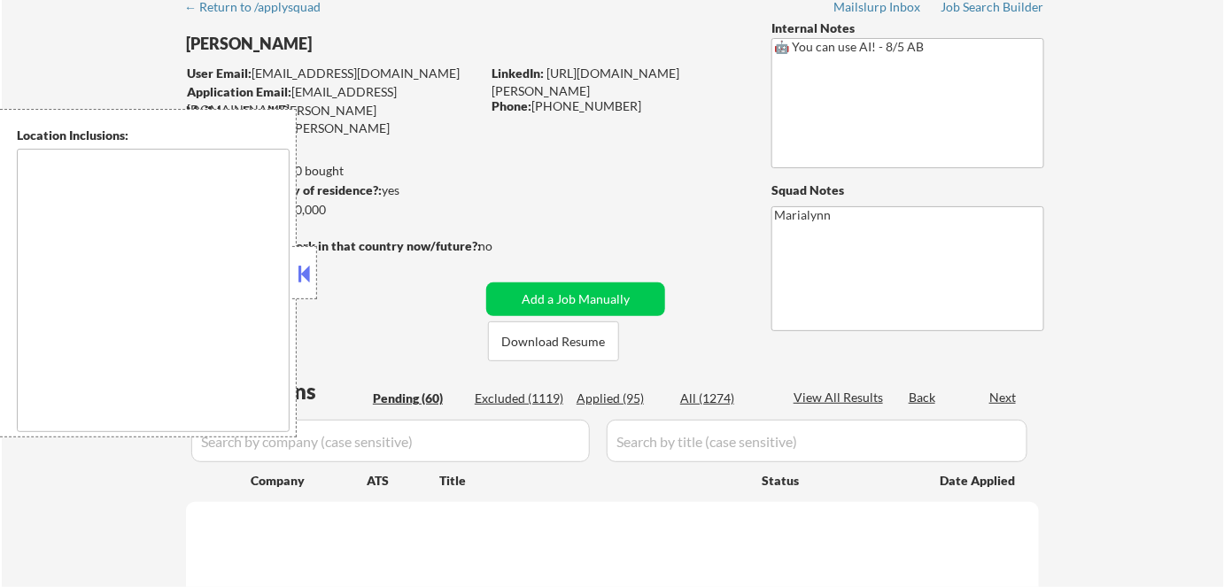
select select ""pending""
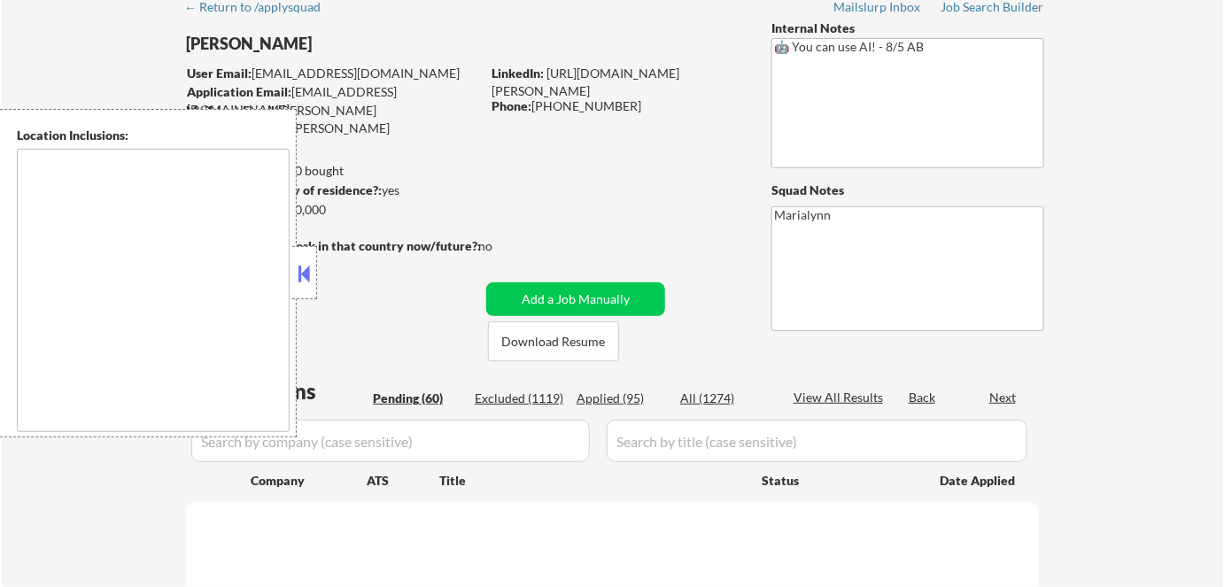
select select ""pending""
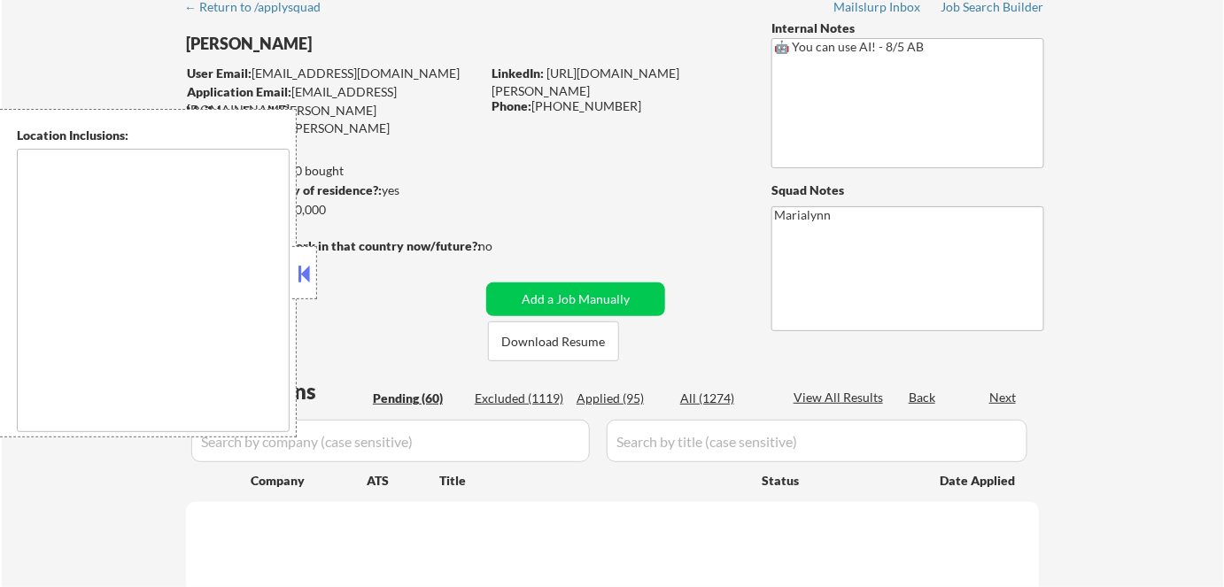
select select ""pending""
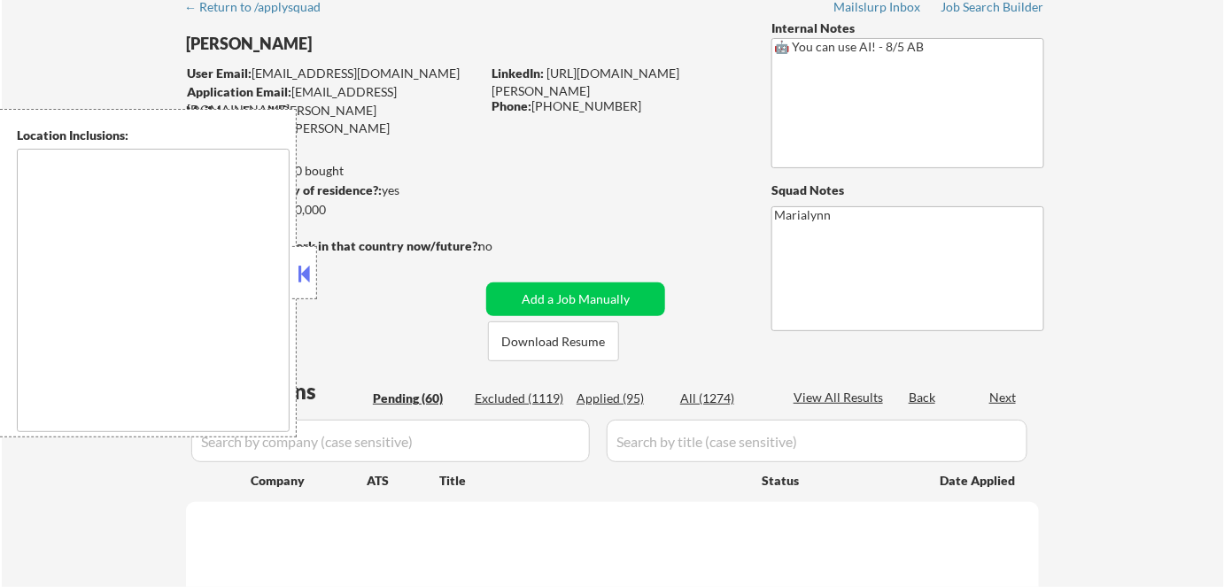
select select ""pending""
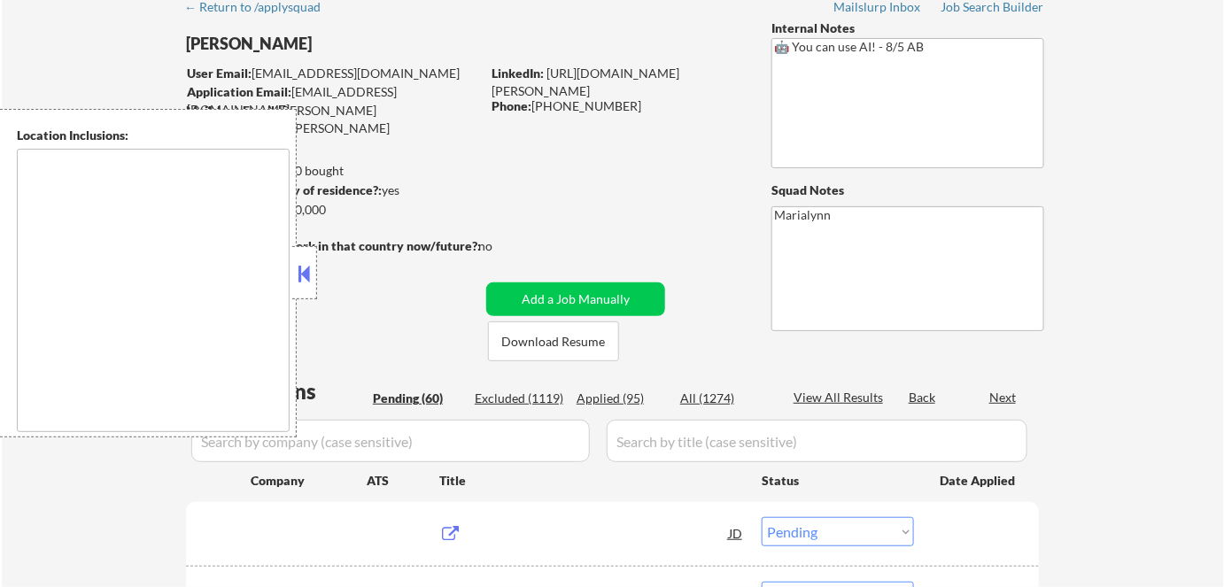
type textarea "[US_STATE], [GEOGRAPHIC_DATA] [GEOGRAPHIC_DATA], [GEOGRAPHIC_DATA] [GEOGRAPHIC_…"
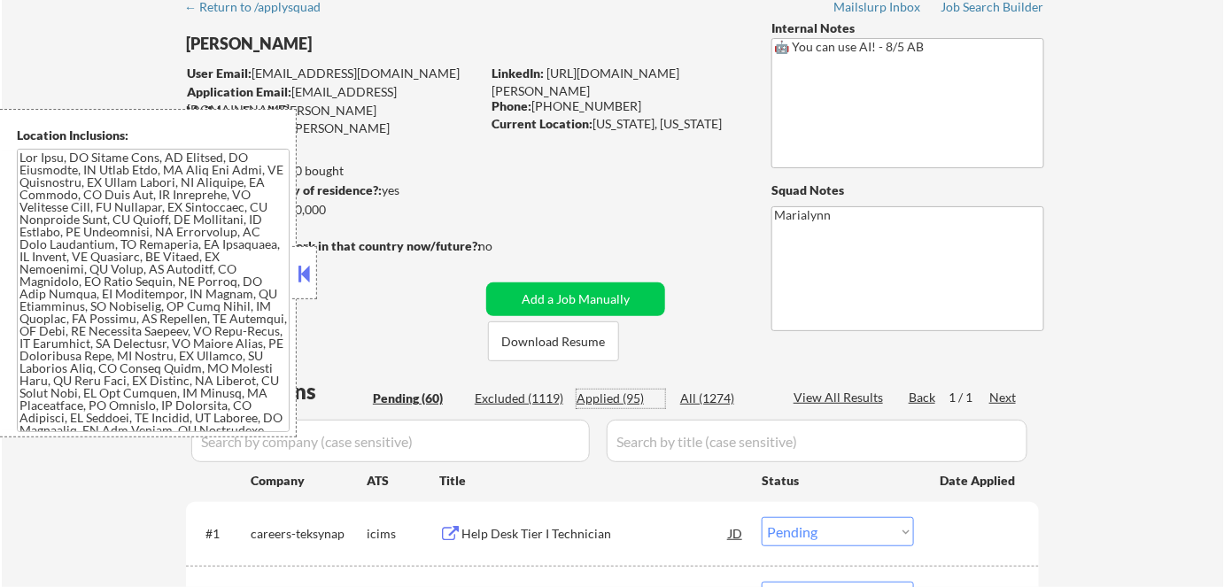
click at [614, 396] on div "Applied (95)" at bounding box center [621, 399] width 89 height 18
click at [302, 290] on div at bounding box center [304, 272] width 25 height 53
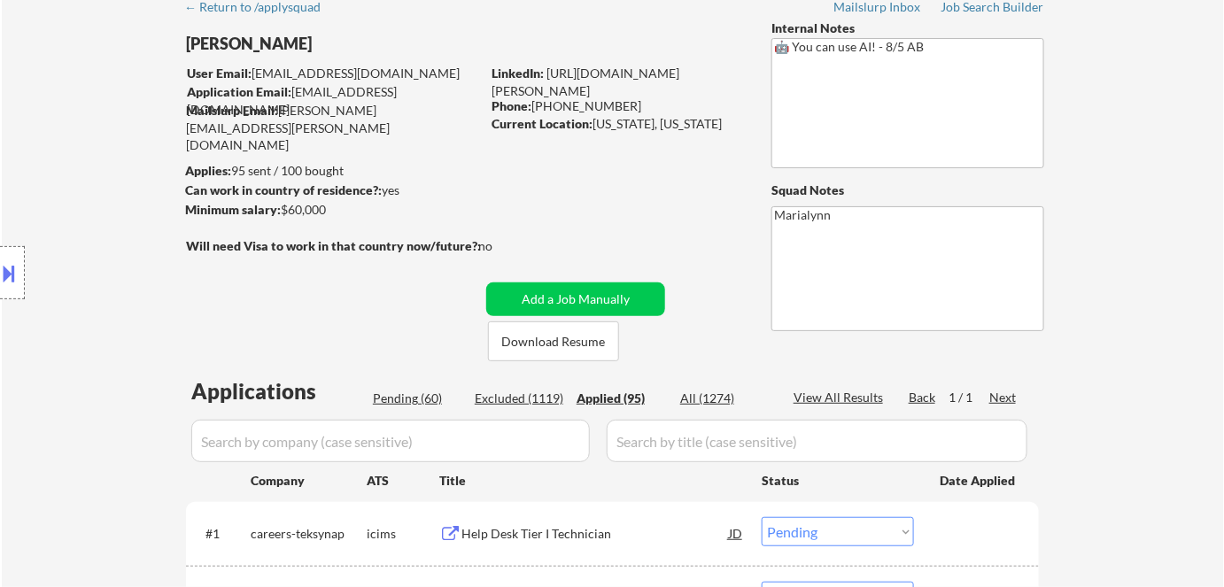
select select ""applied""
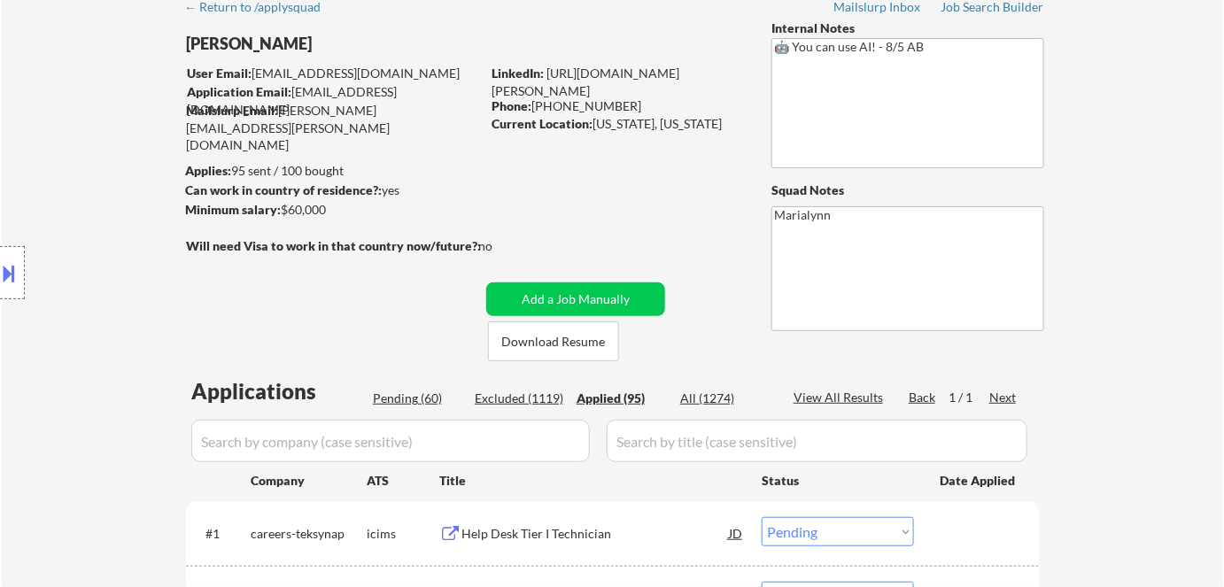
select select ""applied""
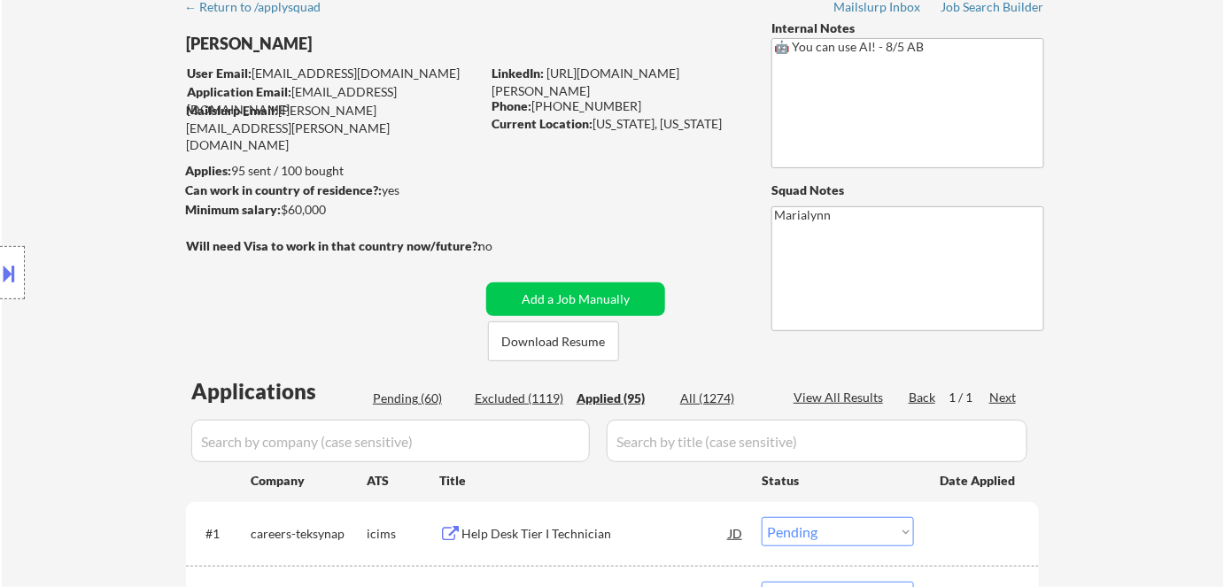
select select ""applied""
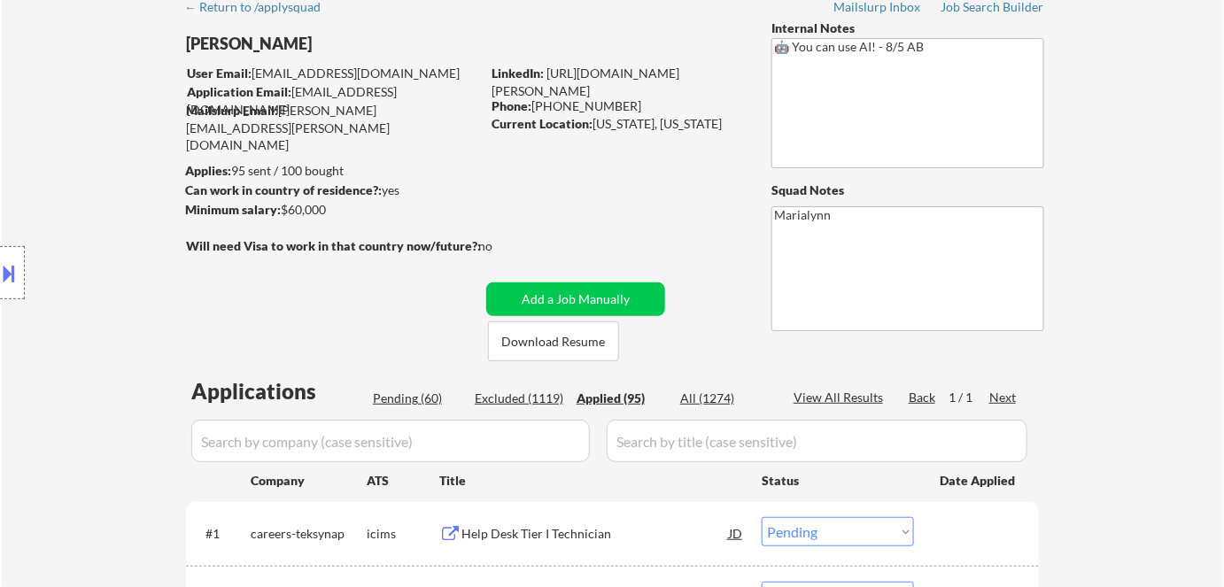
select select ""applied""
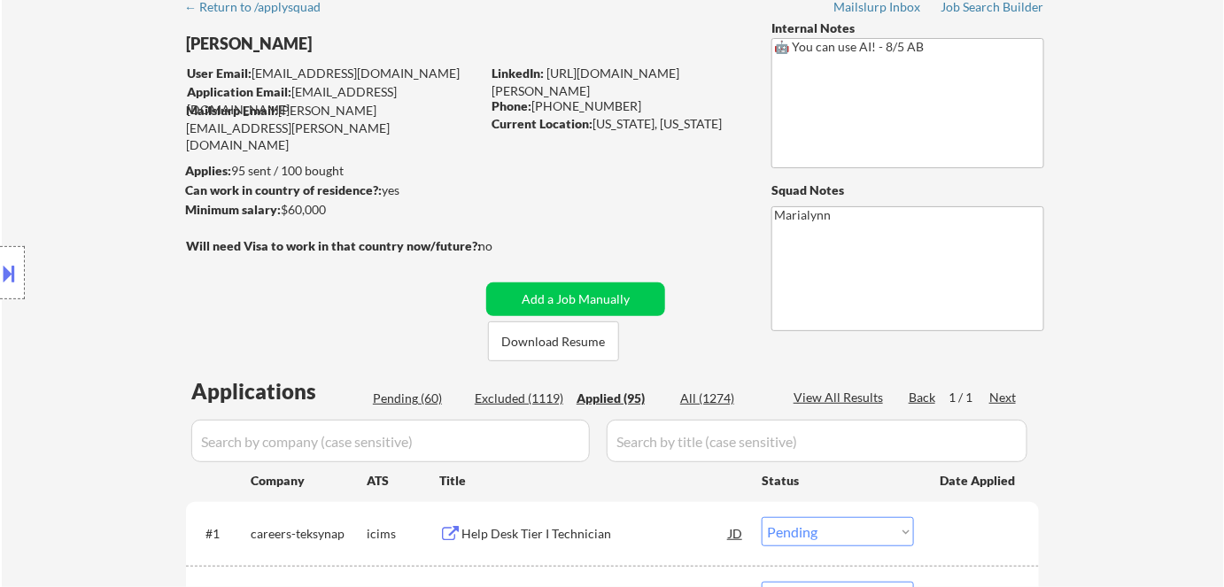
select select ""applied""
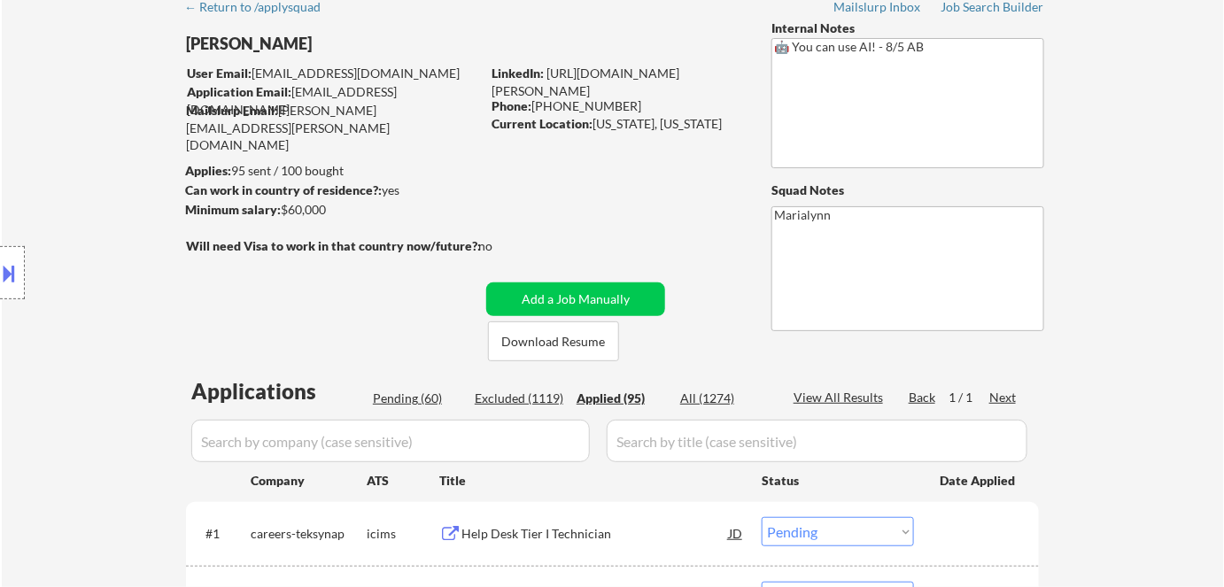
select select ""applied""
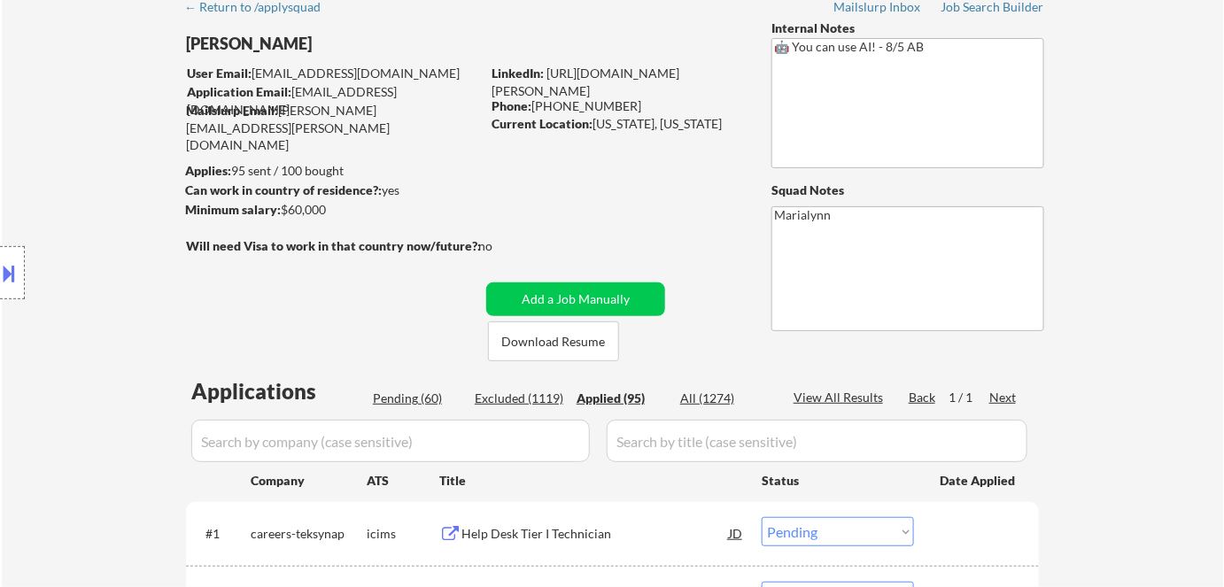
select select ""applied""
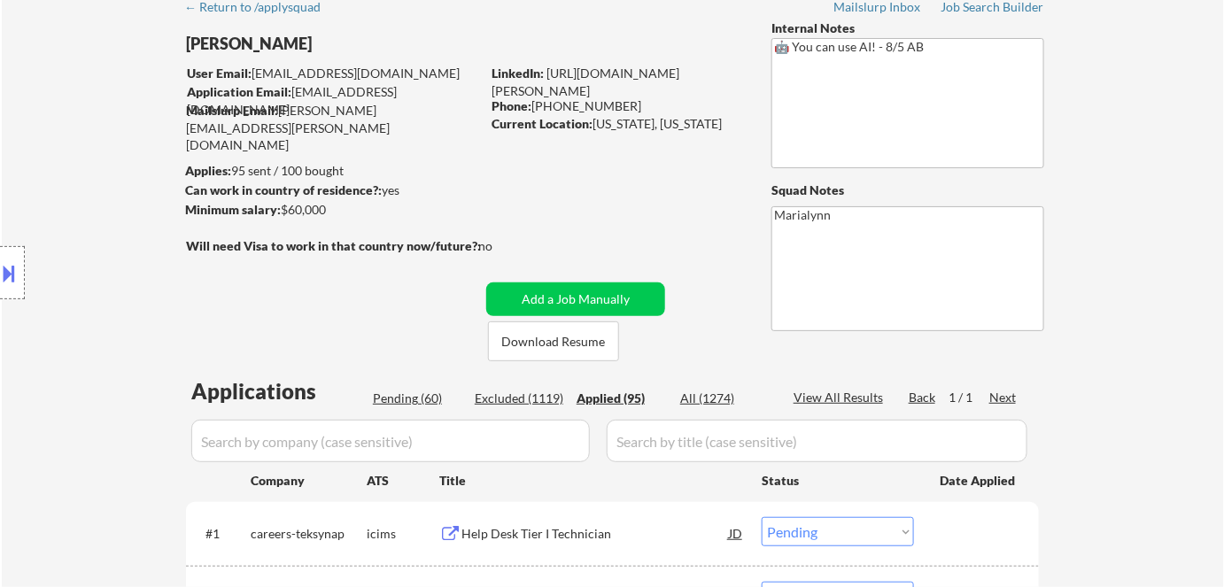
select select ""applied""
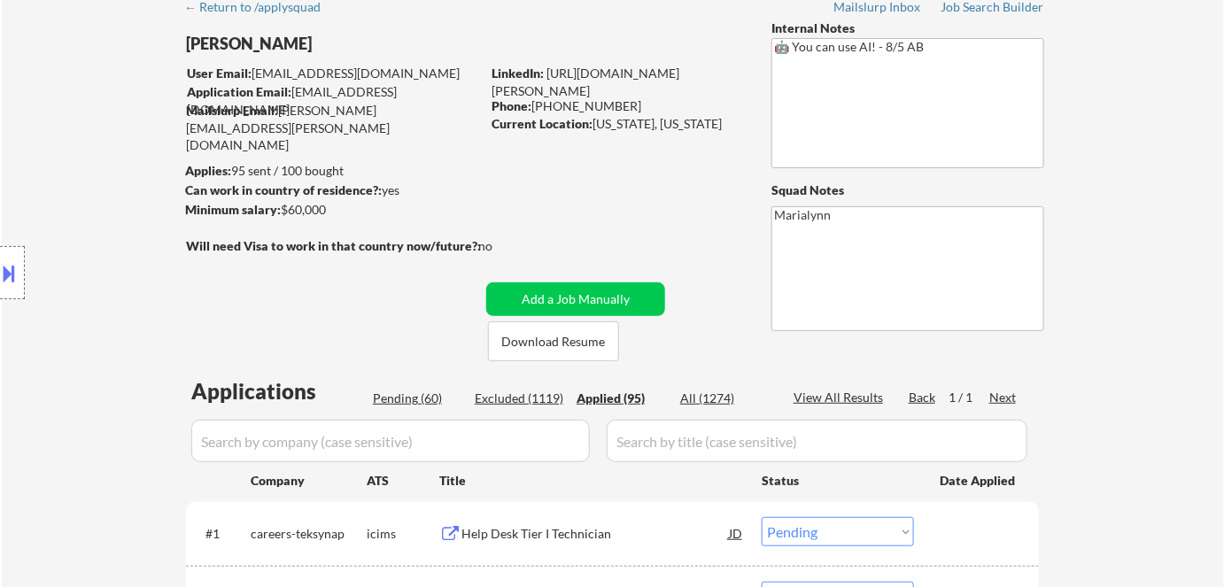
select select ""applied""
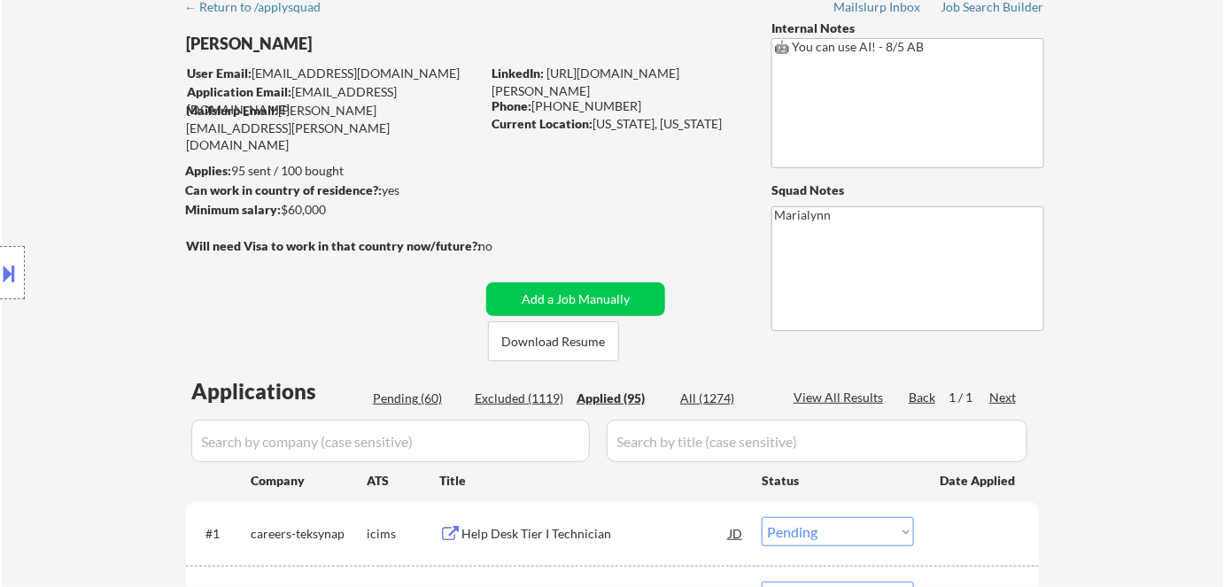
select select ""applied""
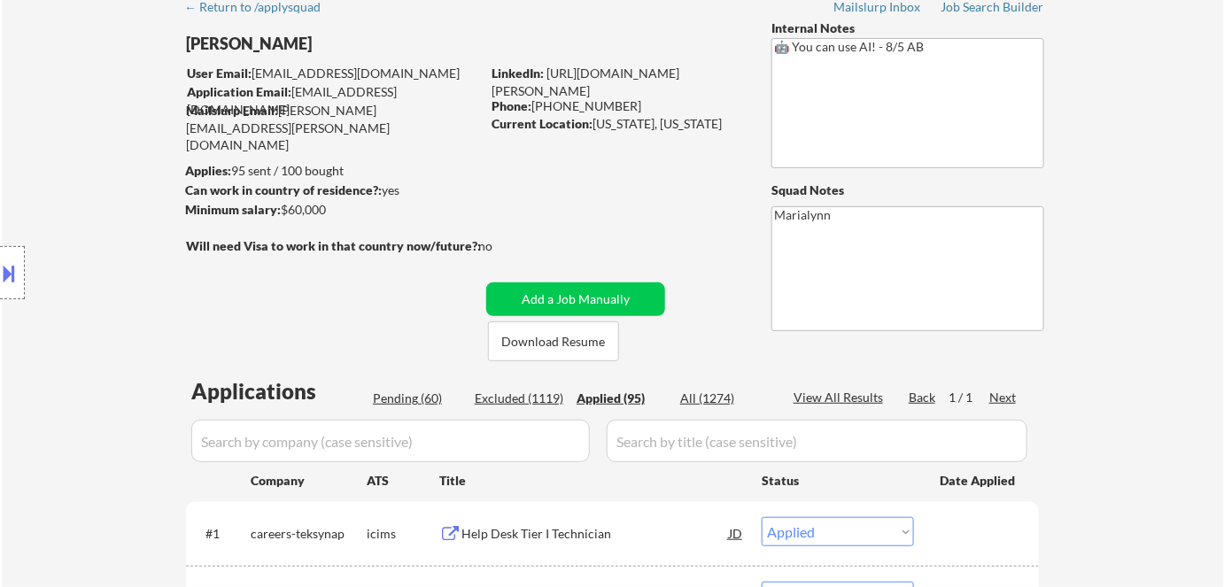
select select ""applied""
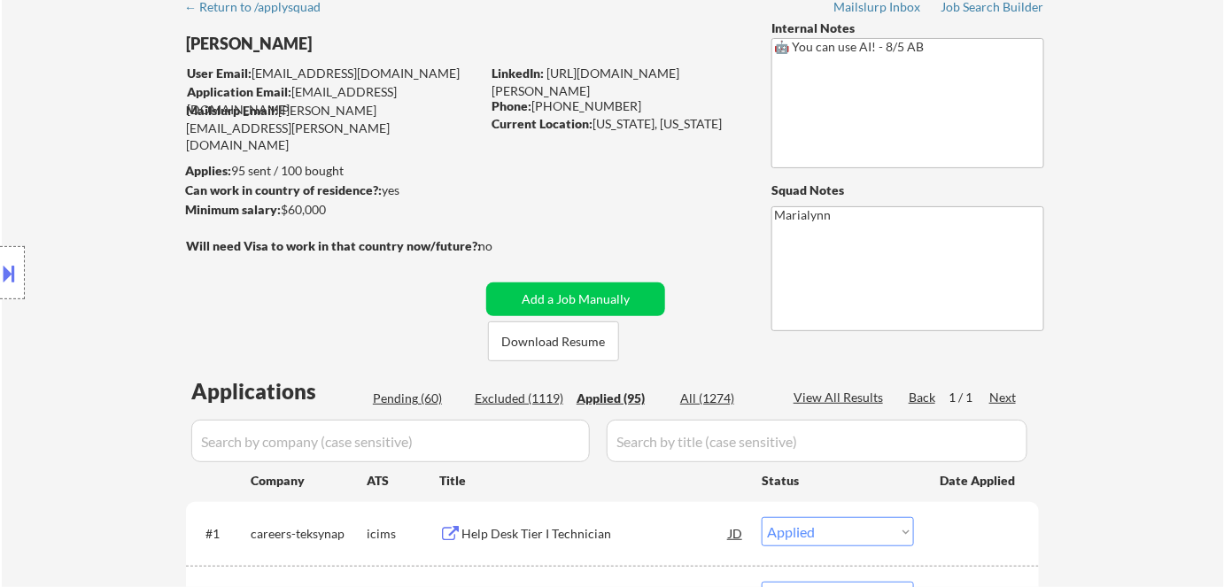
select select ""applied""
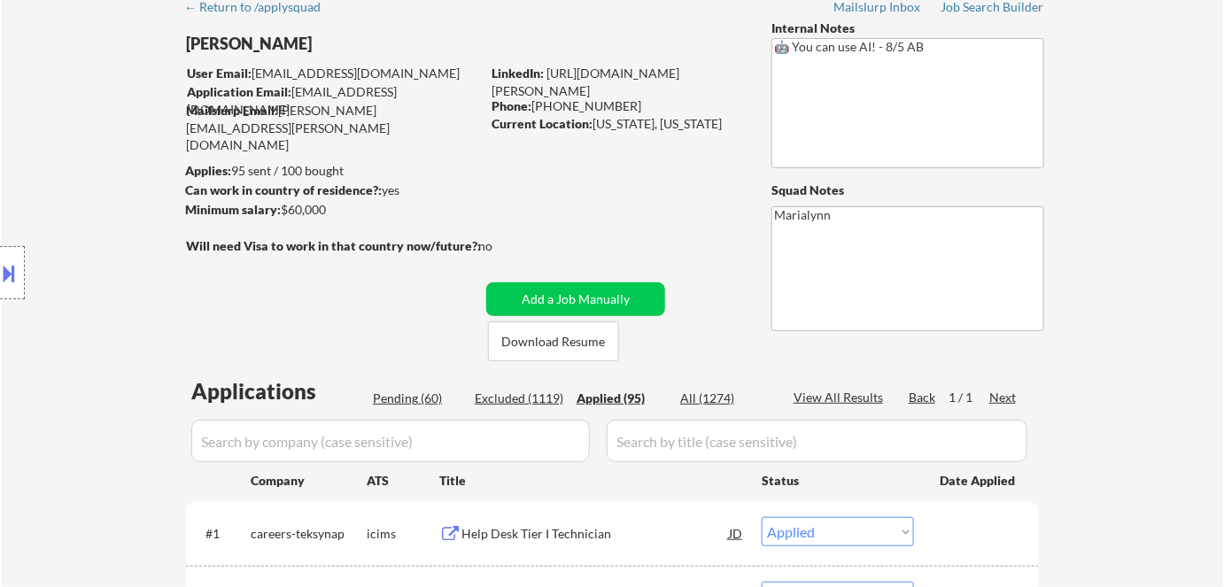
select select ""applied""
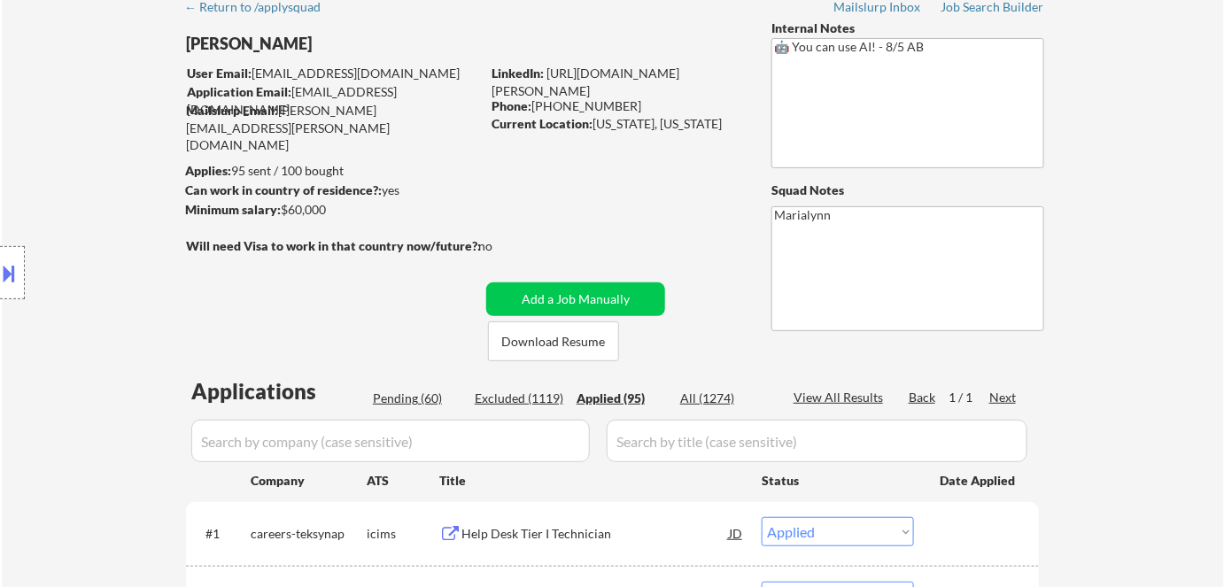
select select ""applied""
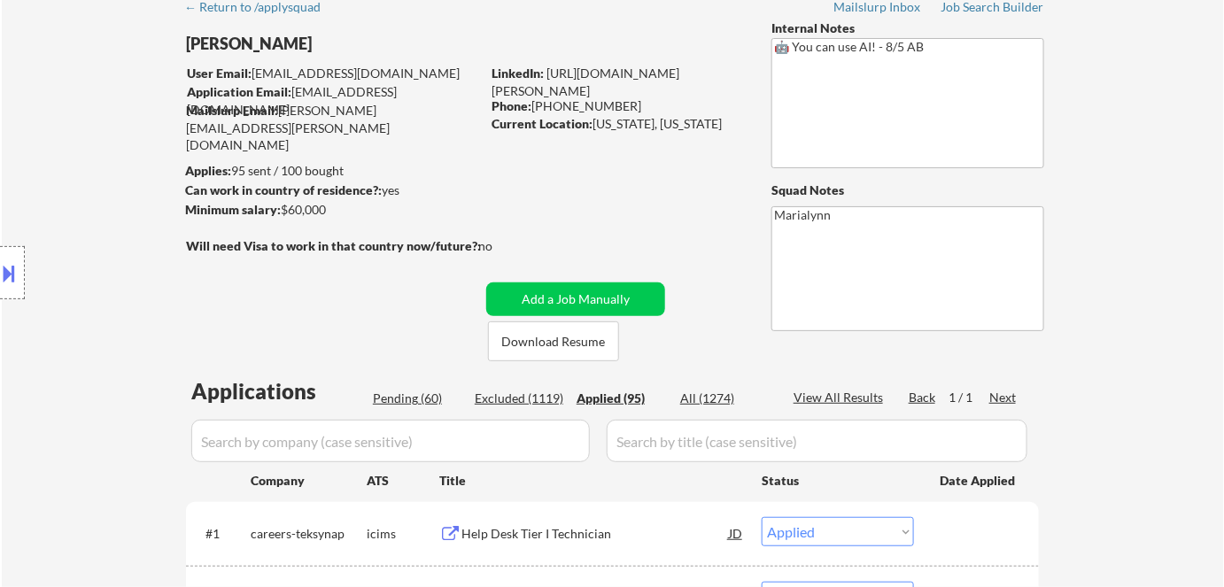
select select ""applied""
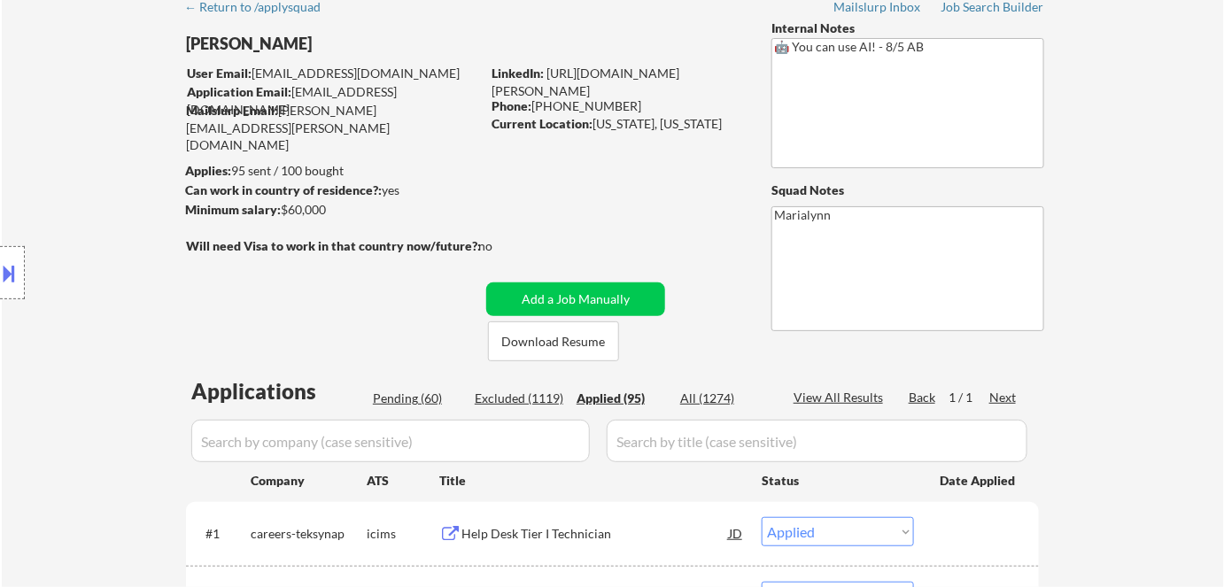
select select ""applied""
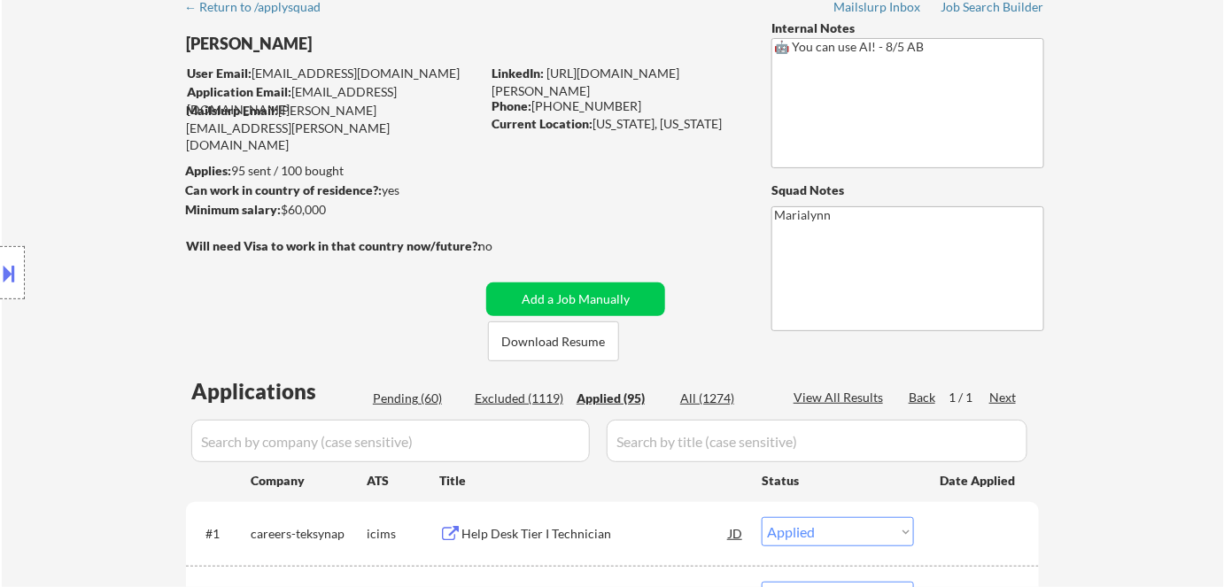
select select ""applied""
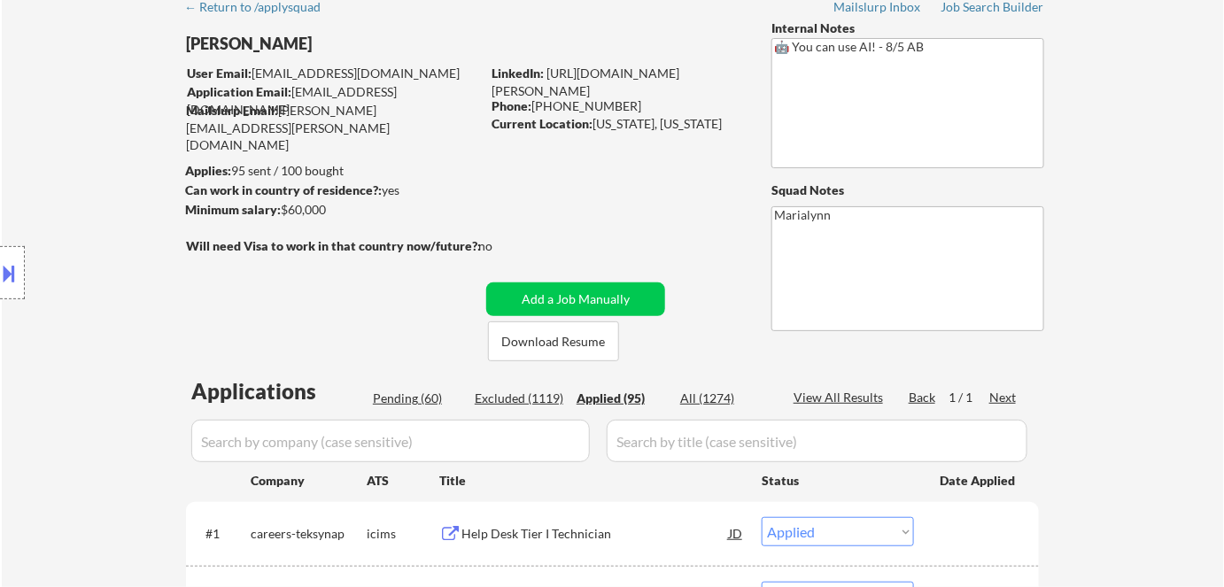
select select ""applied""
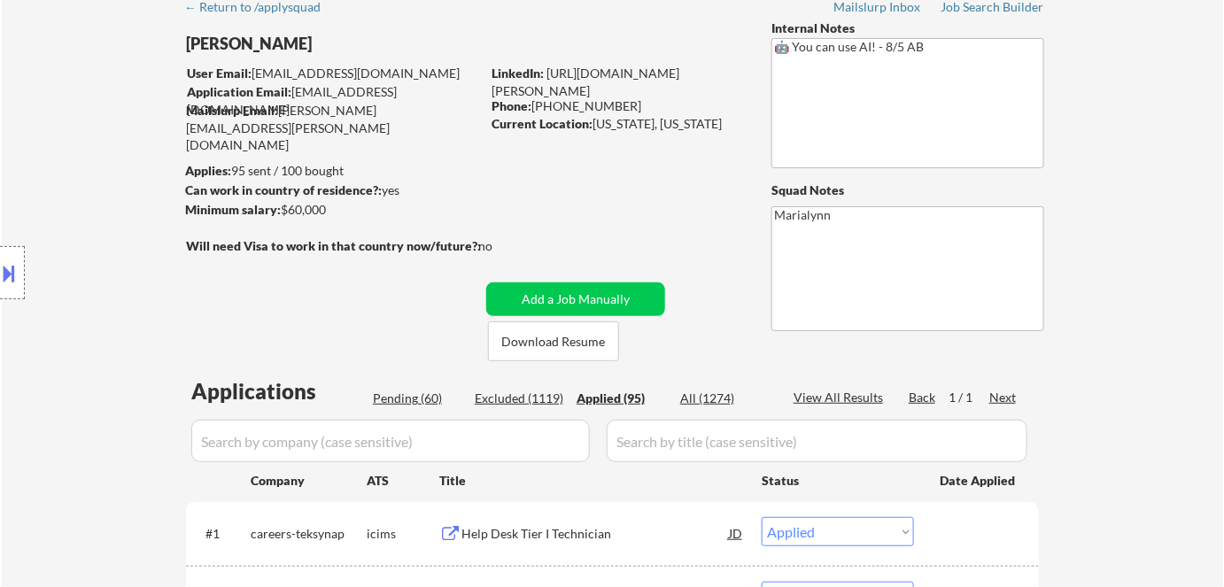
select select ""applied""
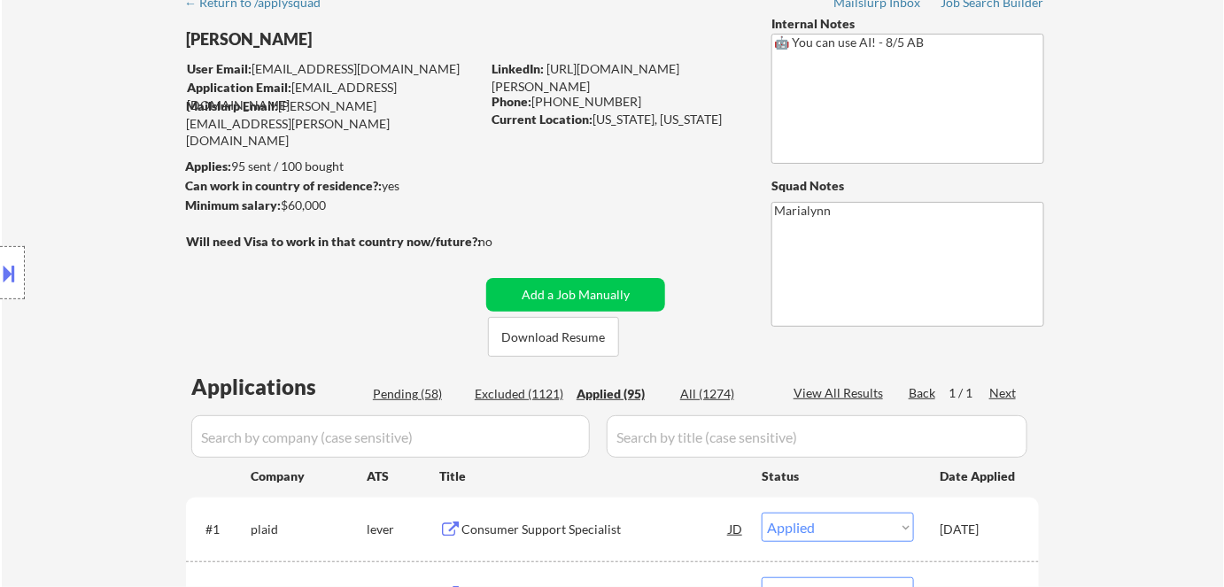
scroll to position [89, 0]
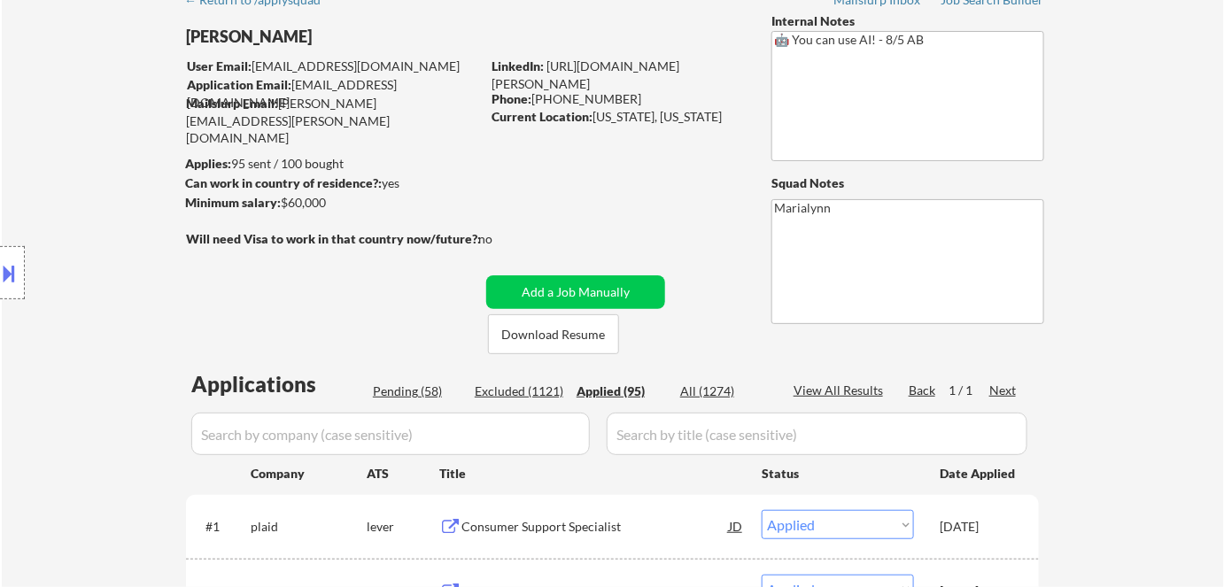
click at [555, 94] on div "Phone: [PHONE_NUMBER]" at bounding box center [617, 99] width 251 height 18
click at [531, 93] on div "Phone: [PHONE_NUMBER]" at bounding box center [617, 99] width 251 height 18
drag, startPoint x: 531, startPoint y: 93, endPoint x: 666, endPoint y: 97, distance: 134.7
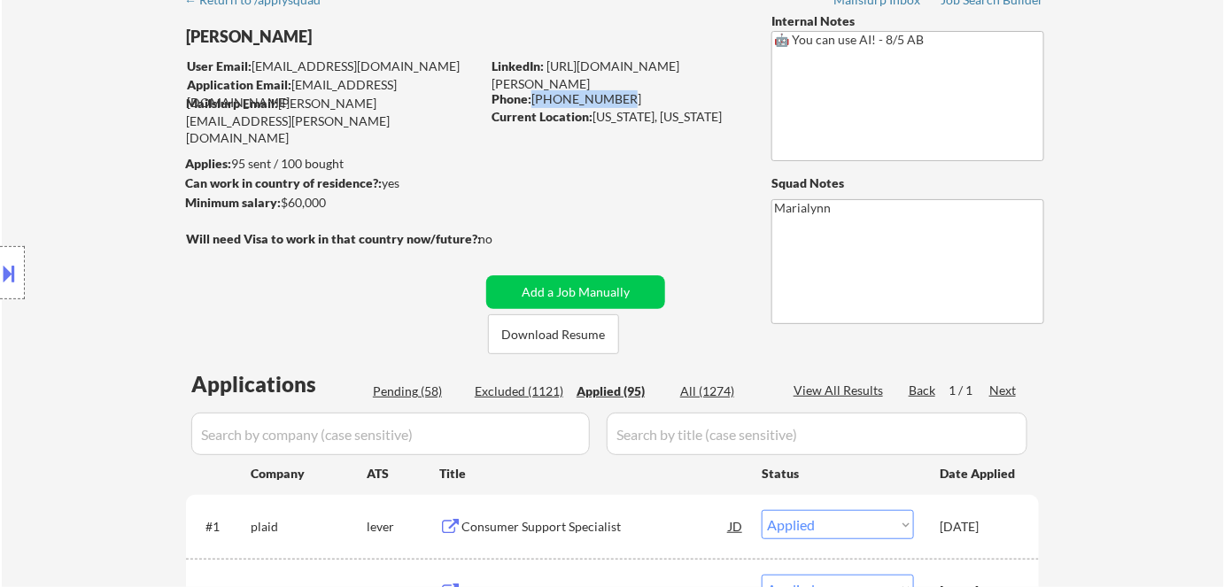
click at [666, 97] on div "Phone: [PHONE_NUMBER]" at bounding box center [617, 99] width 251 height 18
copy div "[PHONE_NUMBER]"
select select ""applied""
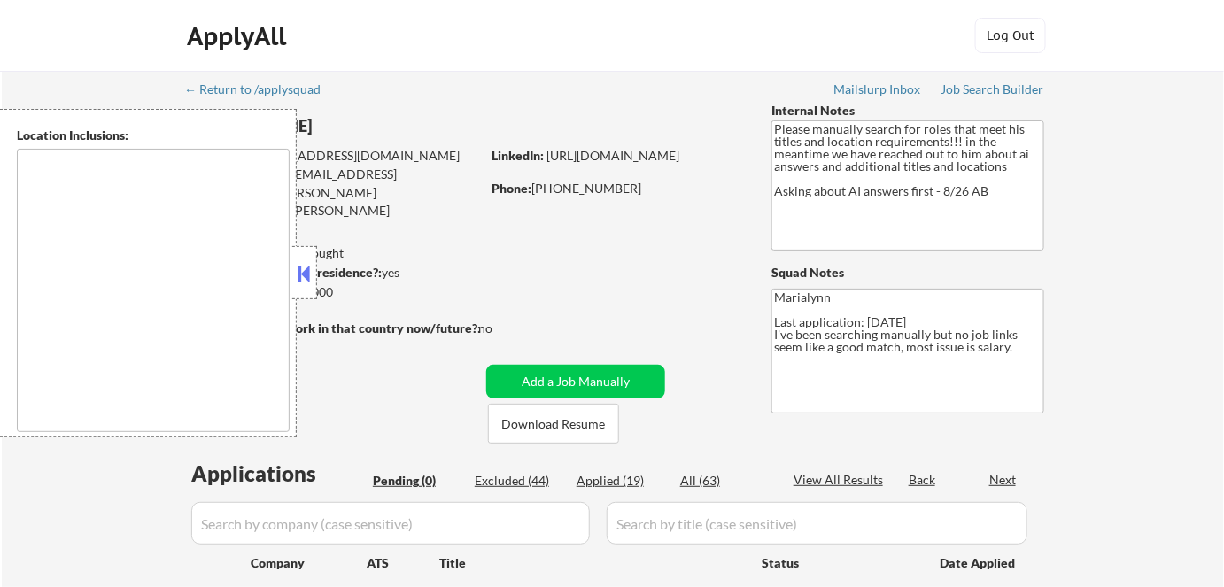
type textarea "[GEOGRAPHIC_DATA], [GEOGRAPHIC_DATA] [GEOGRAPHIC_DATA], [GEOGRAPHIC_DATA] [GEOG…"
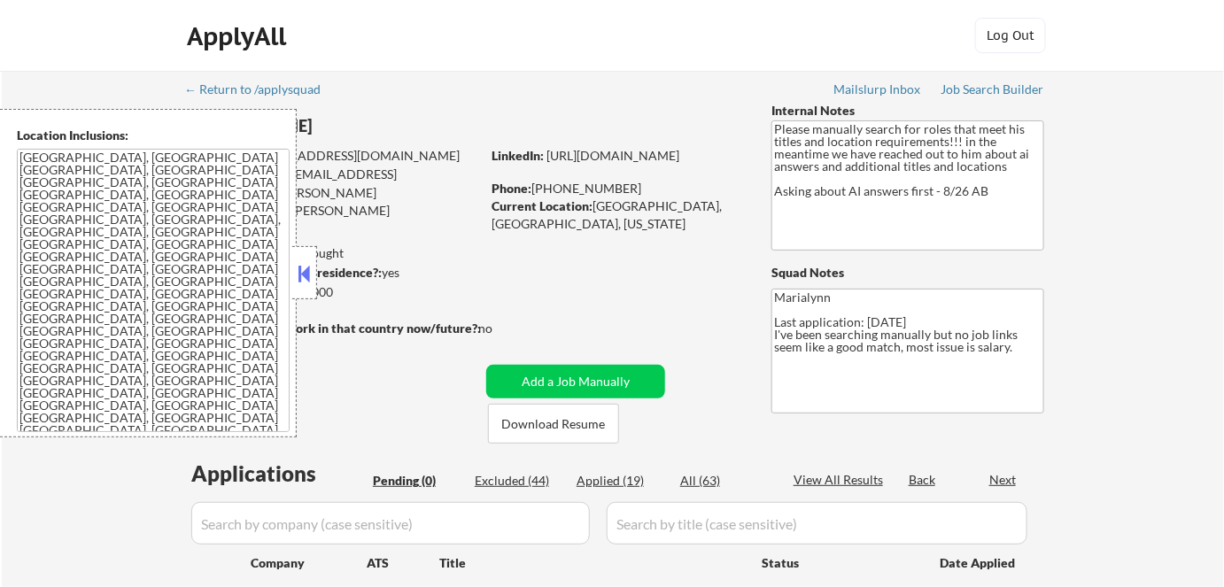
click at [307, 258] on div at bounding box center [304, 272] width 25 height 53
